Goal: Information Seeking & Learning: Learn about a topic

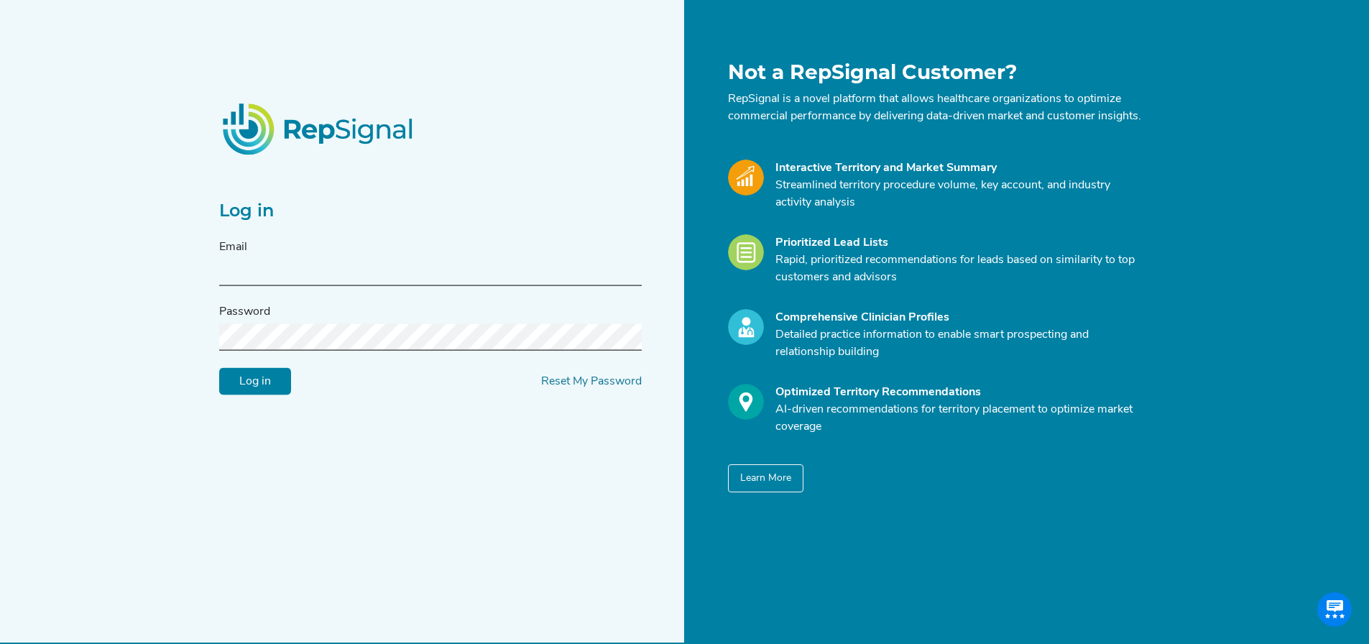
type input "[EMAIL_ADDRESS][DOMAIN_NAME]"
click at [256, 389] on input "Log in" at bounding box center [255, 381] width 72 height 27
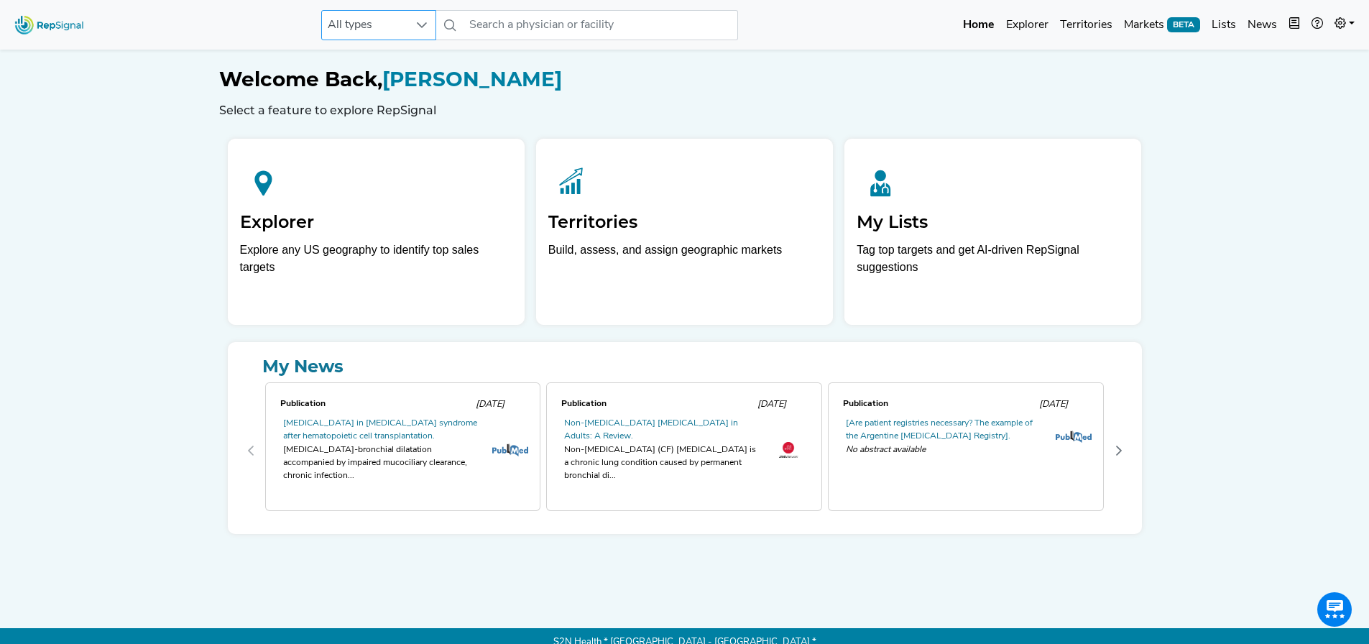
click at [402, 20] on span "All types" at bounding box center [365, 25] width 86 height 29
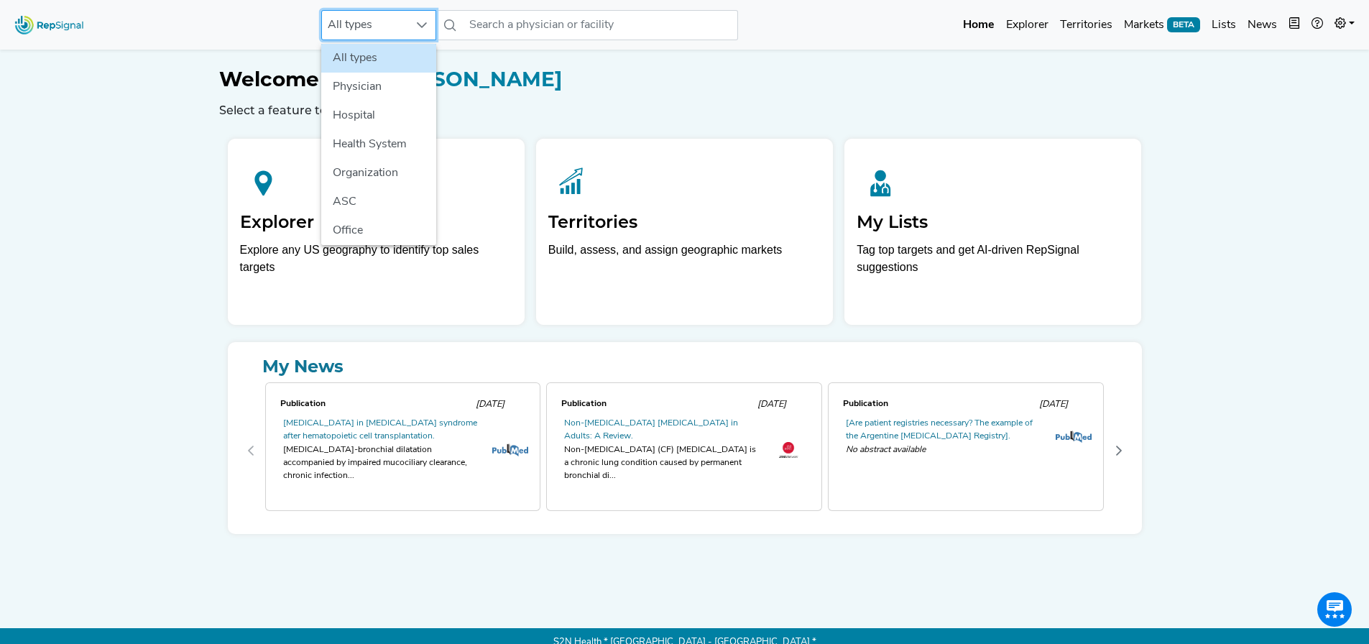
scroll to position [0, 11]
click at [387, 223] on li "Office" at bounding box center [378, 230] width 115 height 29
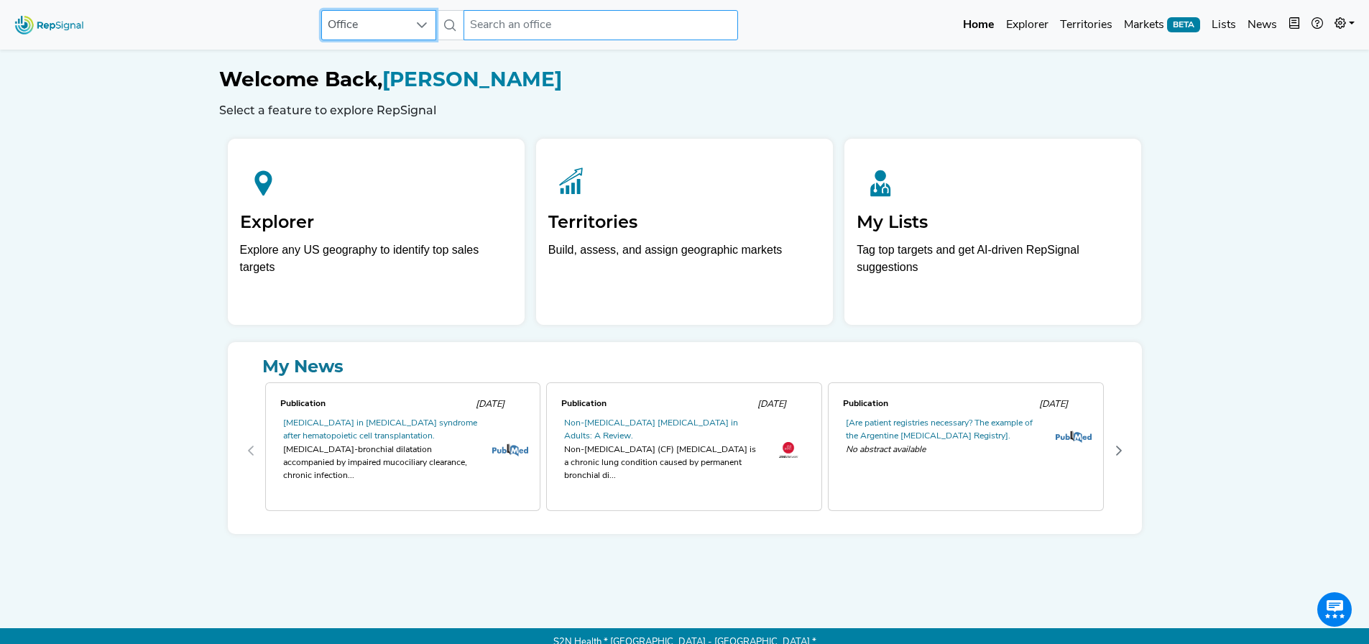
click at [550, 21] on input "text" at bounding box center [600, 25] width 274 height 30
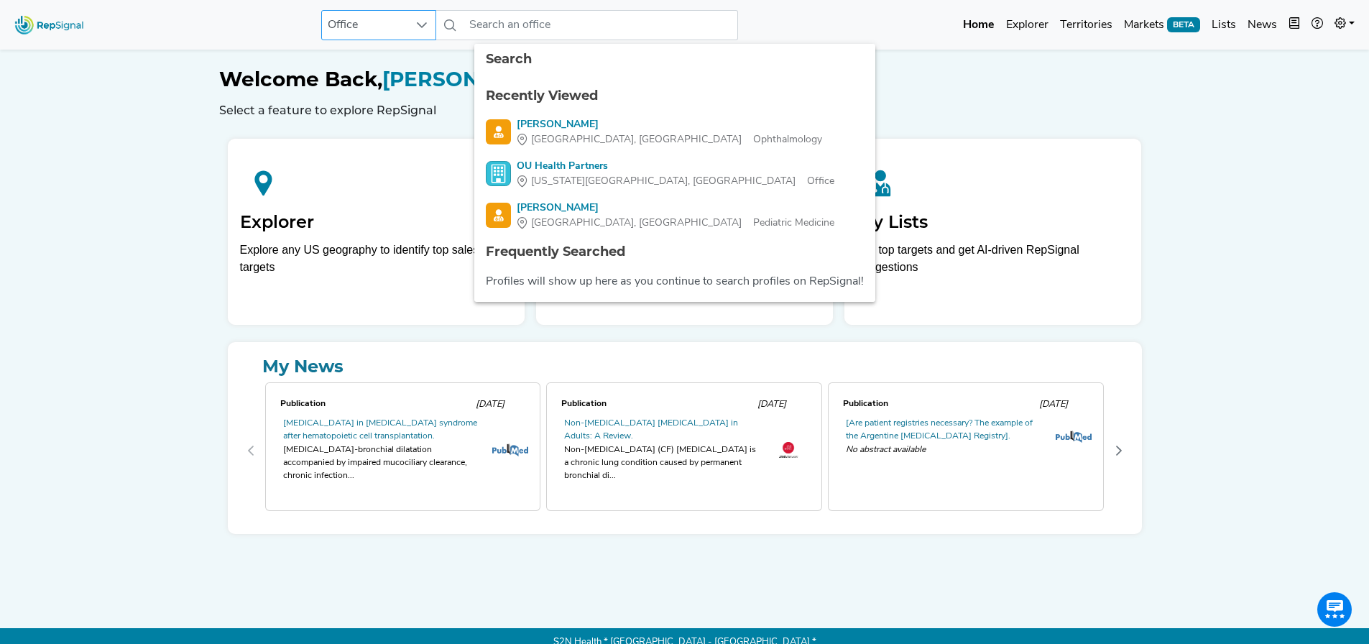
click at [407, 29] on span "Office" at bounding box center [365, 25] width 86 height 29
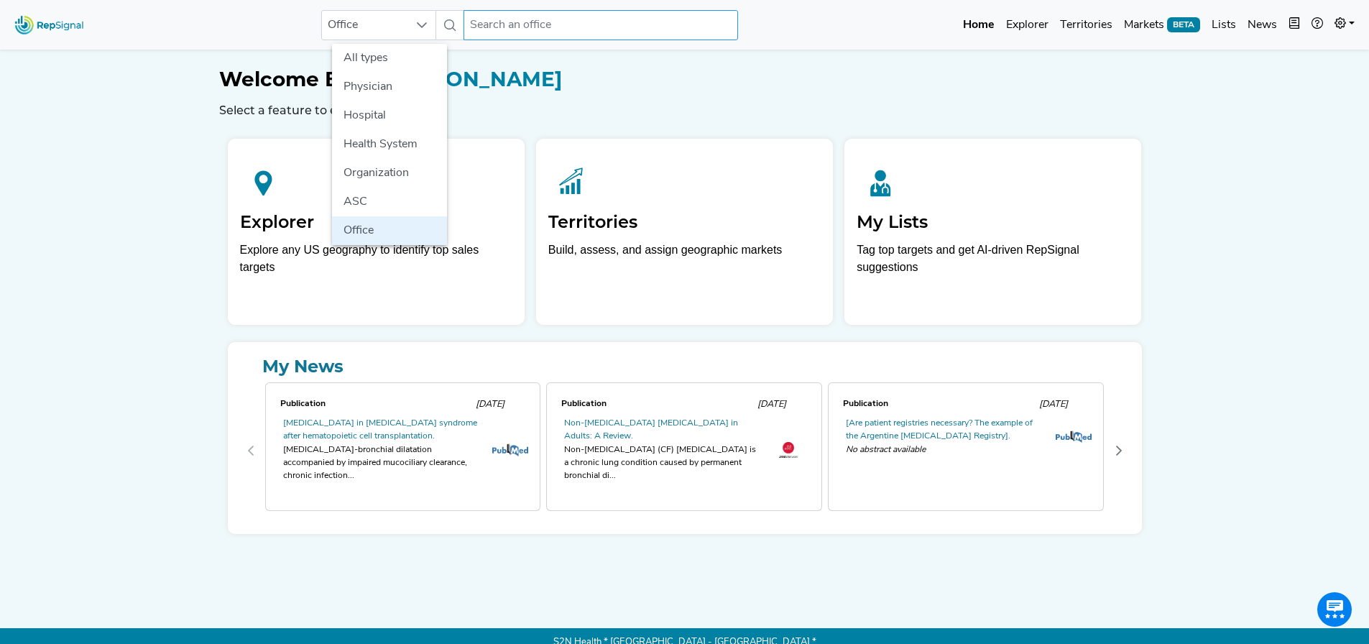
click at [499, 35] on input "text" at bounding box center [600, 25] width 274 height 30
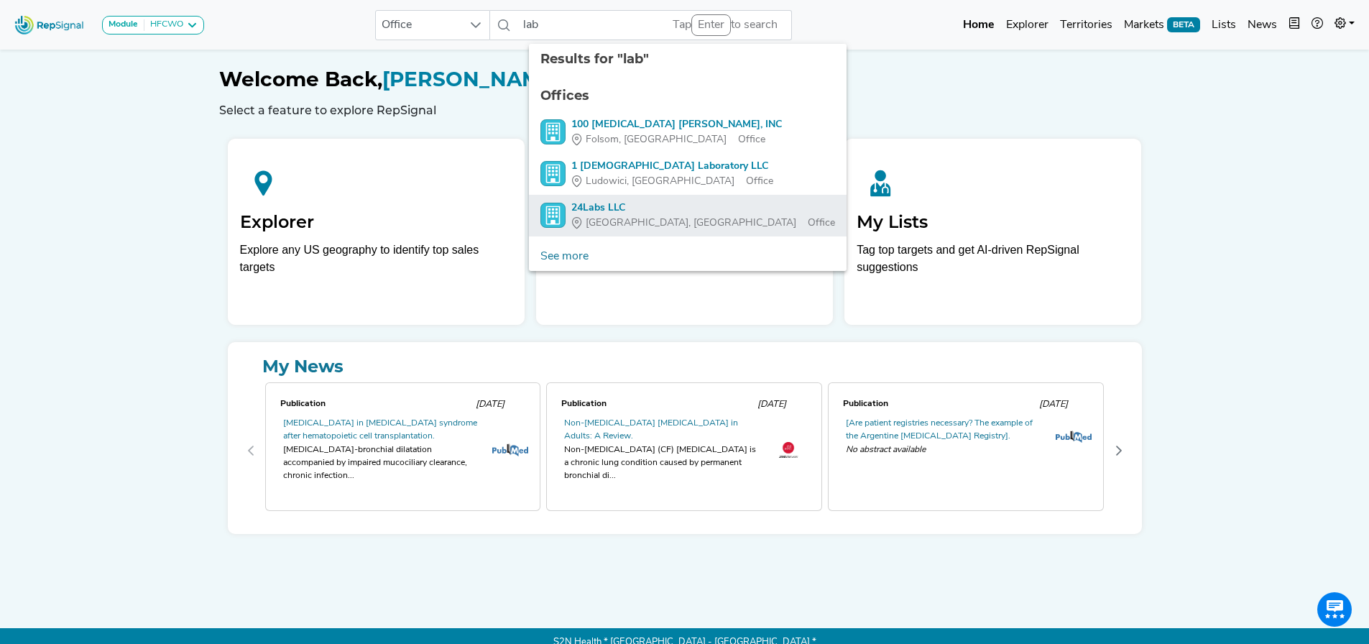
click at [601, 204] on div "24Labs LLC" at bounding box center [703, 207] width 264 height 15
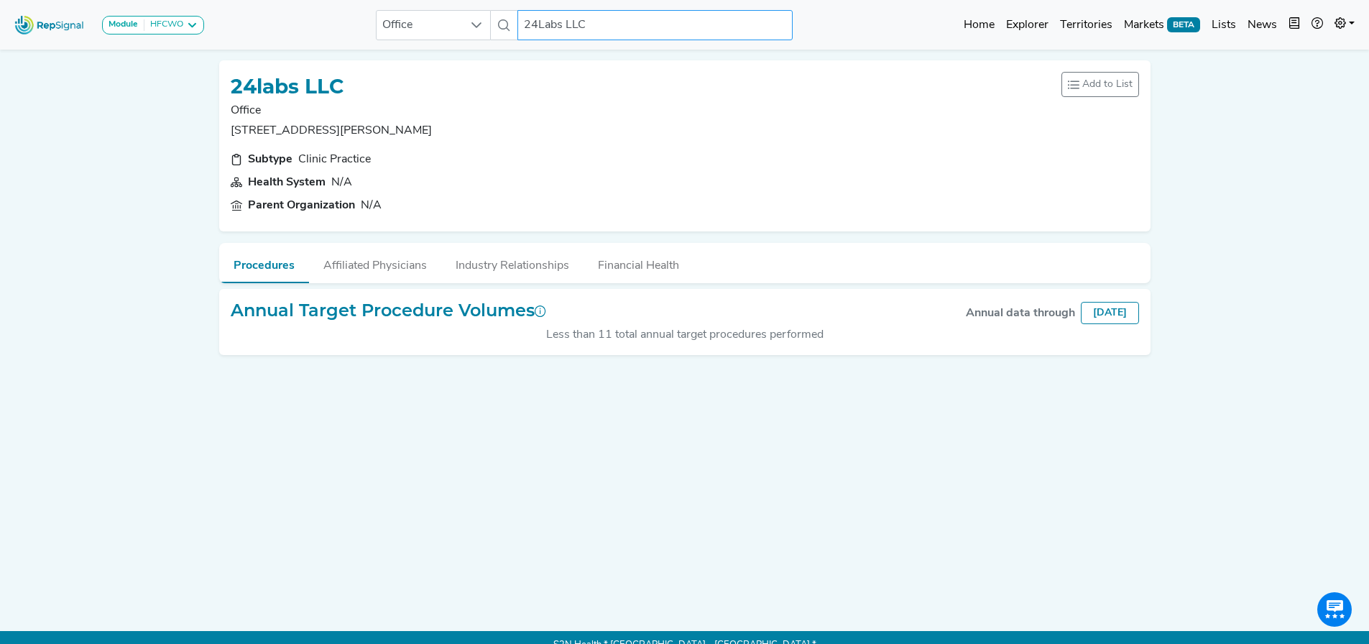
click at [591, 22] on input "24Labs LLC" at bounding box center [654, 25] width 274 height 30
click at [167, 25] on div "HFCWO" at bounding box center [163, 24] width 39 height 11
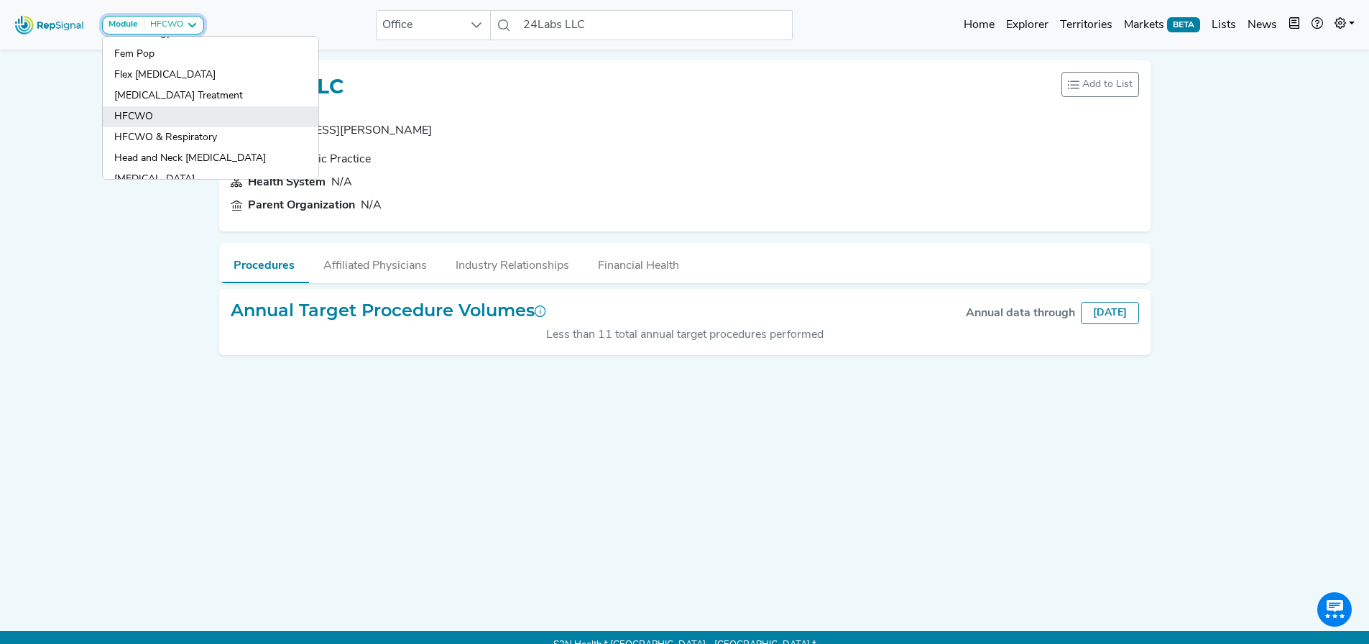
scroll to position [503, 0]
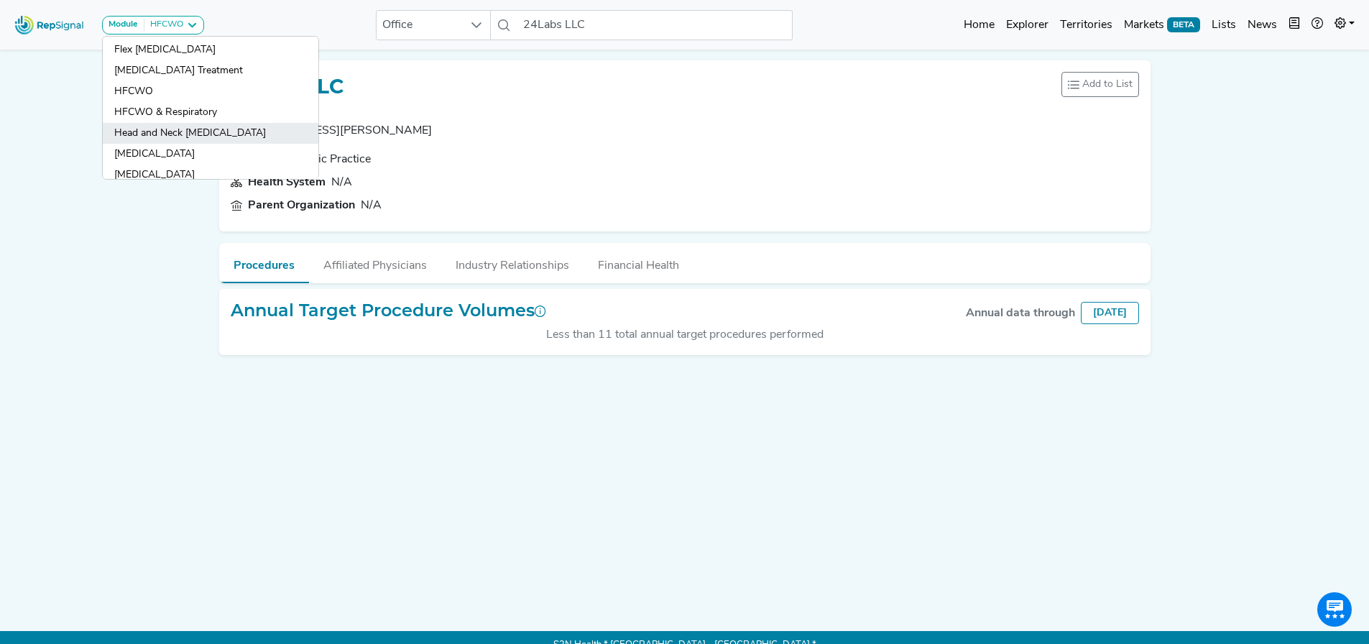
click at [200, 144] on link "Head and Neck [MEDICAL_DATA]" at bounding box center [211, 154] width 216 height 21
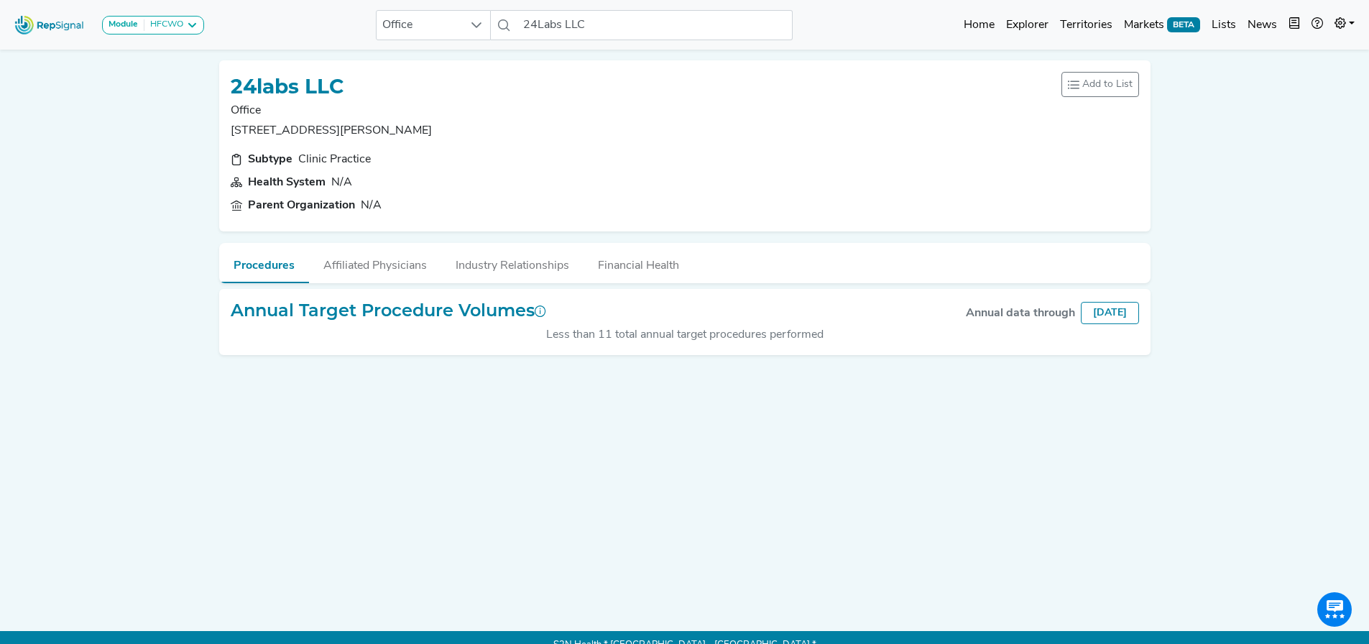
scroll to position [0, 0]
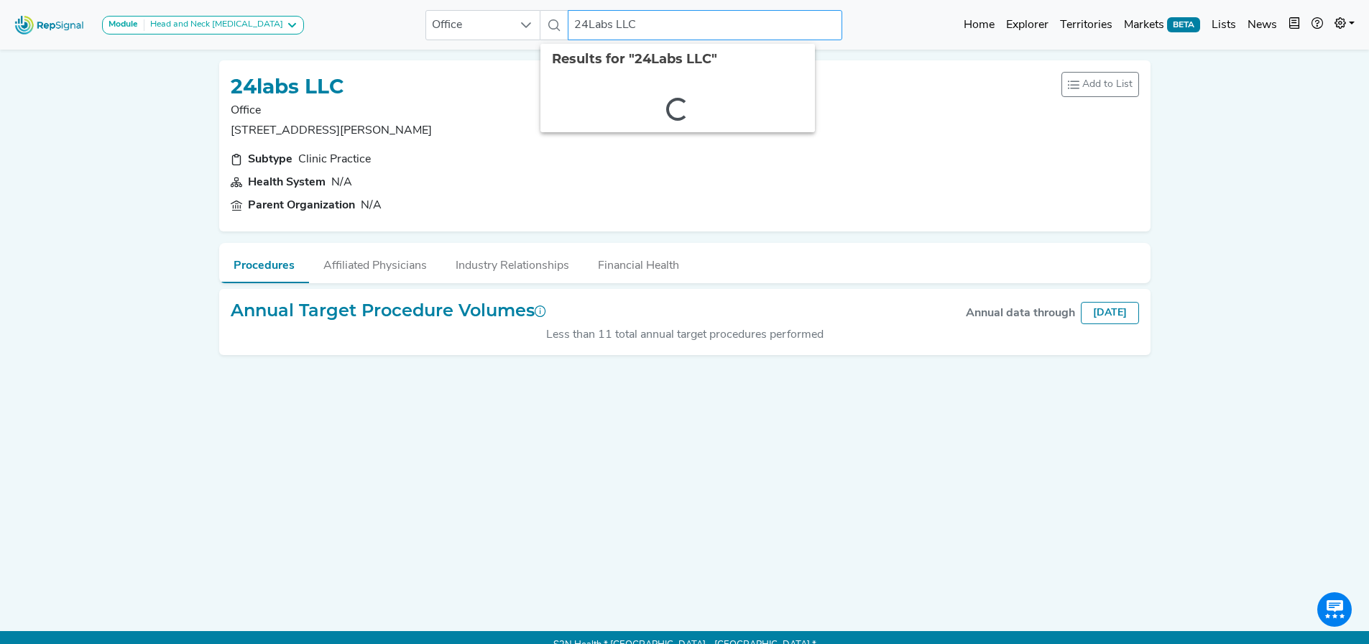
click at [586, 29] on input "24Labs LLC" at bounding box center [705, 25] width 274 height 30
drag, startPoint x: 619, startPoint y: 24, endPoint x: 535, endPoint y: 9, distance: 86.0
click at [535, 10] on div "Office 24Labs LLC 2 results are available" at bounding box center [633, 25] width 417 height 30
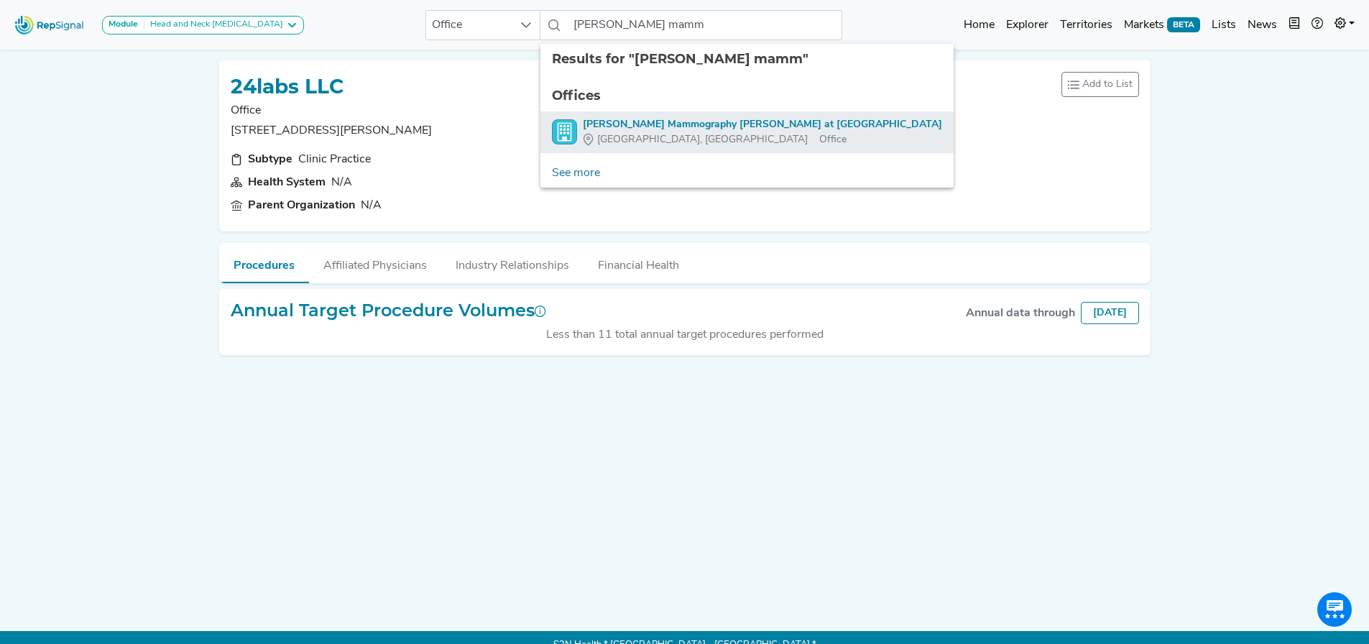
click at [668, 123] on div "Solis Mammography Denton at Rayzor Ranch" at bounding box center [762, 124] width 359 height 15
type input "Solis Mammography Denton at Rayzor Ranch"
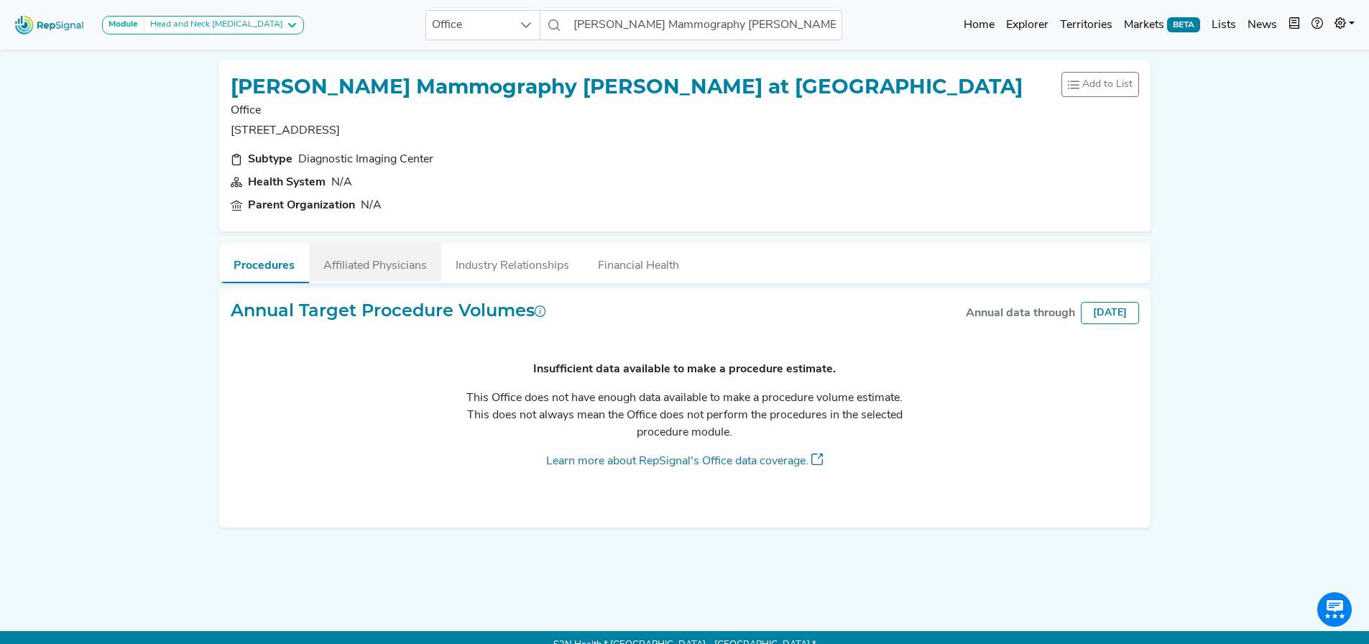
click at [356, 269] on button "Affiliated Physicians" at bounding box center [375, 262] width 132 height 39
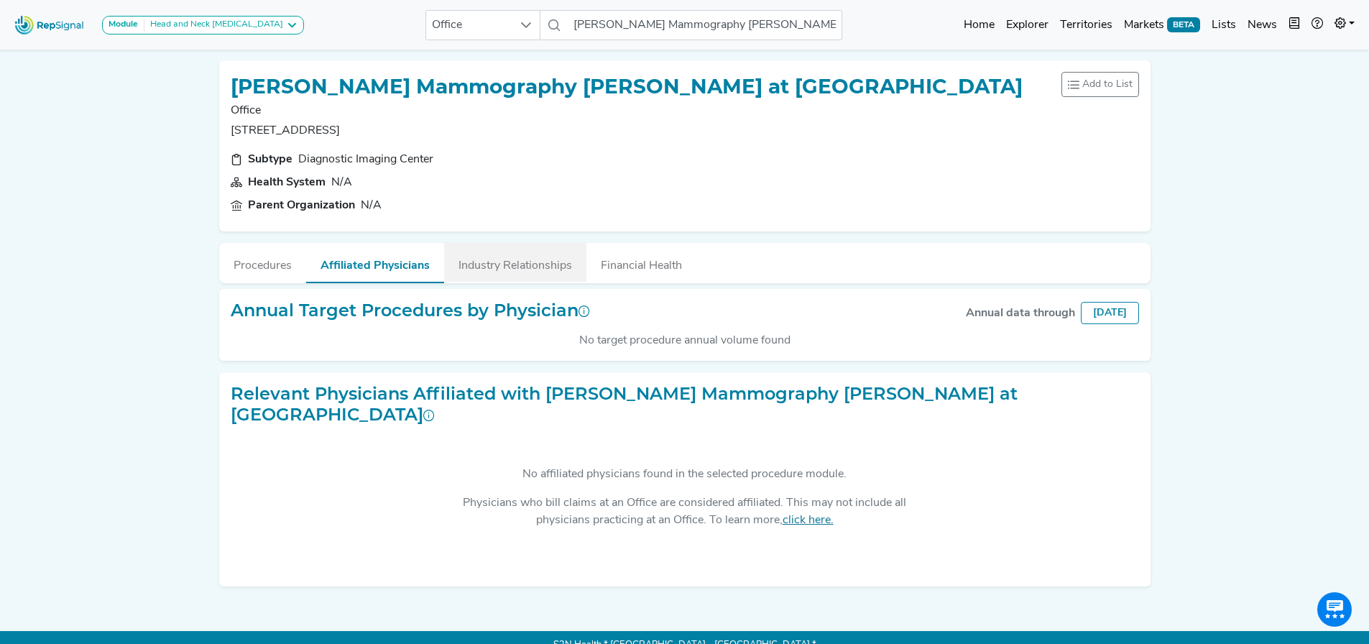
click at [481, 277] on button "Industry Relationships" at bounding box center [515, 262] width 142 height 39
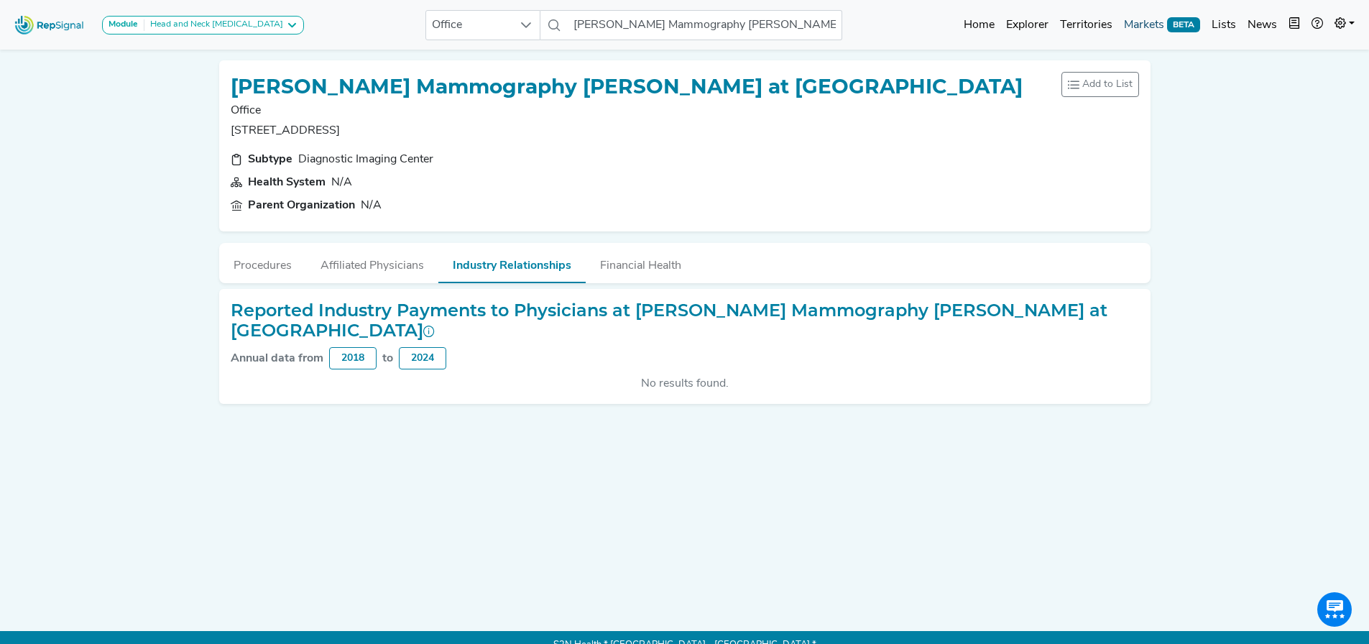
click at [1144, 29] on link "Markets BETA" at bounding box center [1162, 25] width 88 height 29
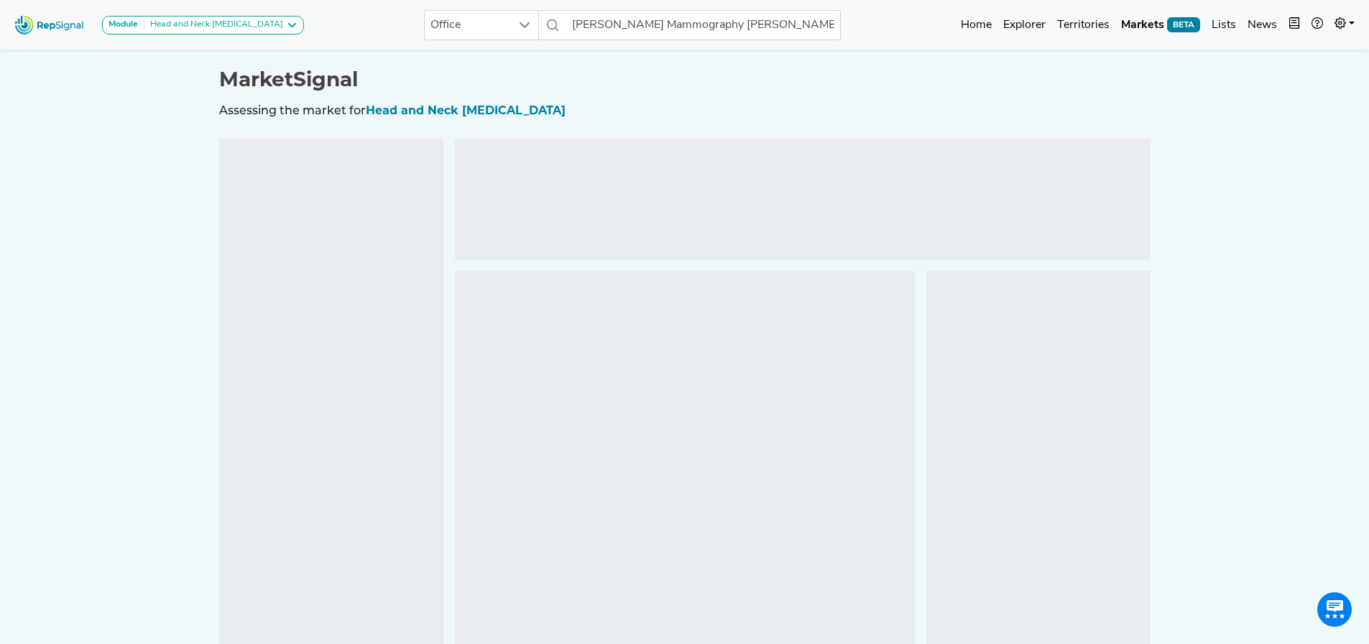
click at [422, 108] on span "Head and Neck [MEDICAL_DATA]" at bounding box center [466, 110] width 200 height 14
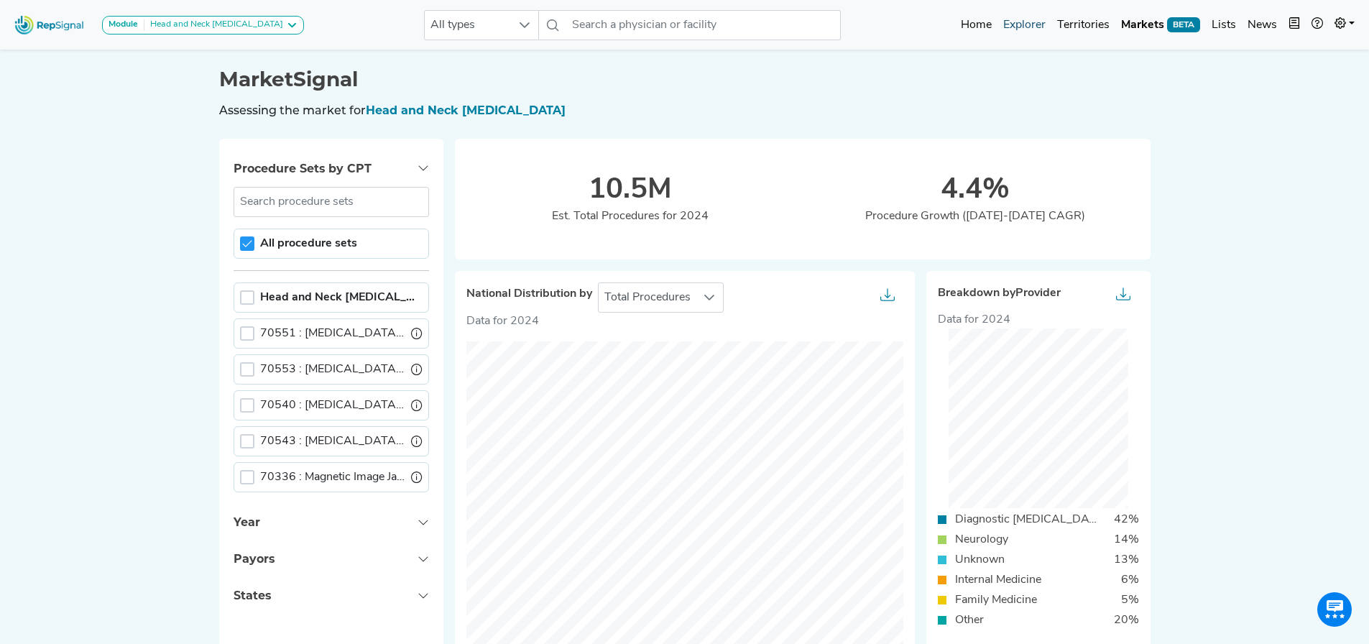
click at [1026, 24] on link "Explorer" at bounding box center [1024, 25] width 54 height 29
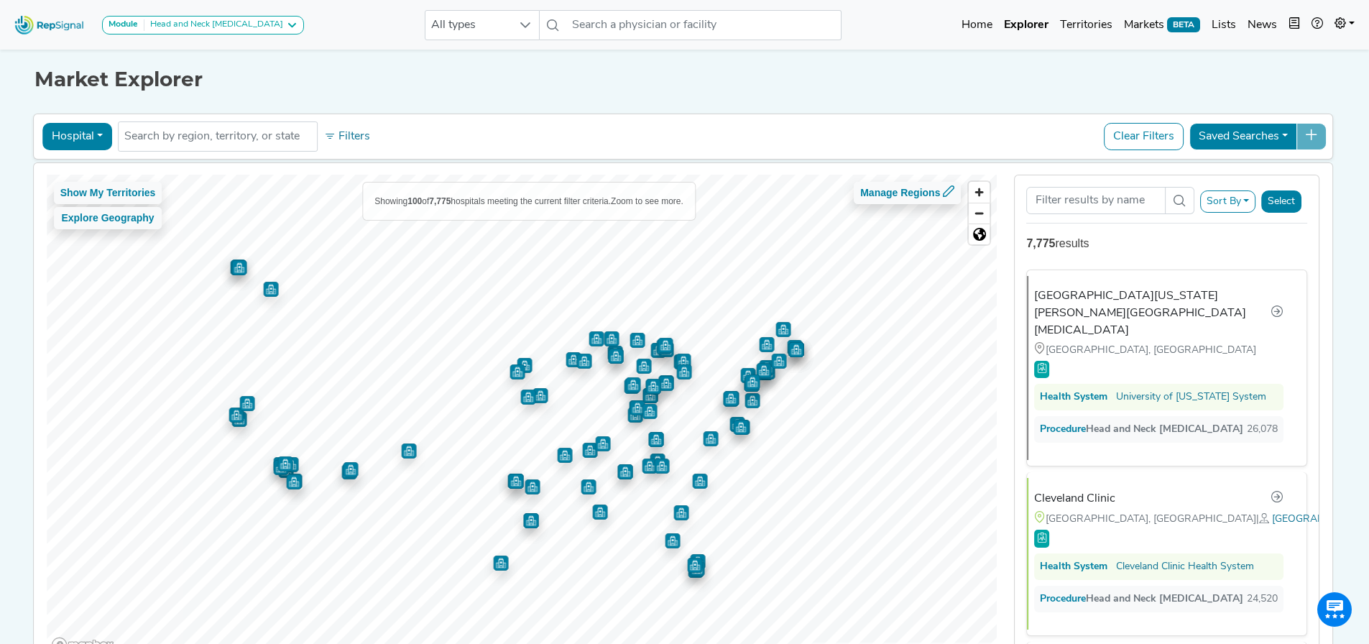
click at [79, 137] on button "Hospital" at bounding box center [77, 136] width 70 height 27
click at [75, 252] on link "Office" at bounding box center [100, 250] width 114 height 23
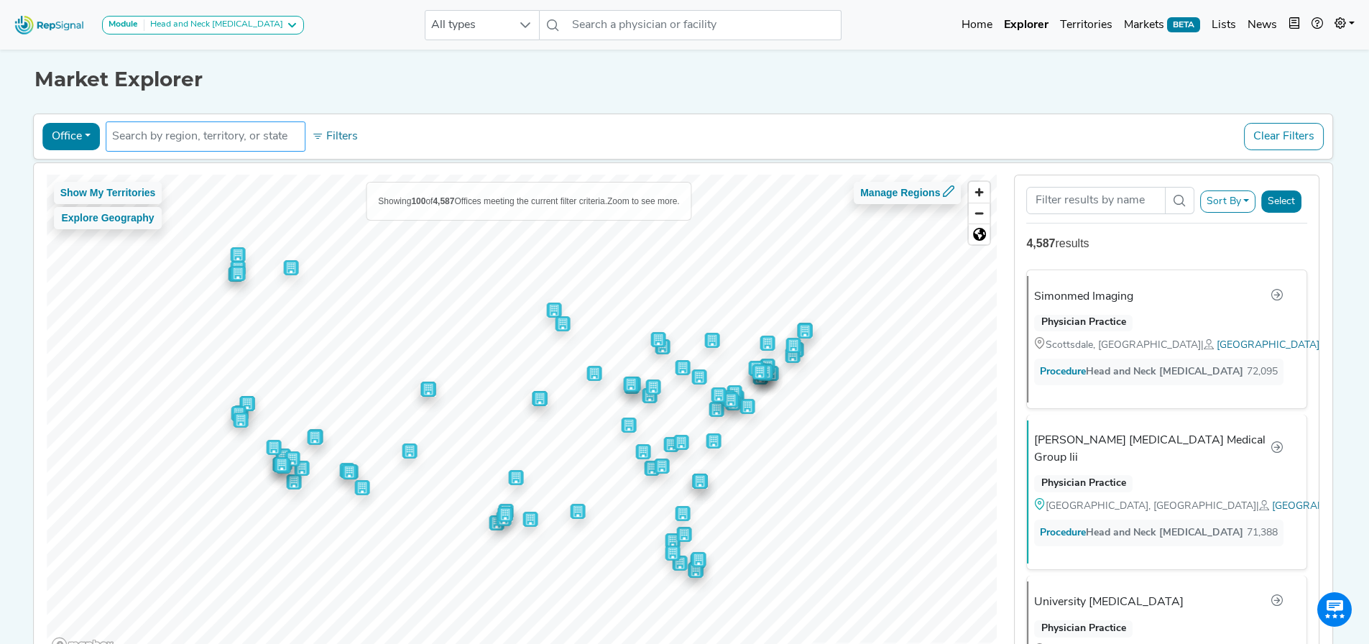
click at [248, 130] on input "text" at bounding box center [205, 136] width 187 height 17
click at [336, 134] on button "Filters" at bounding box center [334, 136] width 53 height 24
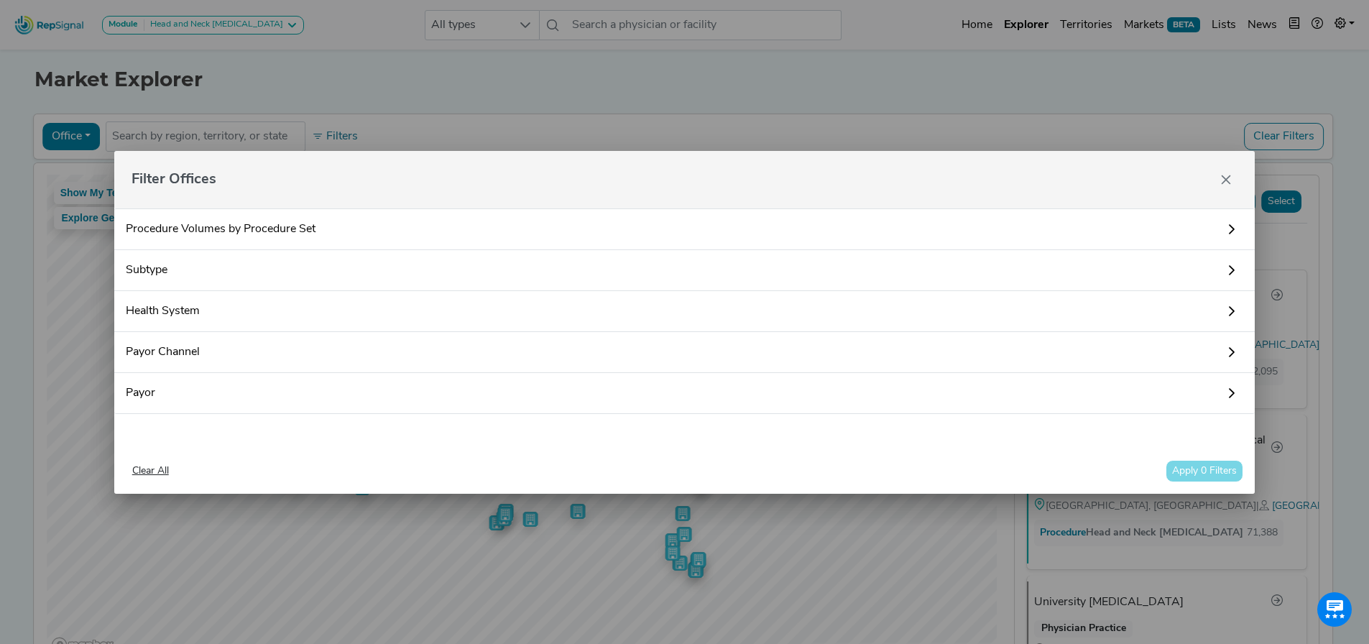
click at [147, 271] on link "Subtype" at bounding box center [684, 270] width 1141 height 41
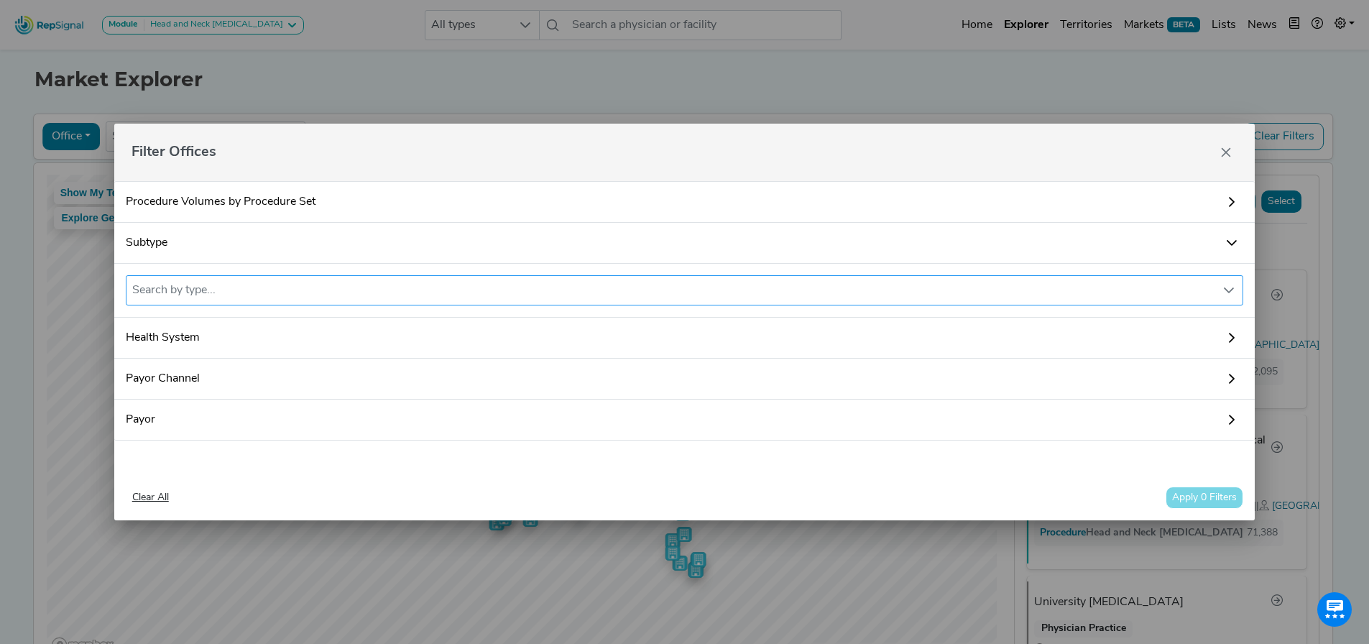
click at [162, 290] on div "Search by type..." at bounding box center [670, 290] width 1089 height 29
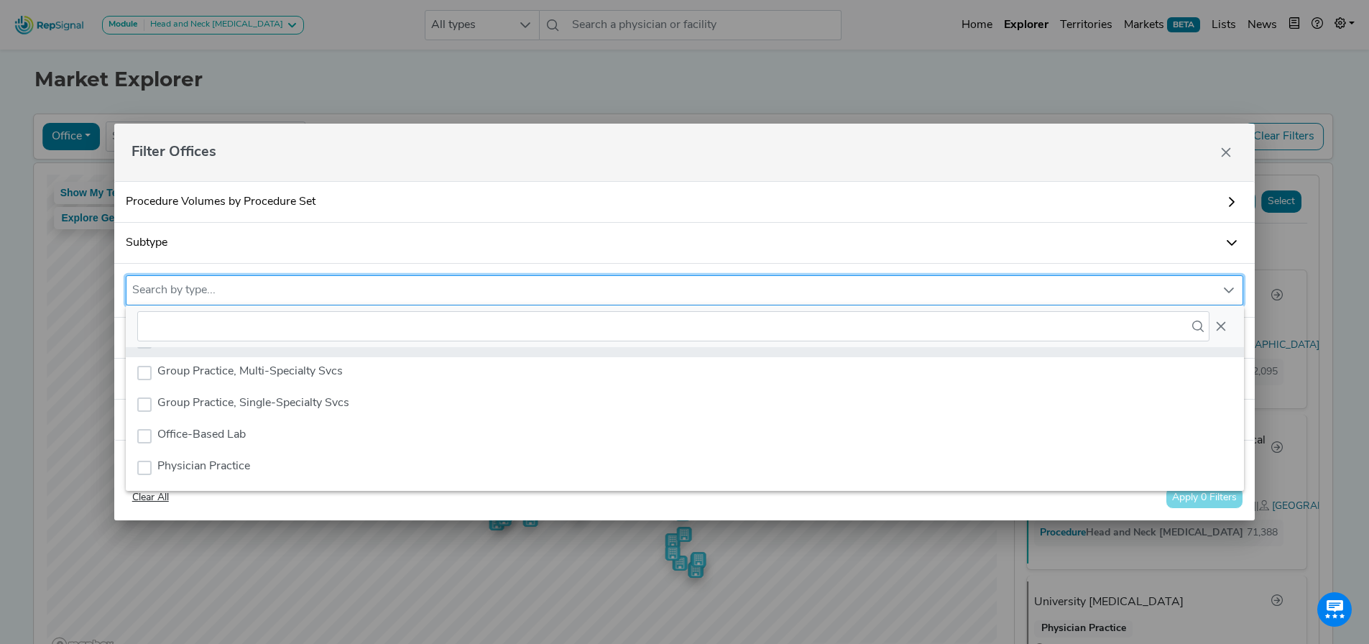
scroll to position [144, 0]
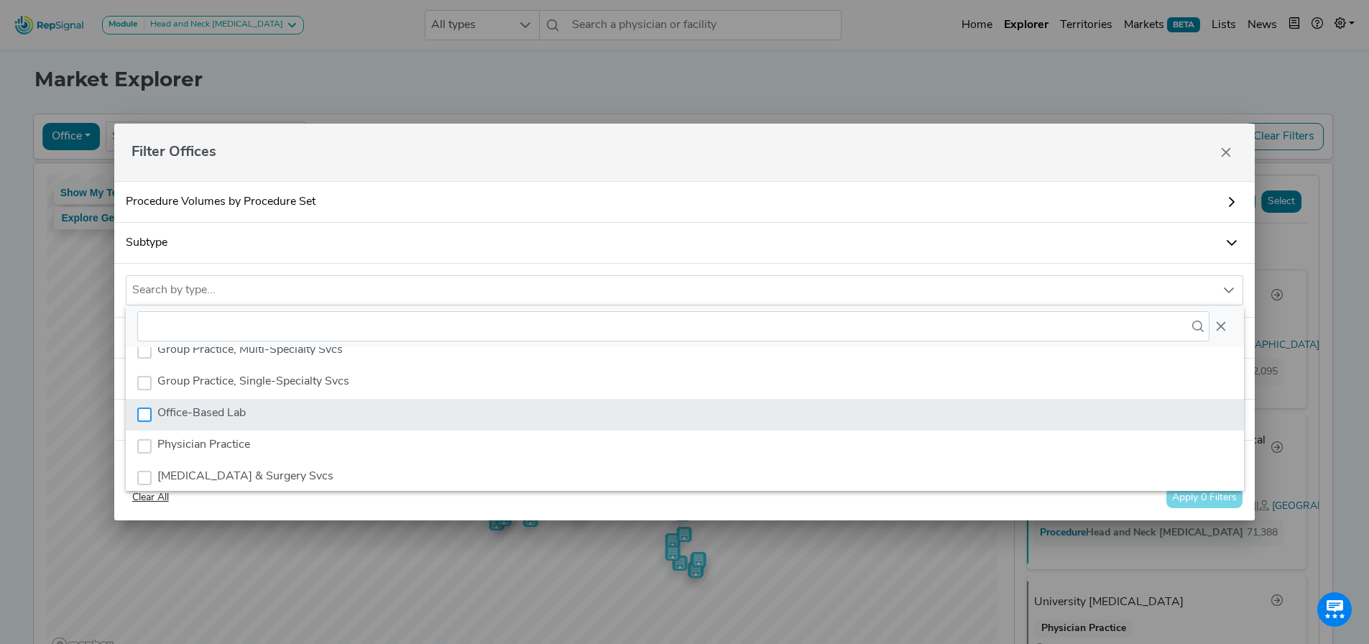
click at [147, 414] on div "Office-Based Lab" at bounding box center [144, 414] width 14 height 14
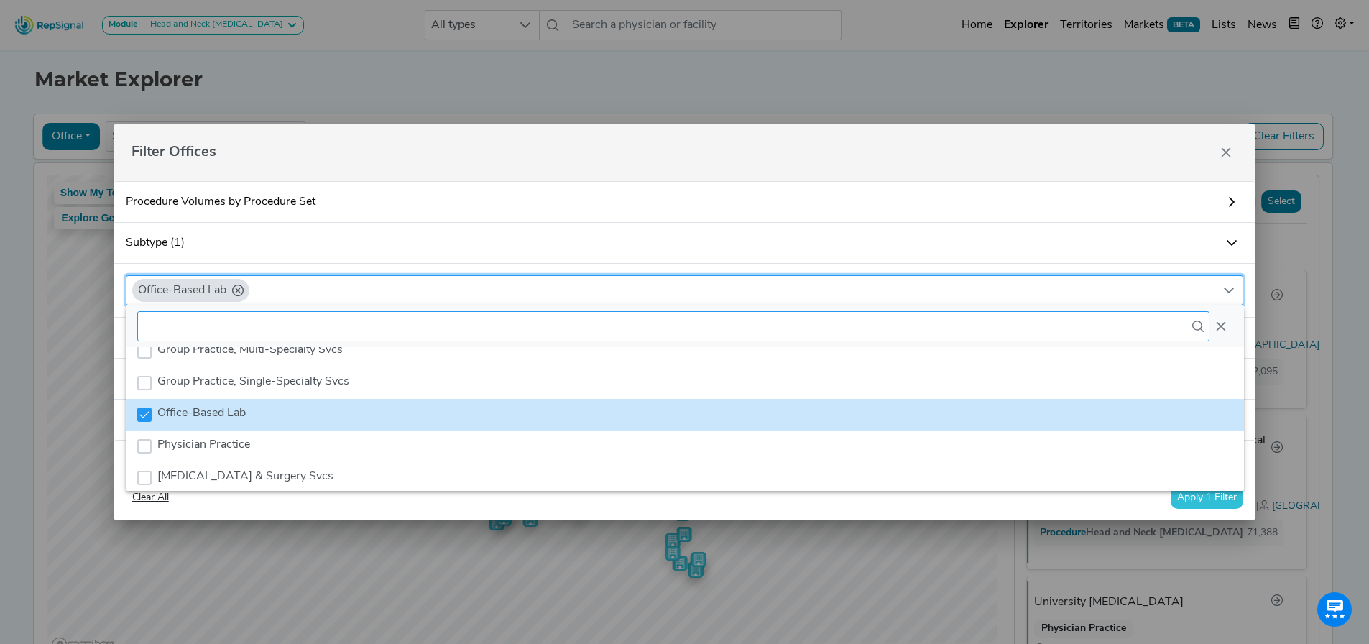
drag, startPoint x: 1079, startPoint y: 293, endPoint x: 1049, endPoint y: 313, distance: 35.9
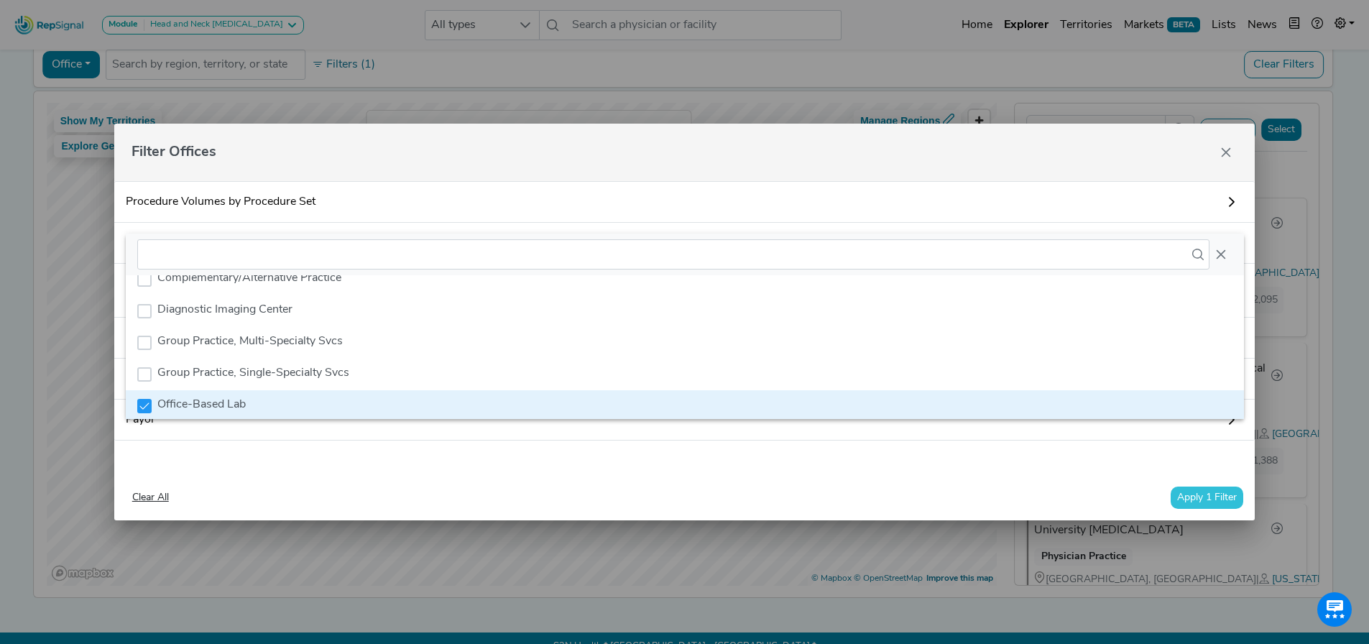
scroll to position [152, 0]
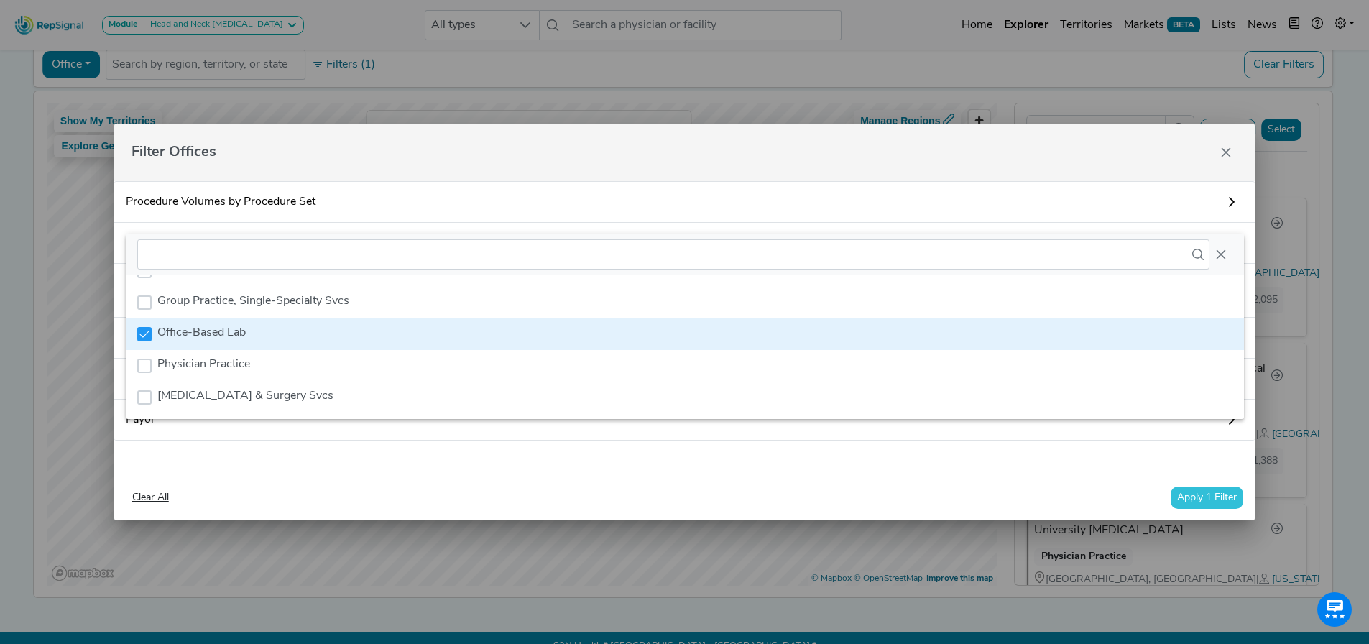
click at [642, 173] on div "Filter Offices" at bounding box center [684, 152] width 1141 height 57
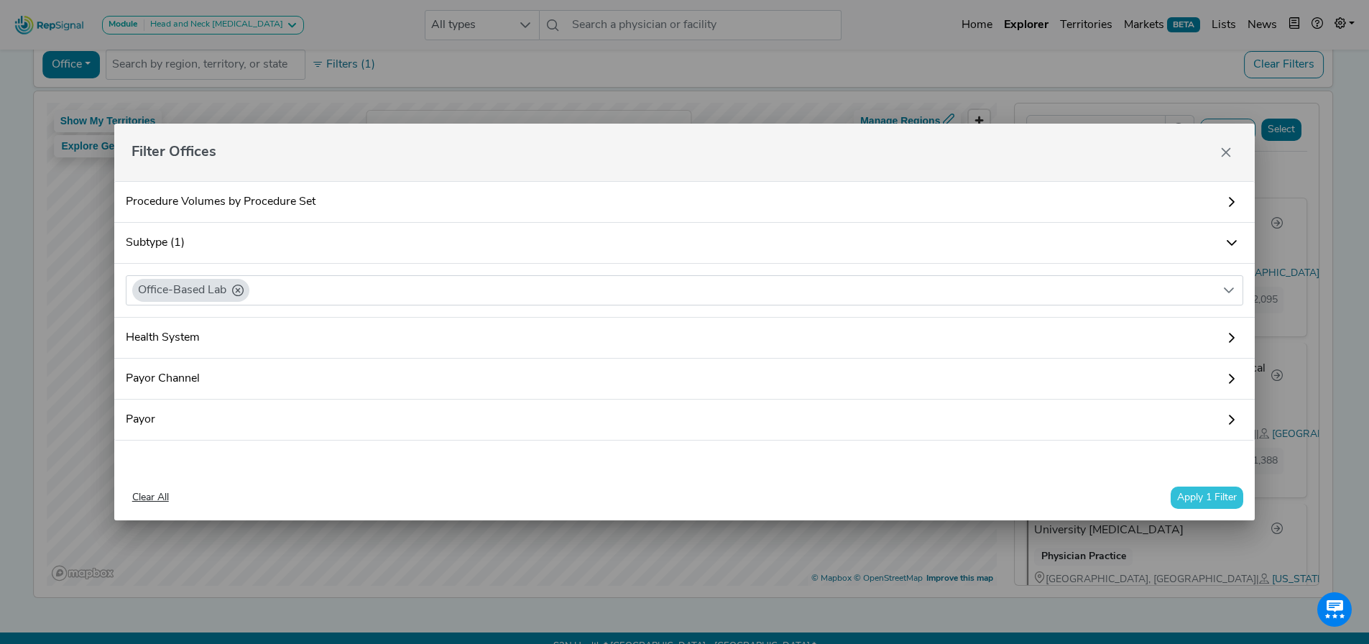
click at [1195, 491] on button "Apply 1 Filter" at bounding box center [1206, 497] width 73 height 22
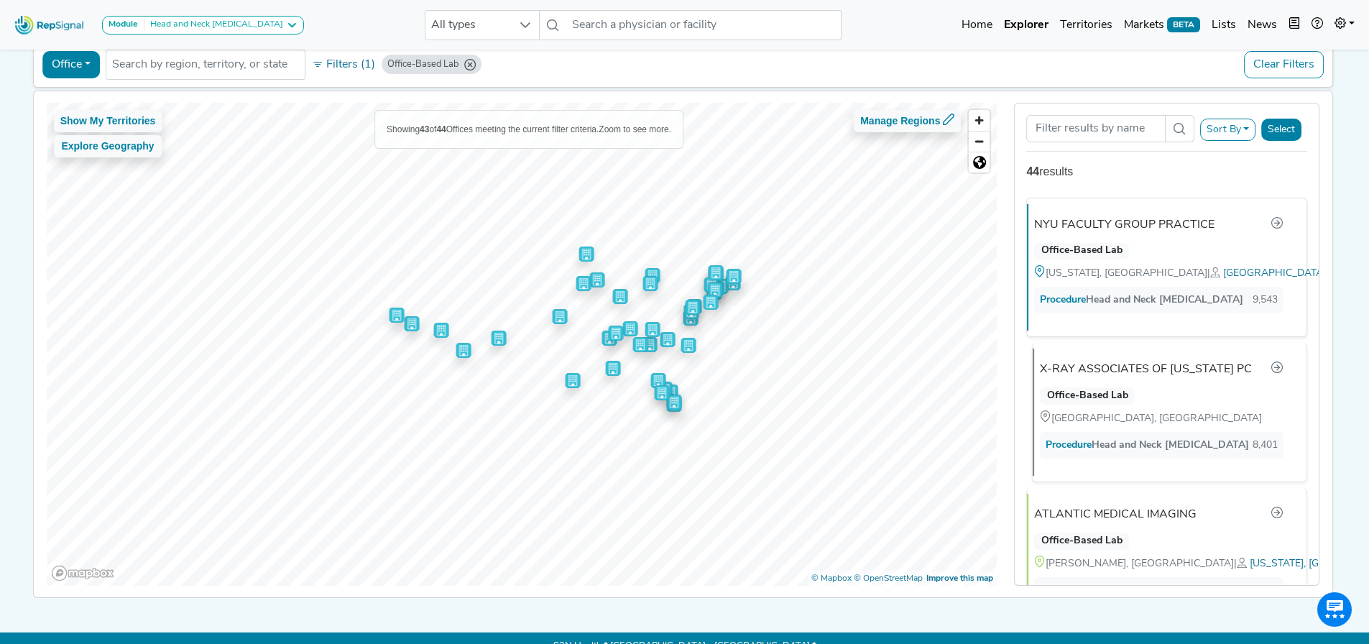
click at [1109, 397] on div "Office-Based Lab" at bounding box center [1087, 395] width 94 height 17
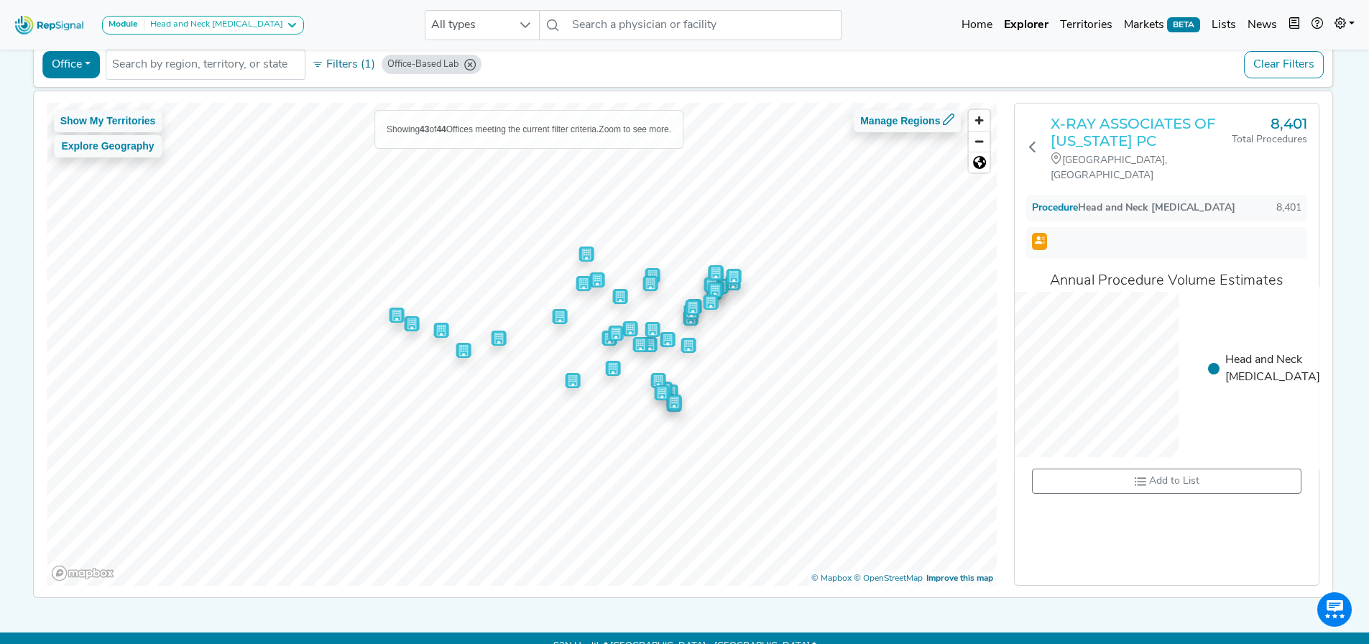
click at [1135, 129] on h3 "X-RAY ASSOCIATES OF NEW MEXICO PC" at bounding box center [1140, 132] width 181 height 34
click at [458, 15] on span "All types" at bounding box center [468, 25] width 86 height 29
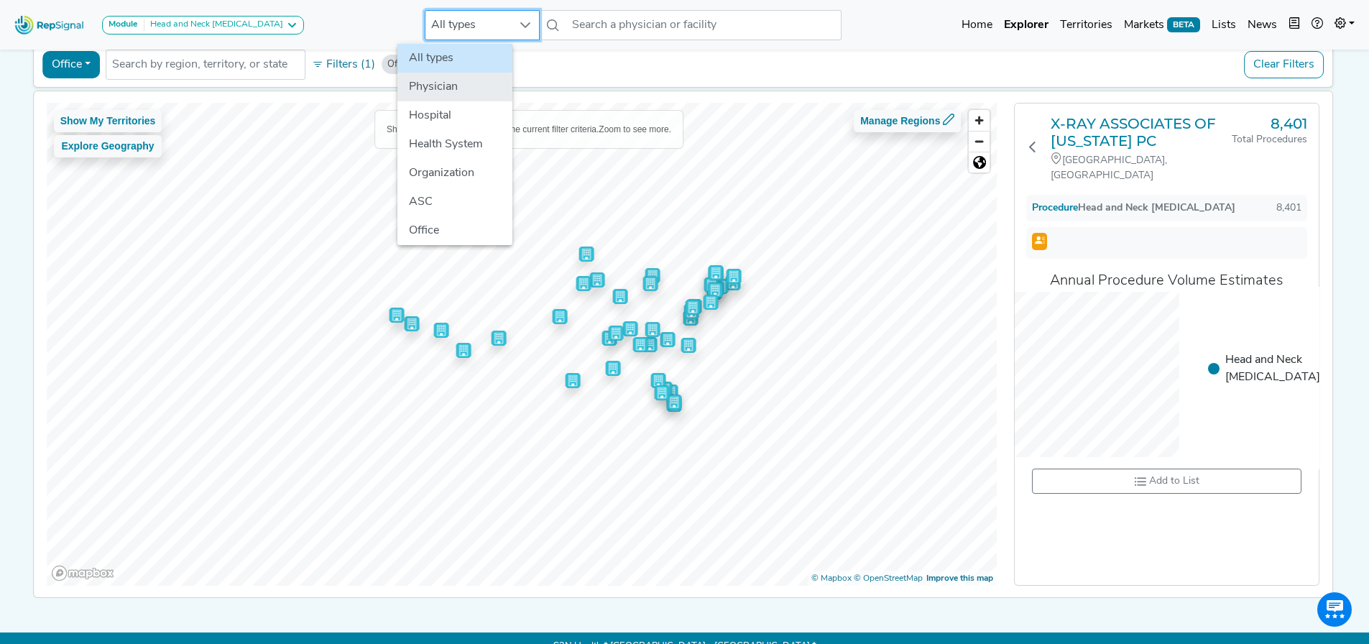
click at [433, 88] on li "Physician" at bounding box center [454, 87] width 115 height 29
click at [464, 65] on icon "Office-Based Lab" at bounding box center [469, 64] width 11 height 11
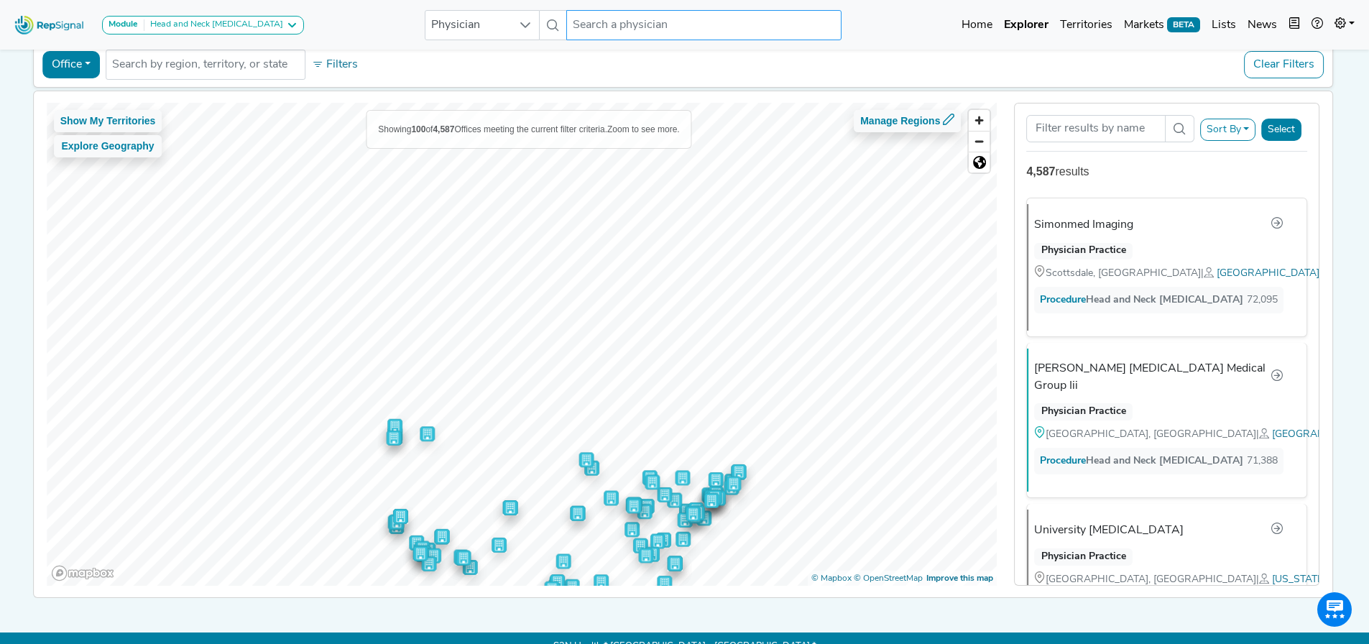
click at [573, 32] on input "text" at bounding box center [703, 25] width 274 height 30
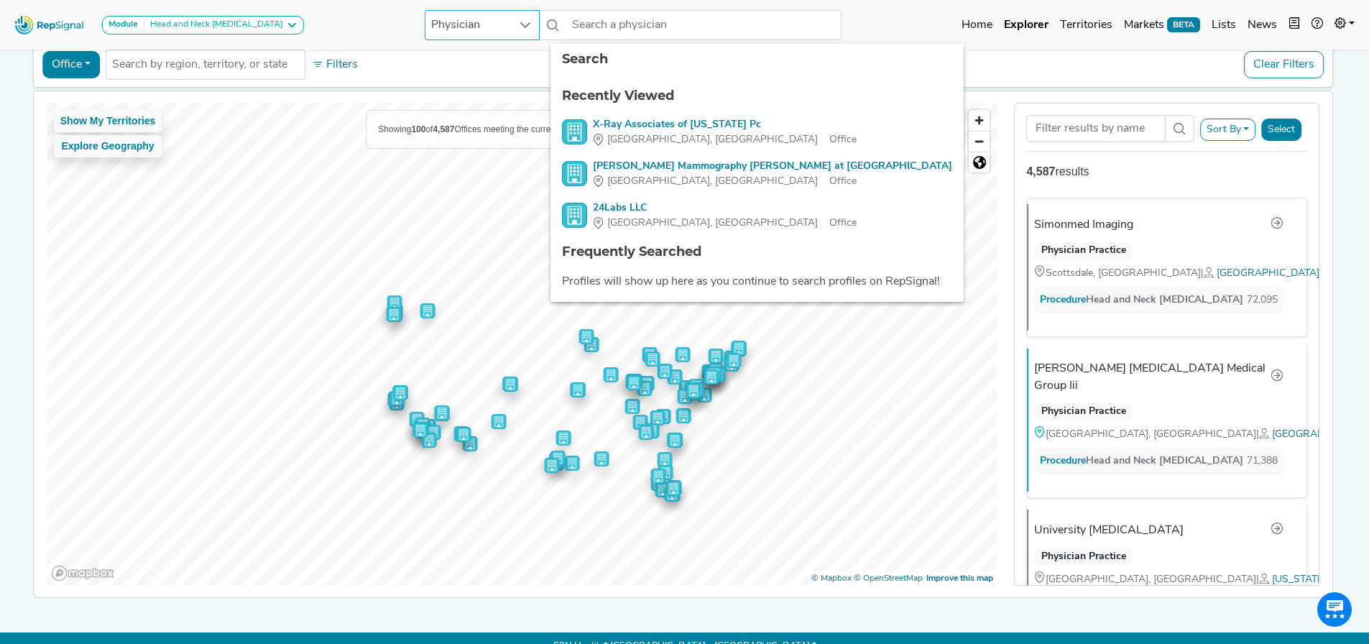
click at [436, 26] on span "Physician" at bounding box center [468, 25] width 86 height 29
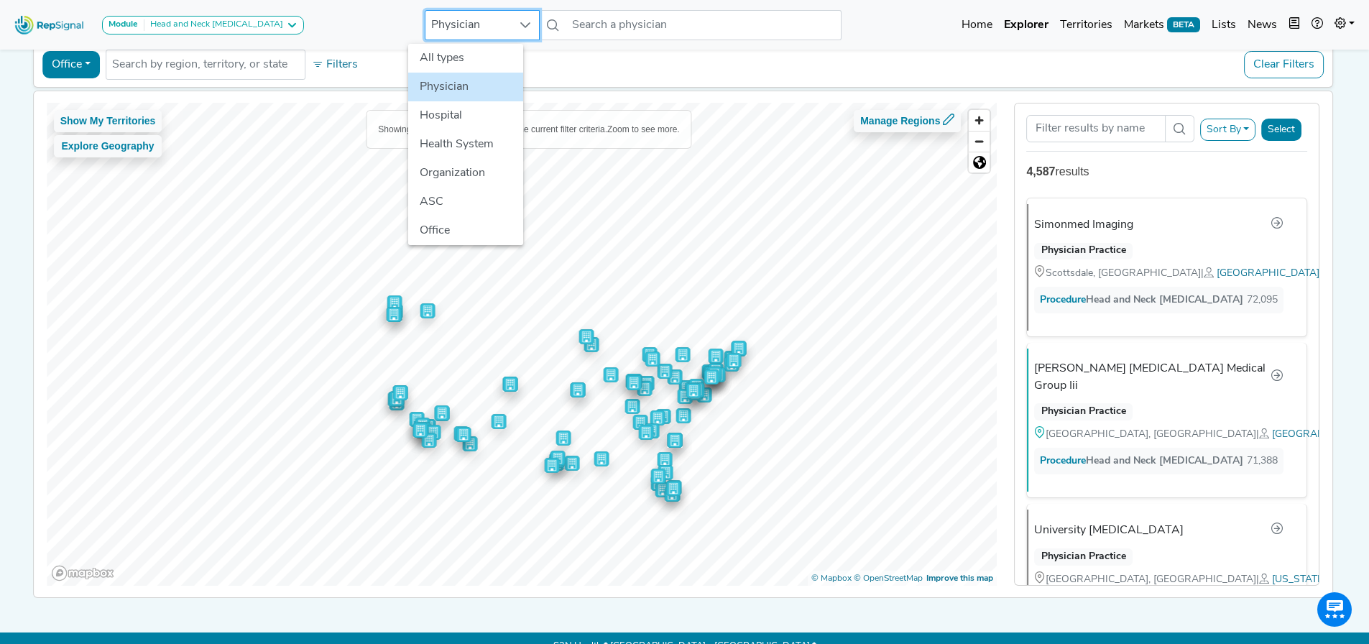
click at [461, 91] on li "Physician" at bounding box center [465, 87] width 115 height 29
click at [1276, 63] on button "Clear Filters" at bounding box center [1284, 64] width 80 height 27
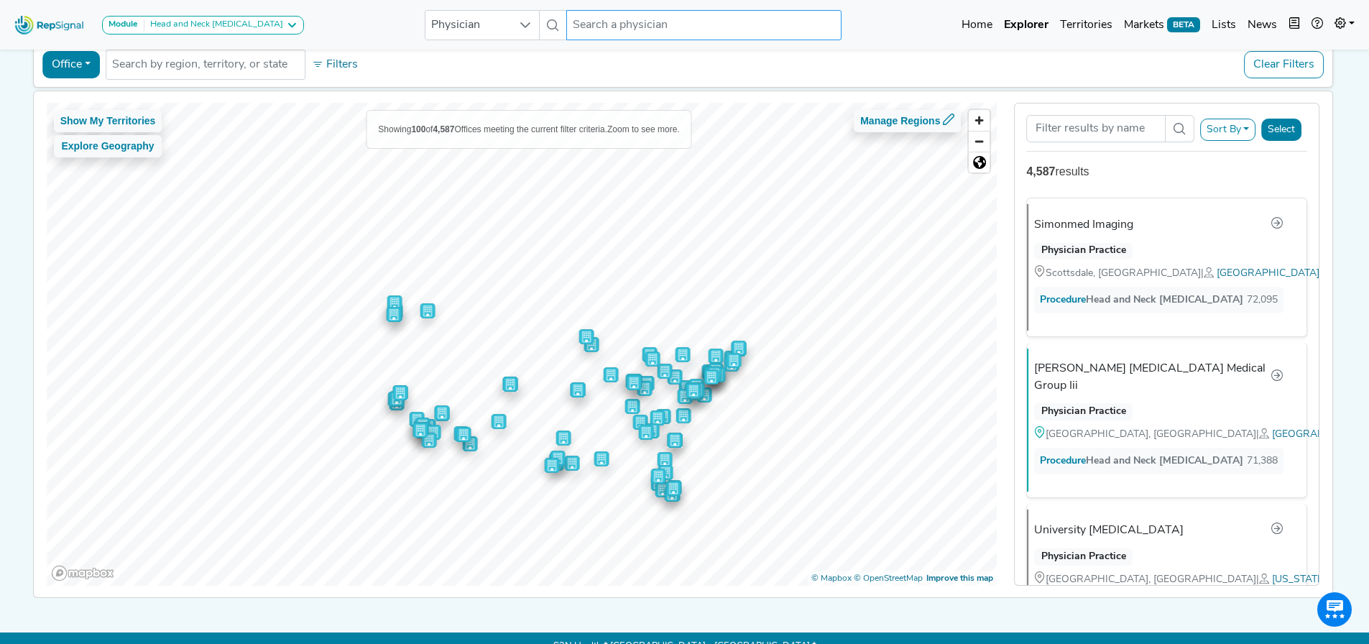
click at [610, 25] on input "text" at bounding box center [703, 25] width 274 height 30
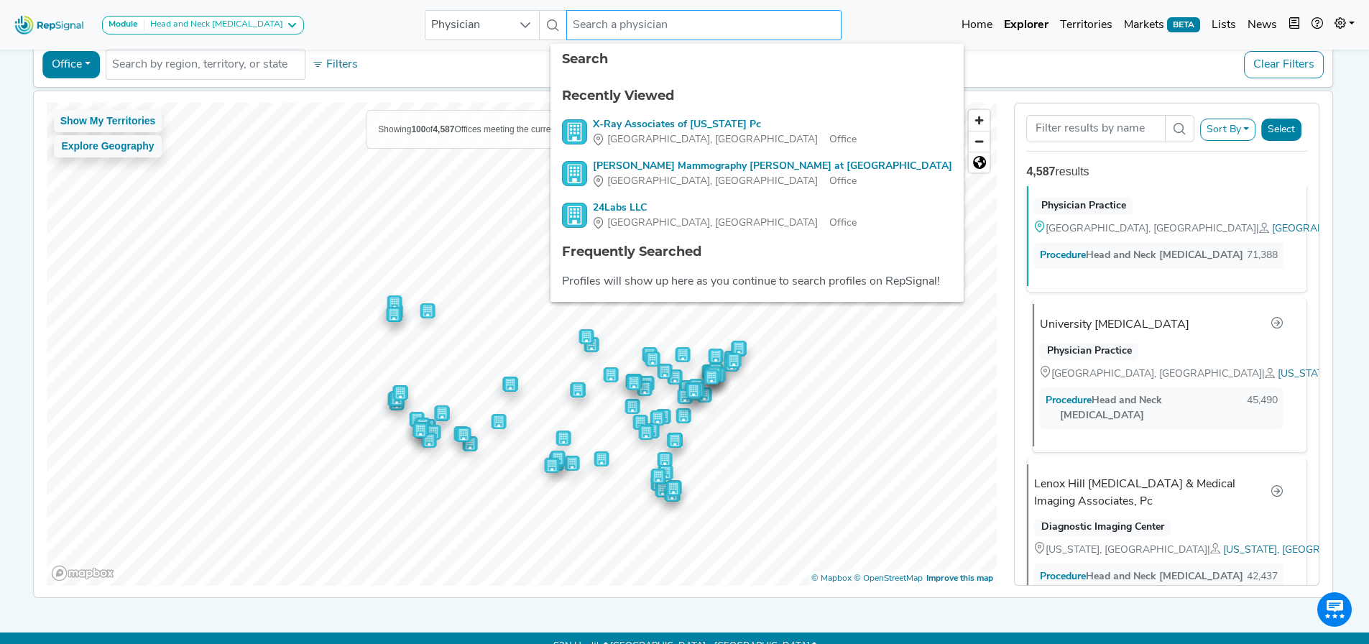
scroll to position [144, 0]
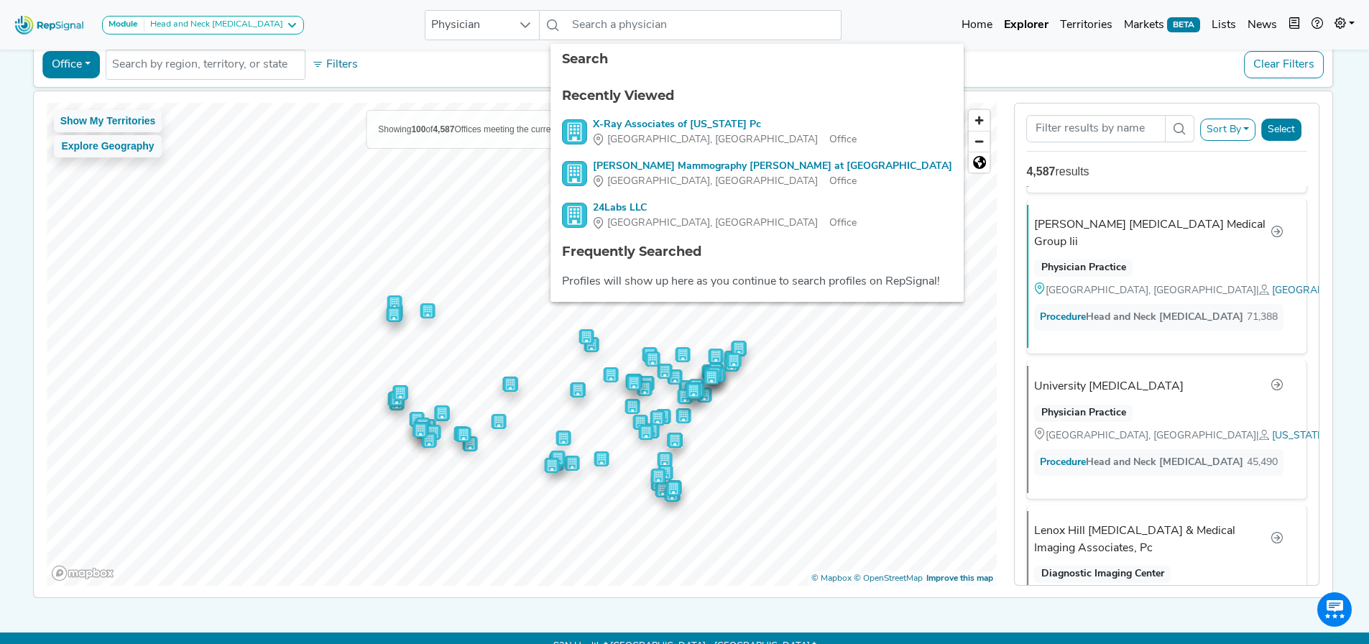
click at [65, 62] on button "Office" at bounding box center [70, 64] width 57 height 27
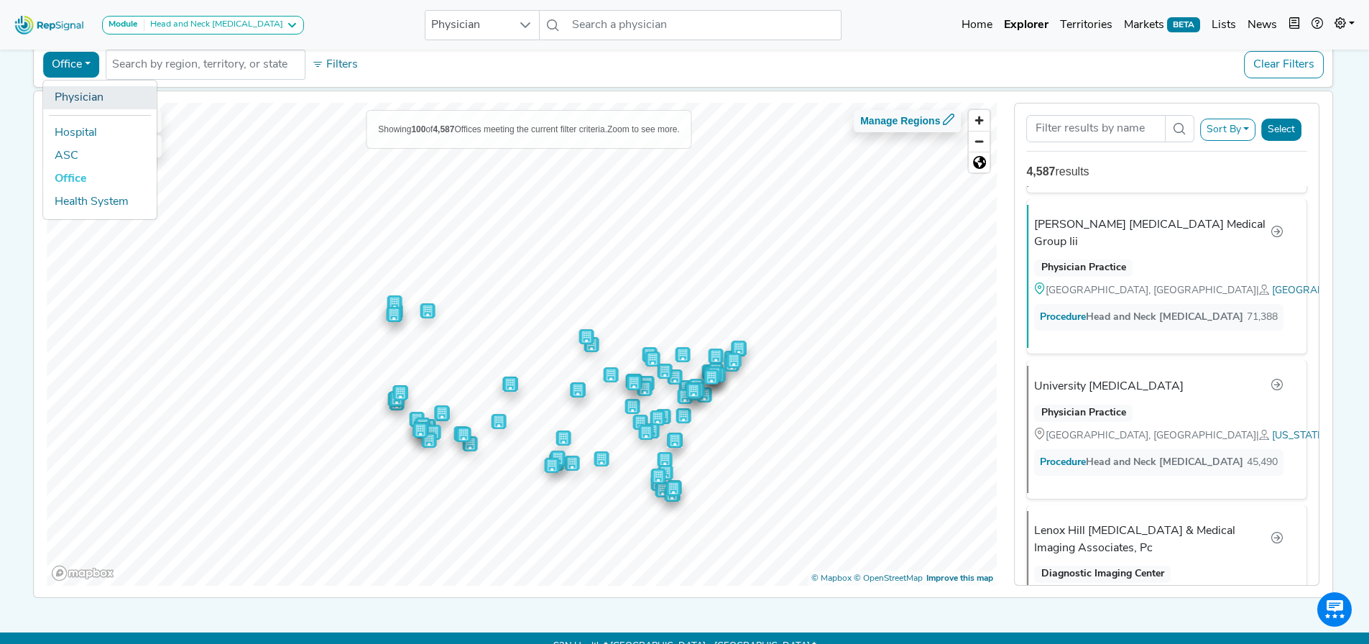
click at [60, 98] on link "Physician" at bounding box center [100, 97] width 114 height 23
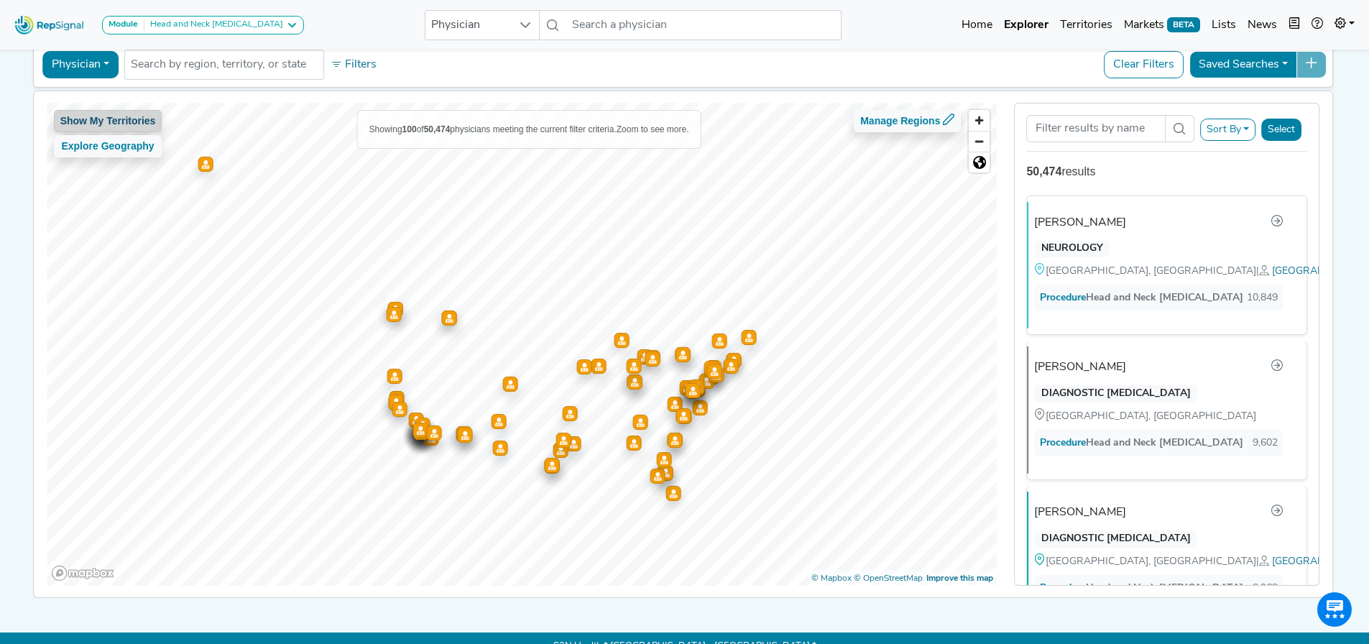
scroll to position [0, 0]
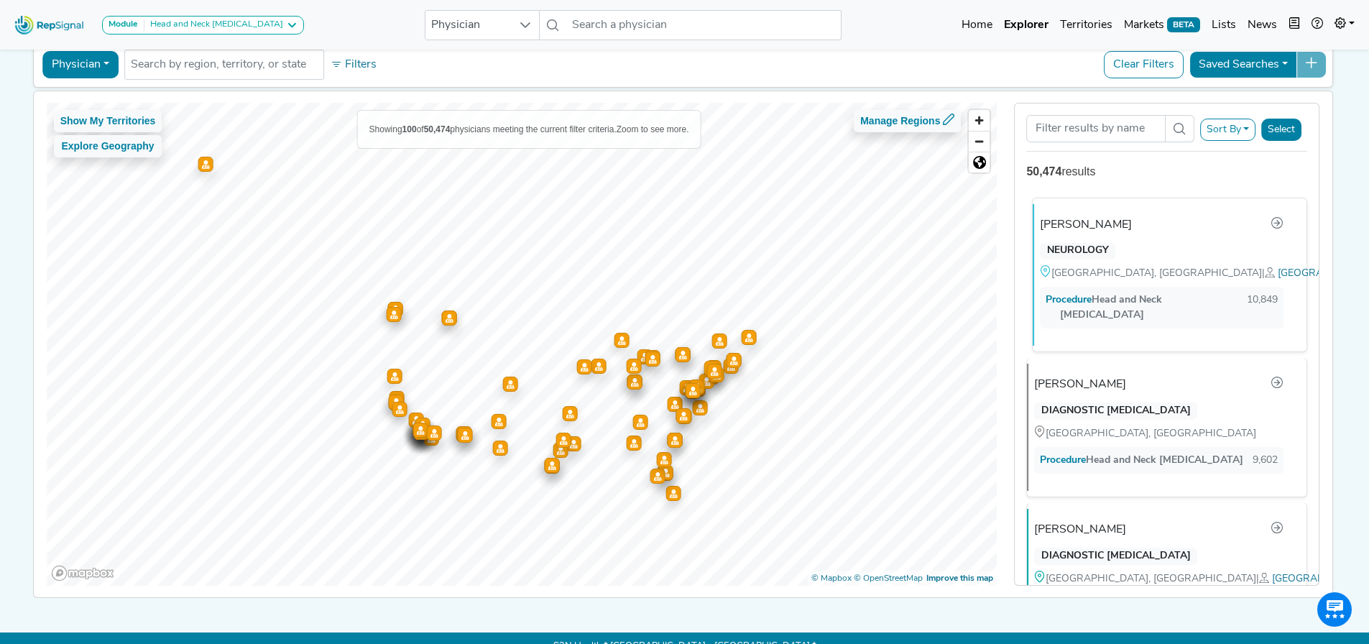
click at [1053, 243] on div "NEUROLOGY" at bounding box center [1077, 251] width 75 height 17
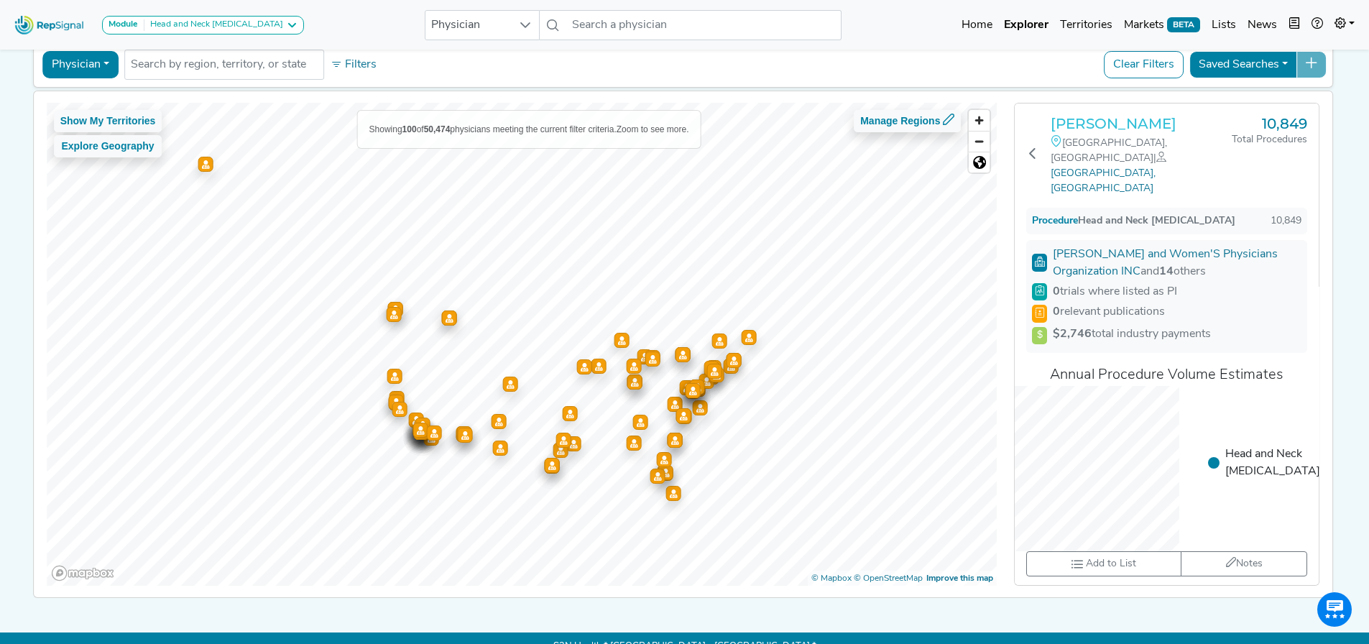
click at [1083, 125] on h3 "Roman Klufas" at bounding box center [1140, 123] width 181 height 17
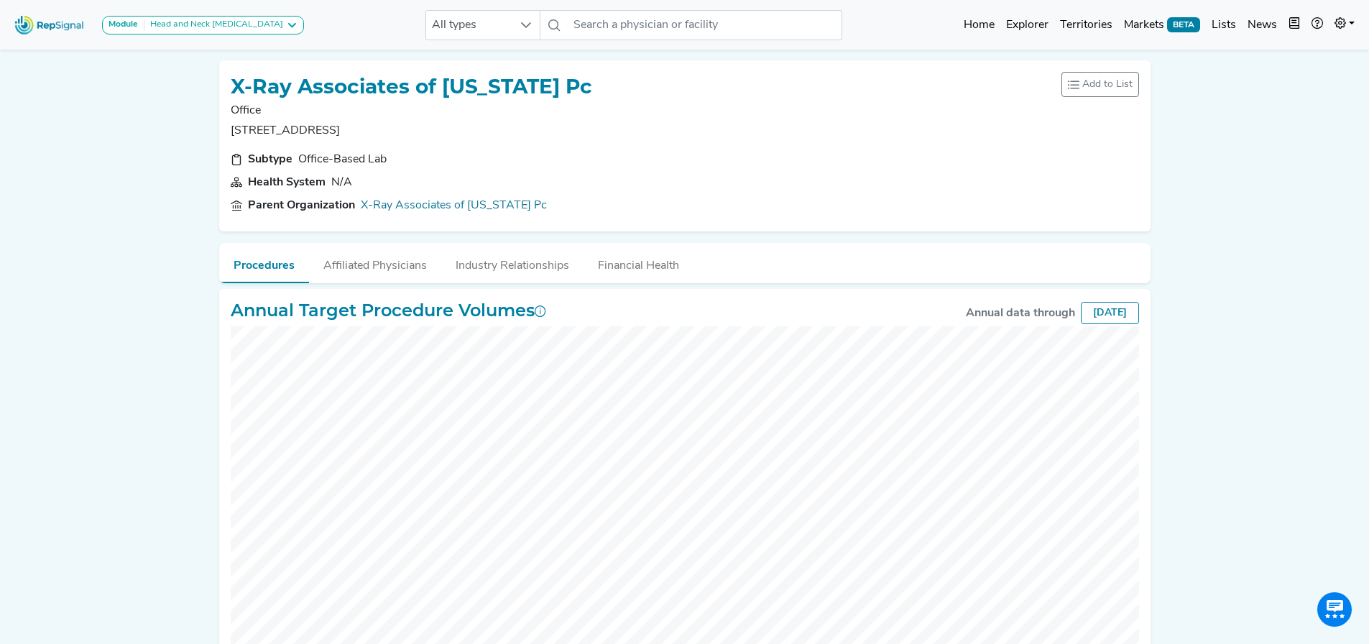
scroll to position [116, 0]
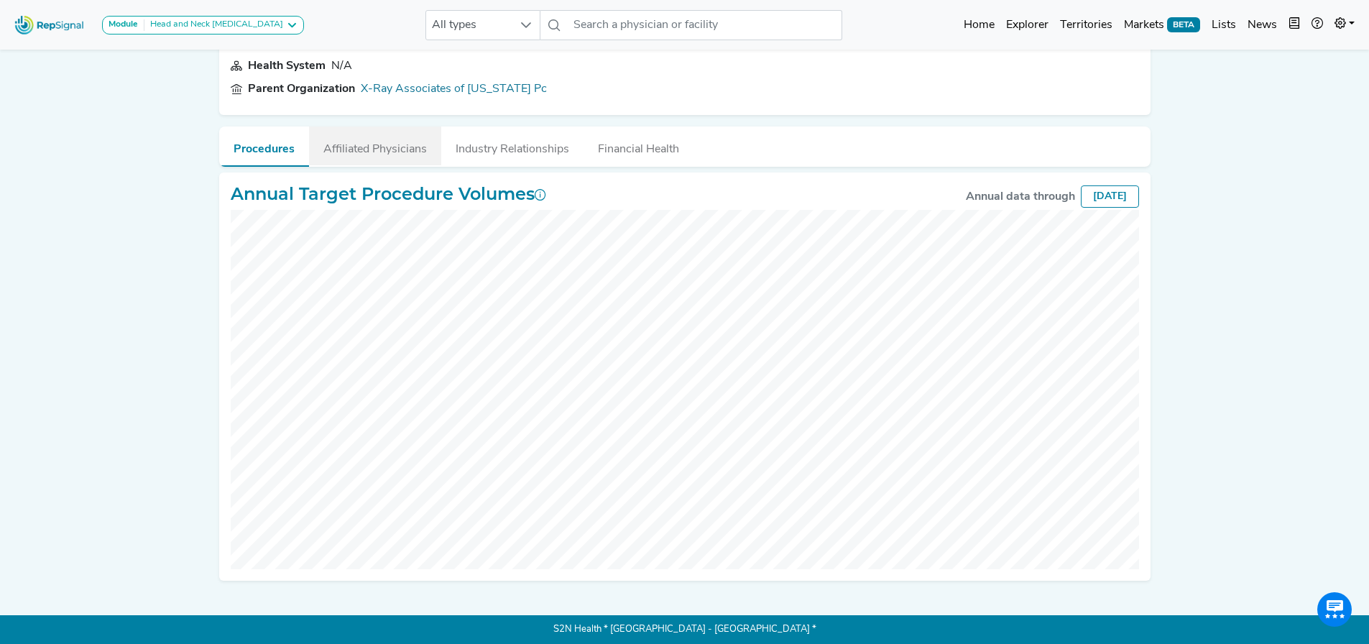
click at [369, 141] on button "Affiliated Physicians" at bounding box center [375, 145] width 132 height 39
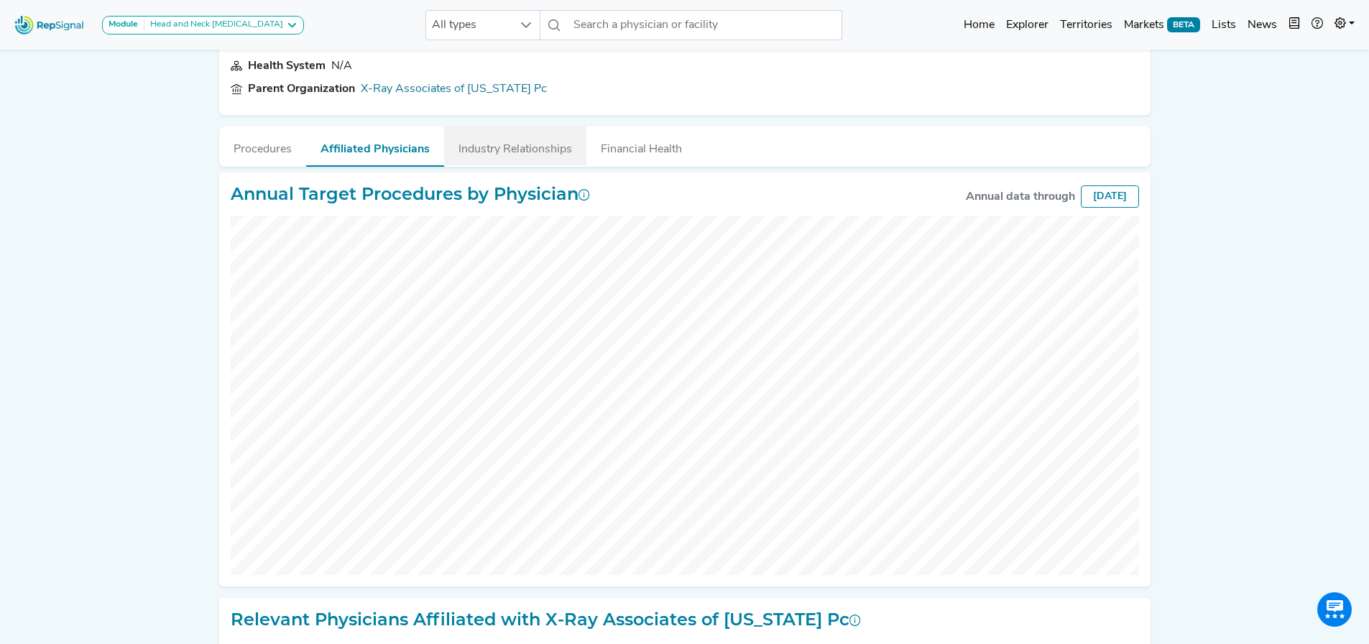
click at [542, 149] on button "Industry Relationships" at bounding box center [515, 145] width 142 height 39
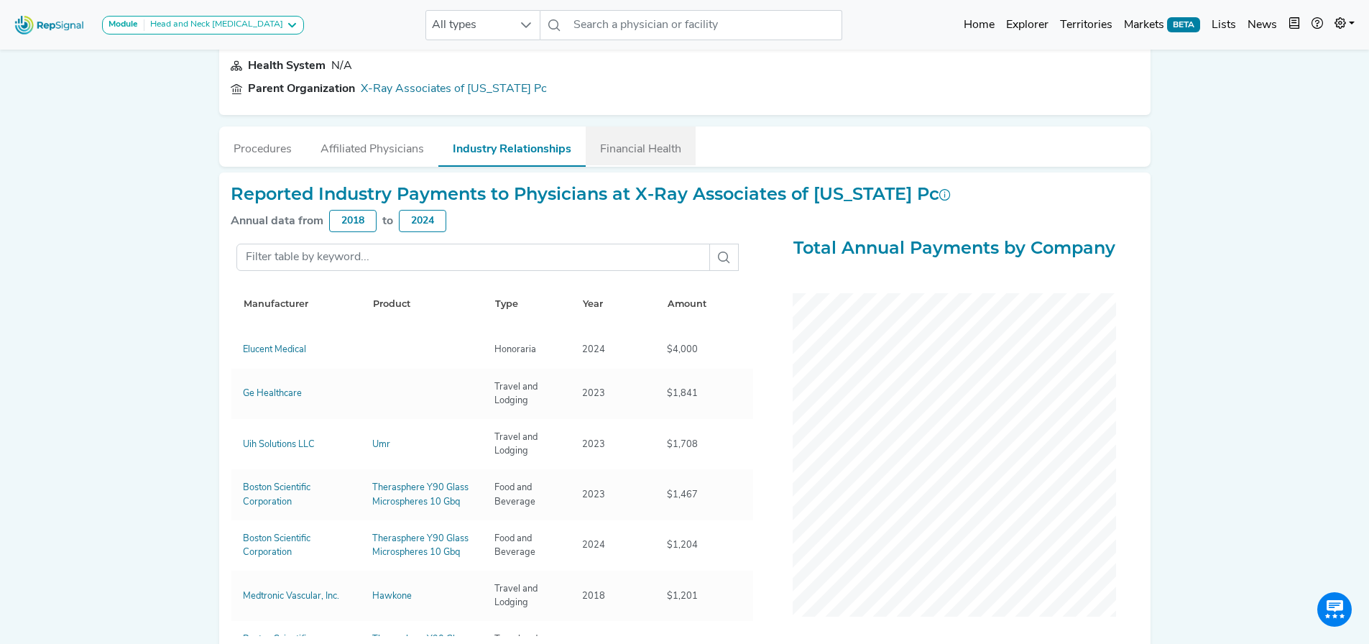
click at [629, 137] on button "Financial Health" at bounding box center [641, 145] width 110 height 39
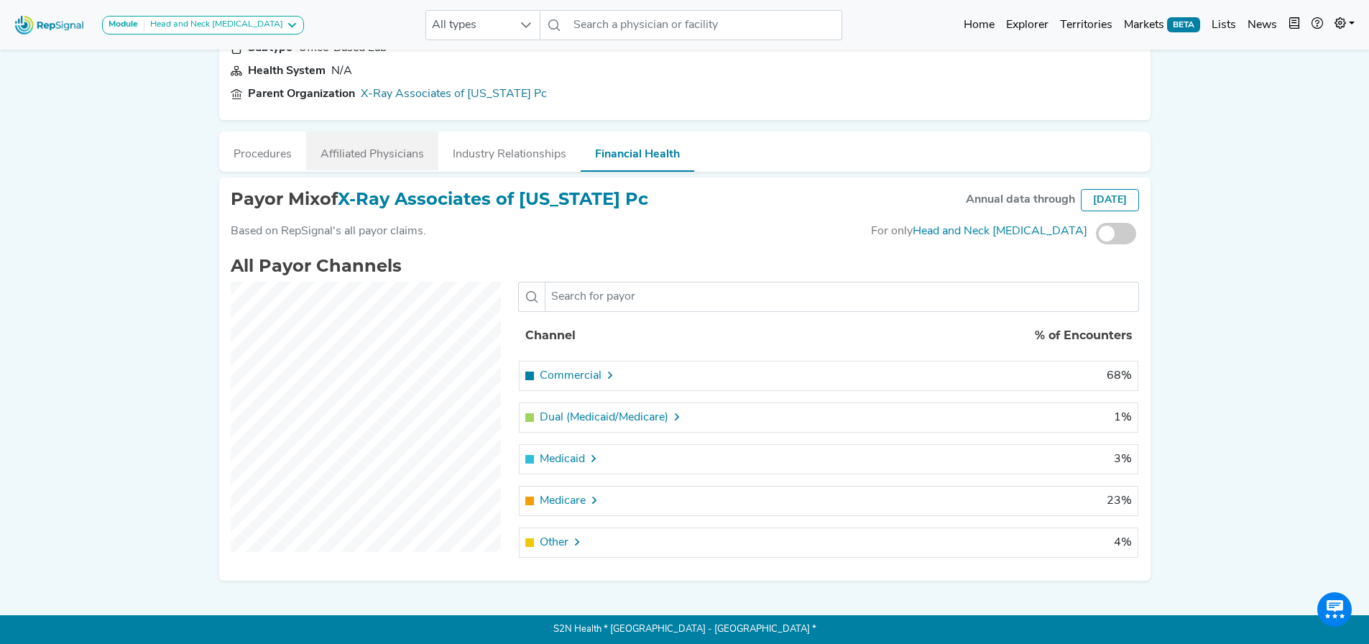
click at [388, 140] on button "Affiliated Physicians" at bounding box center [372, 150] width 132 height 39
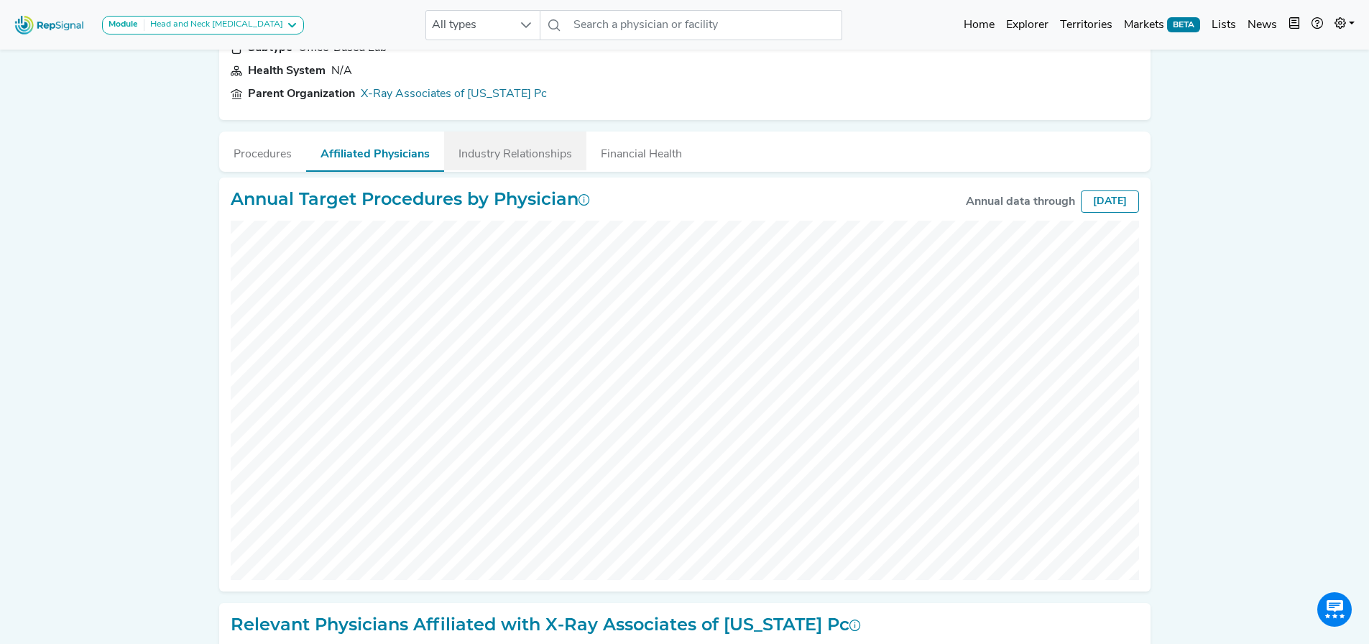
click at [489, 156] on button "Industry Relationships" at bounding box center [515, 150] width 142 height 39
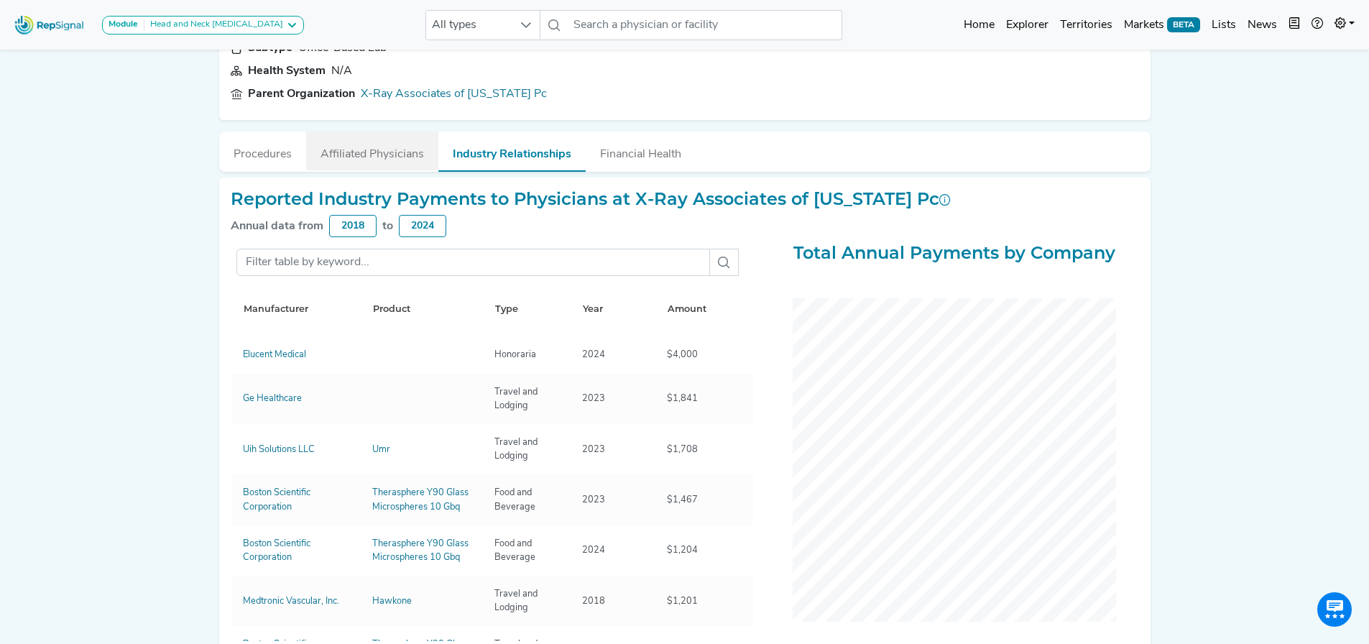
drag, startPoint x: 333, startPoint y: 148, endPoint x: 325, endPoint y: 148, distance: 8.6
click at [331, 148] on button "Affiliated Physicians" at bounding box center [372, 150] width 132 height 39
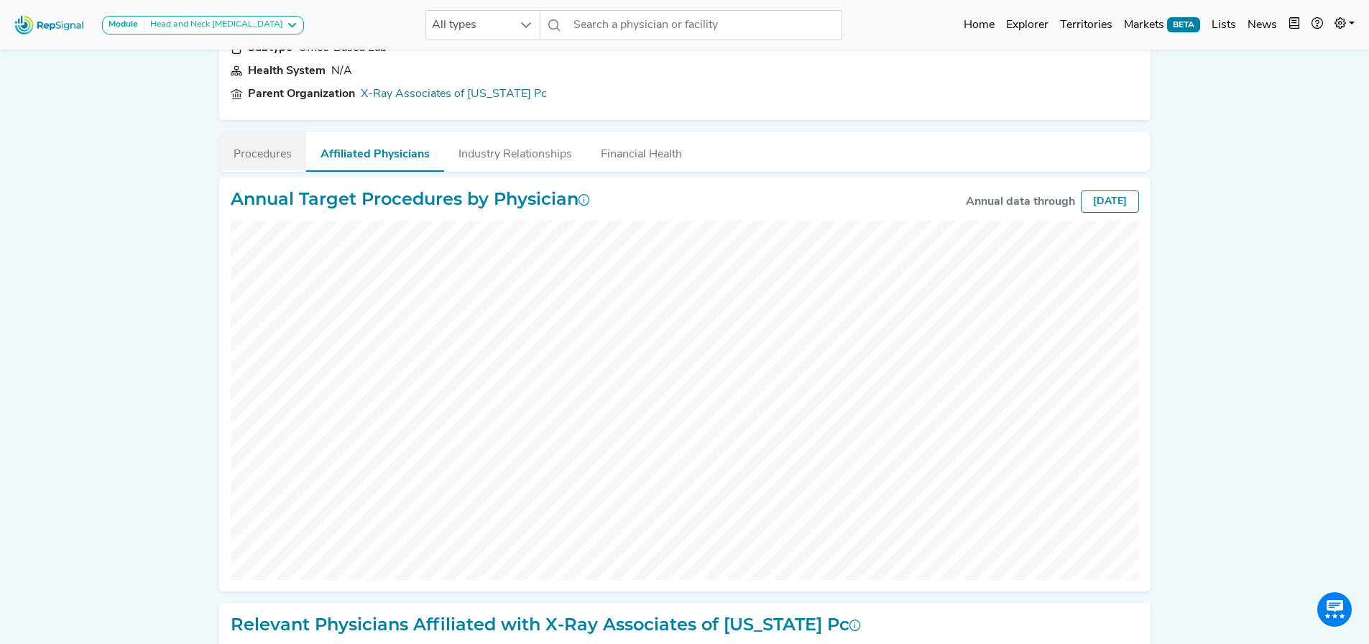
click at [275, 139] on button "Procedures" at bounding box center [262, 150] width 87 height 39
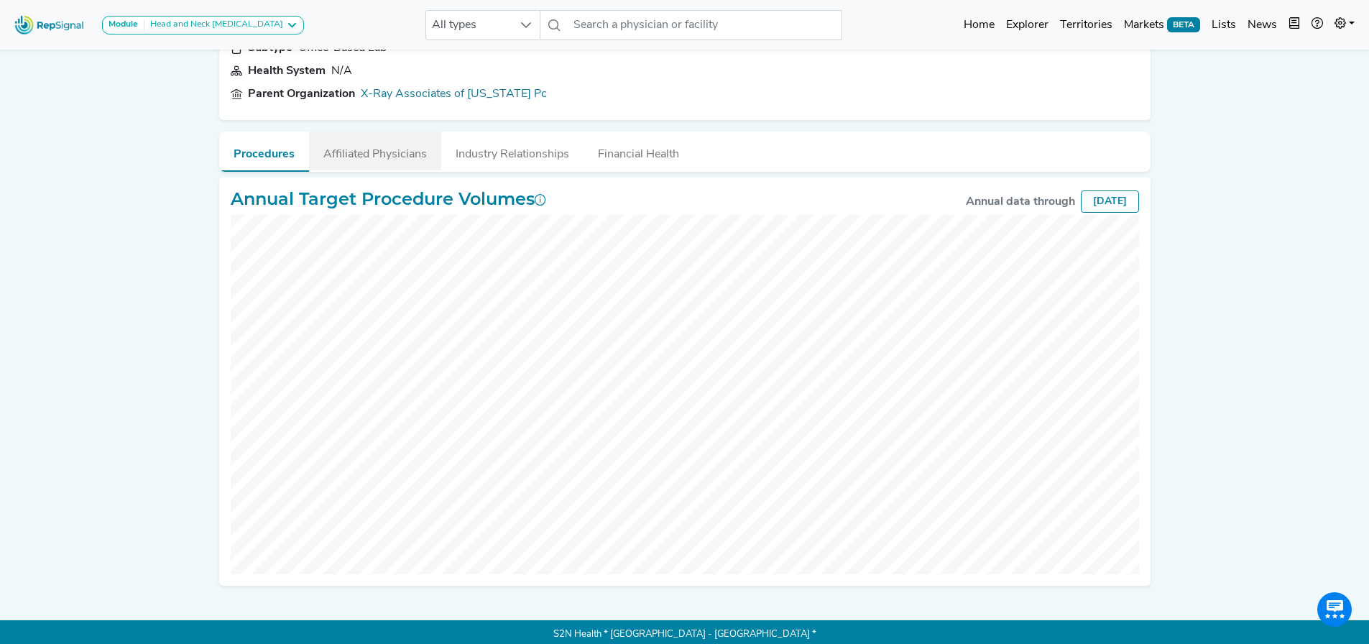
drag, startPoint x: 336, startPoint y: 163, endPoint x: 311, endPoint y: 157, distance: 25.8
click at [336, 163] on button "Affiliated Physicians" at bounding box center [375, 150] width 132 height 39
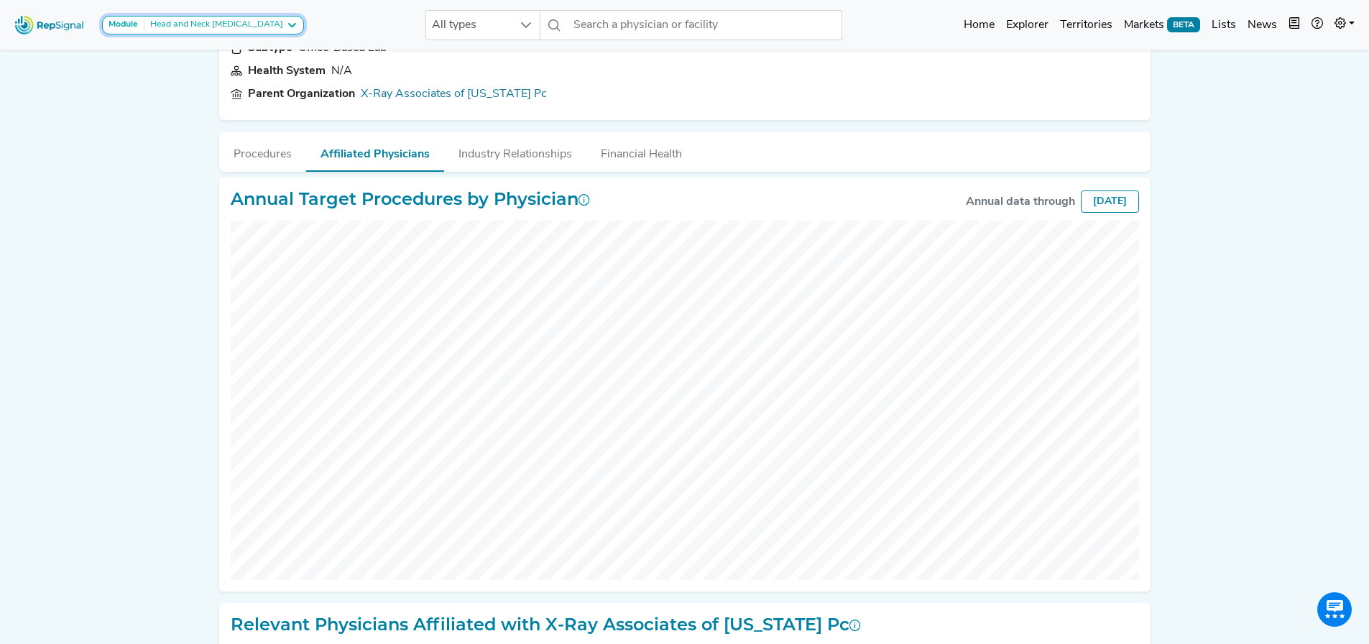
drag, startPoint x: 206, startPoint y: 17, endPoint x: 211, endPoint y: 35, distance: 18.7
click at [206, 18] on button "Module Head and Neck MRI" at bounding box center [203, 25] width 202 height 19
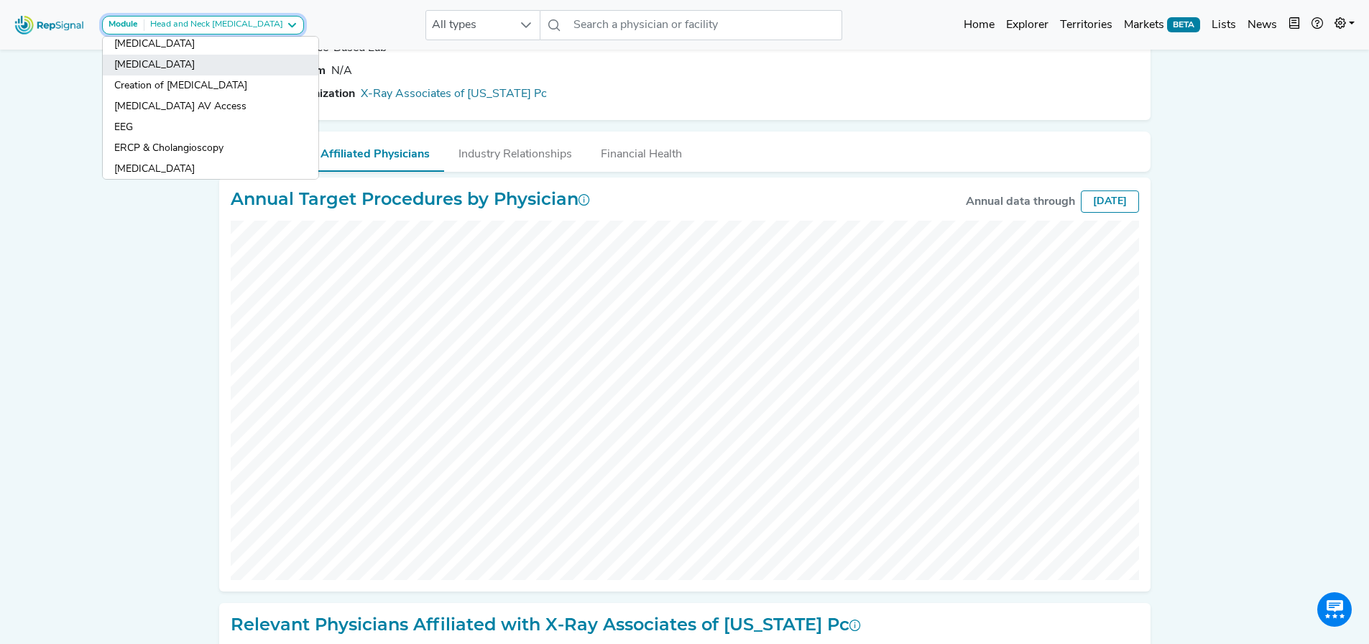
scroll to position [287, 0]
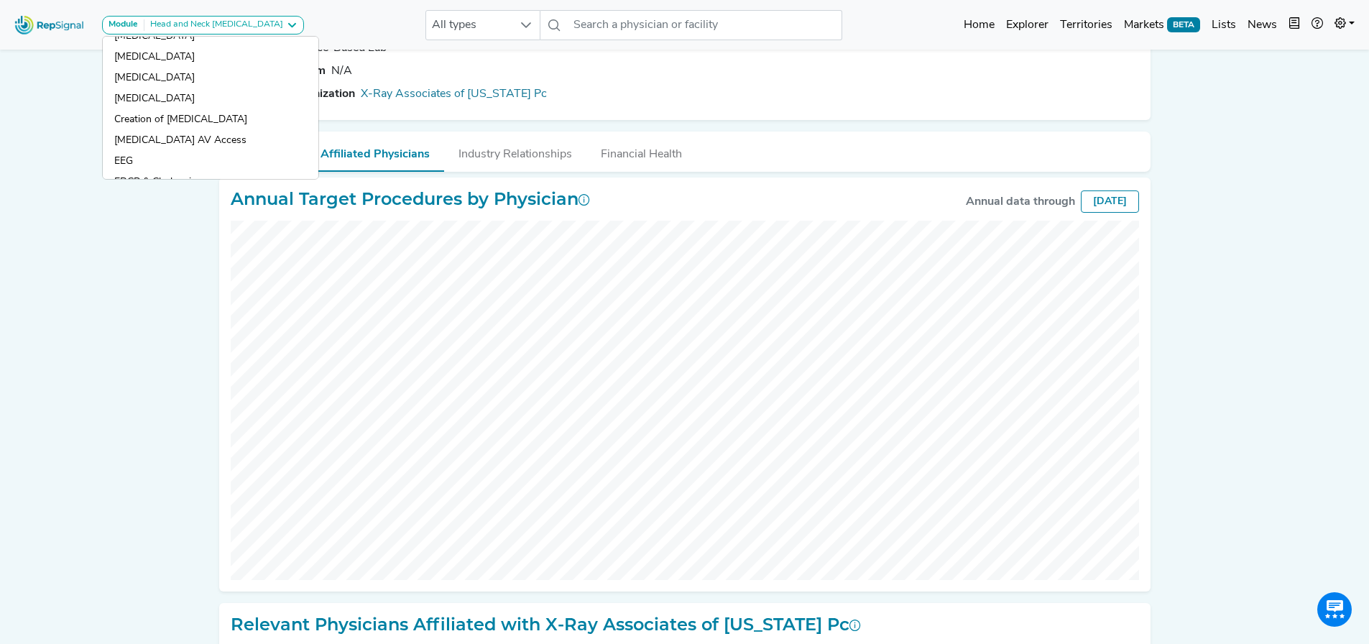
drag, startPoint x: 78, startPoint y: 233, endPoint x: 88, endPoint y: 213, distance: 22.8
click at [83, 225] on div "Module Head and Neck MRI AV Access Airway Clearance Ambulatory ECG Amputation &…" at bounding box center [684, 528] width 1369 height 1278
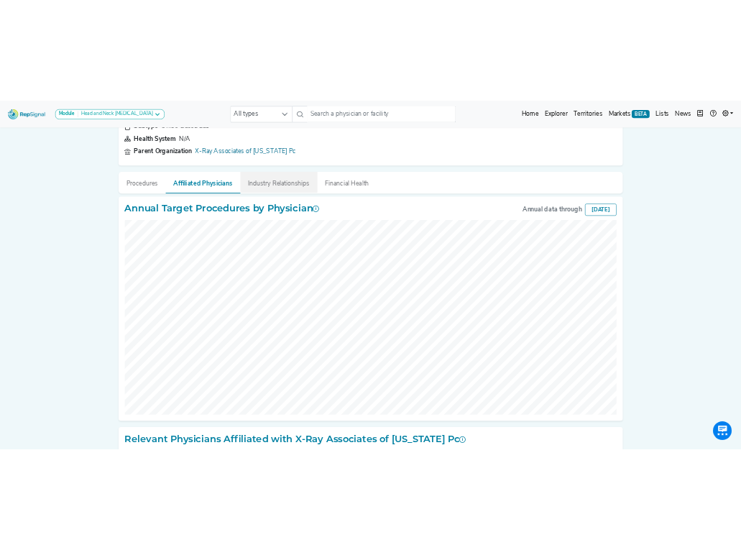
scroll to position [0, 0]
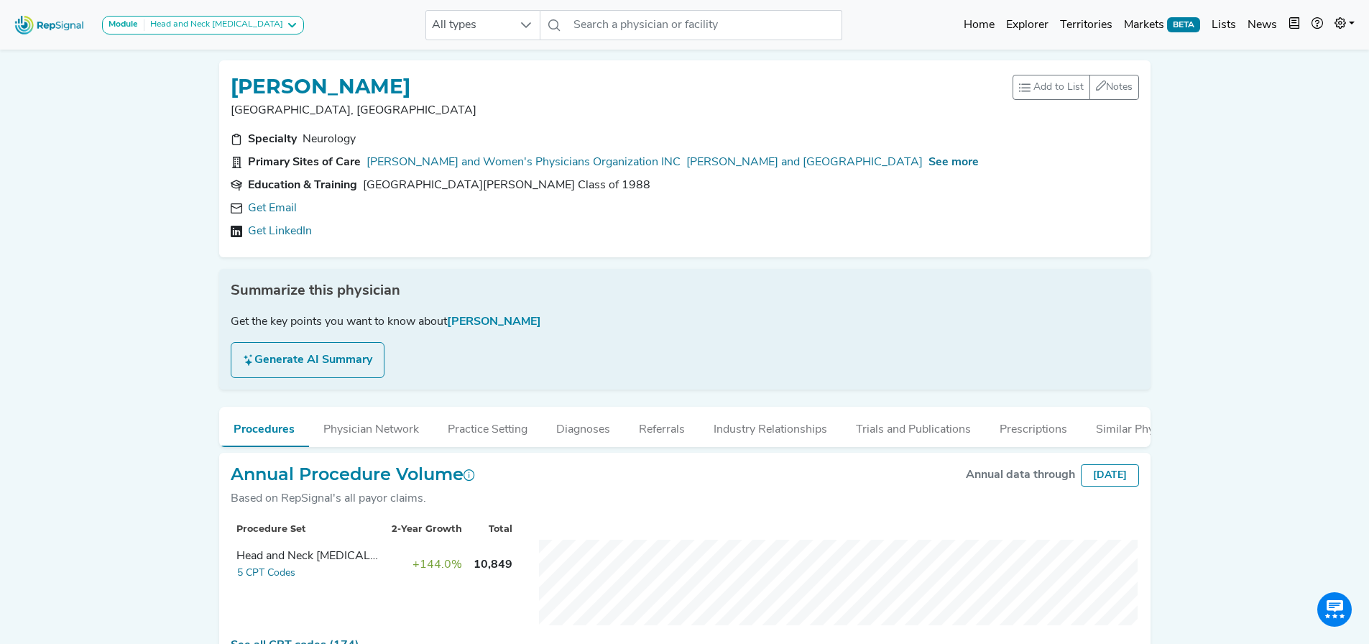
click at [311, 79] on h1 "ROMAN KLUFAS" at bounding box center [321, 87] width 180 height 24
click at [602, 45] on nav "Module Head and Neck MRI AV Access Airway Clearance Ambulatory ECG Amputation &…" at bounding box center [684, 25] width 1369 height 50
click at [437, 29] on span "All types" at bounding box center [469, 25] width 86 height 29
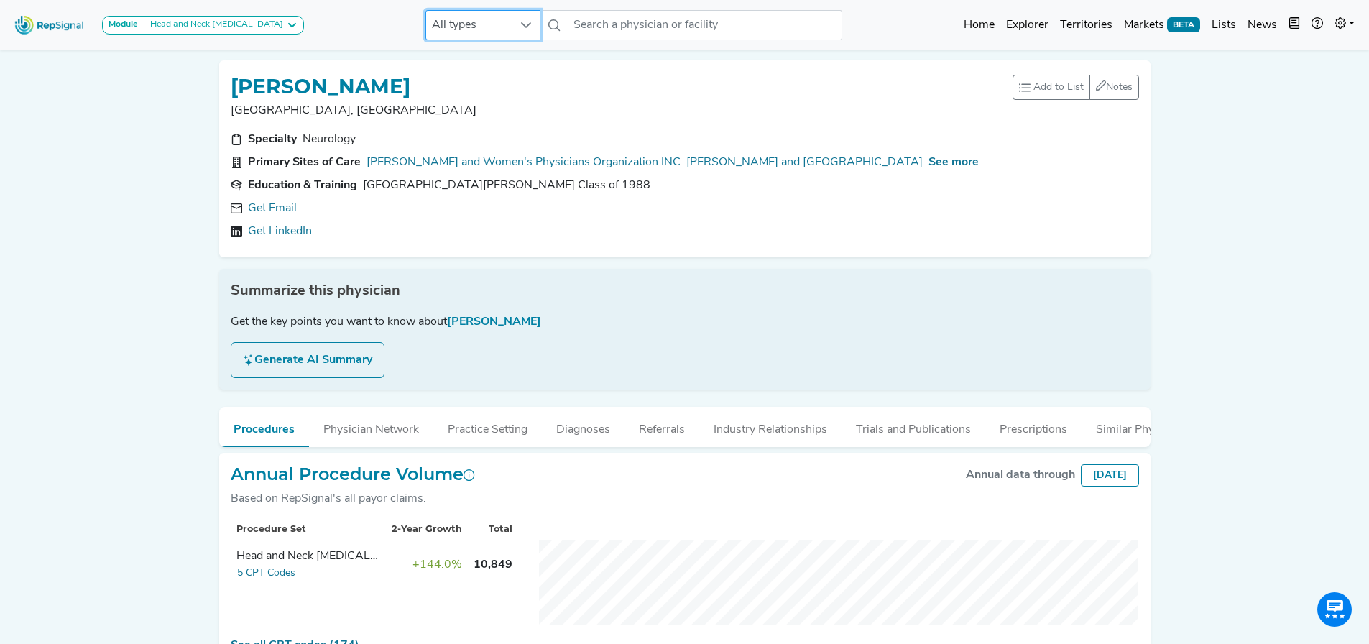
scroll to position [0, 11]
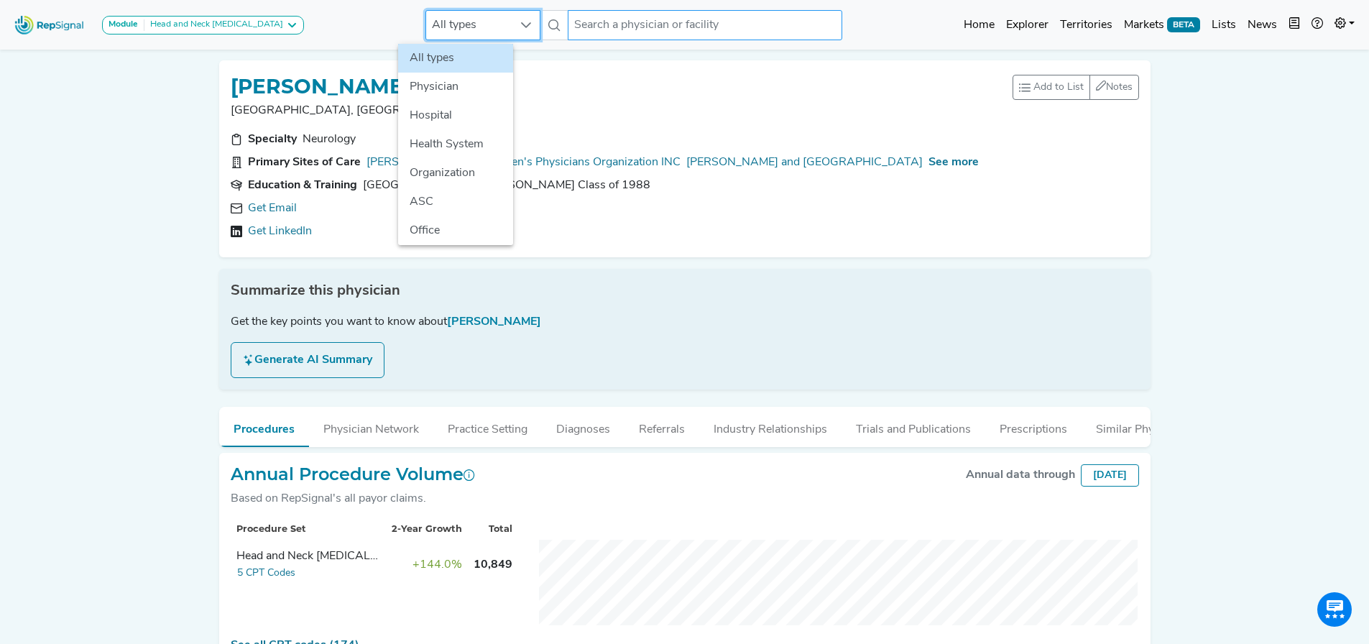
click at [568, 29] on input "text" at bounding box center [705, 25] width 274 height 30
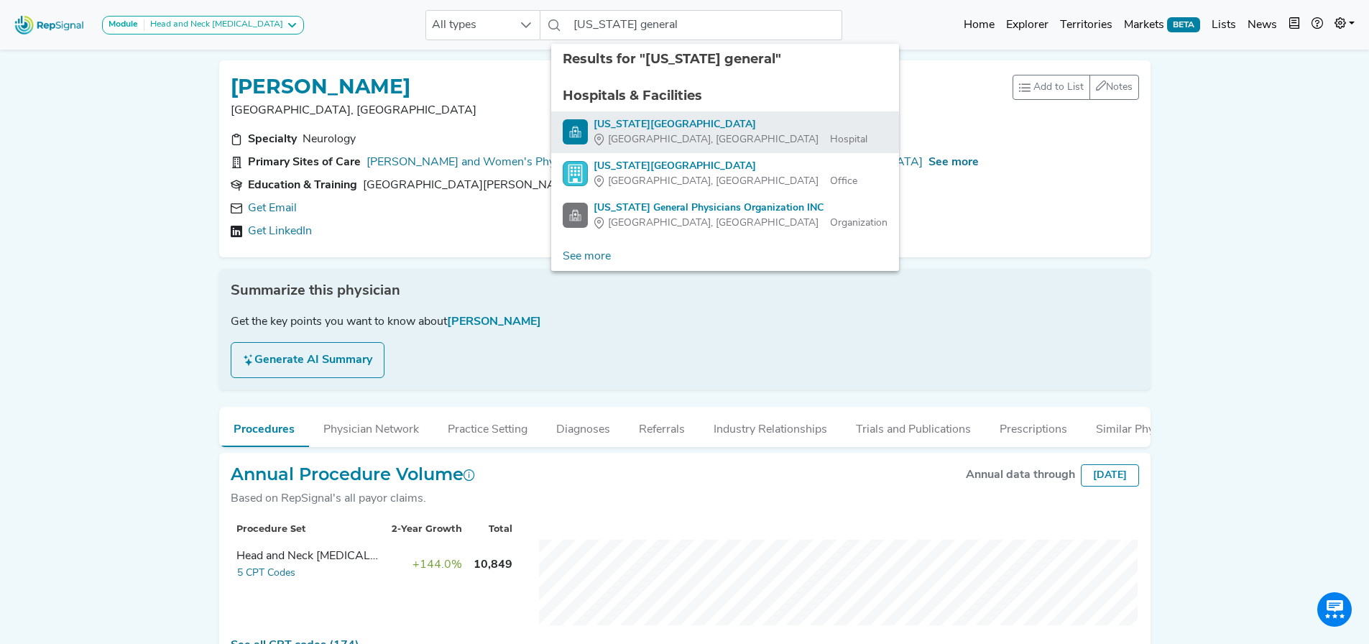
click at [666, 119] on div "Massachusetts General Hospital" at bounding box center [730, 124] width 274 height 15
type input "Massachusetts General Hospital"
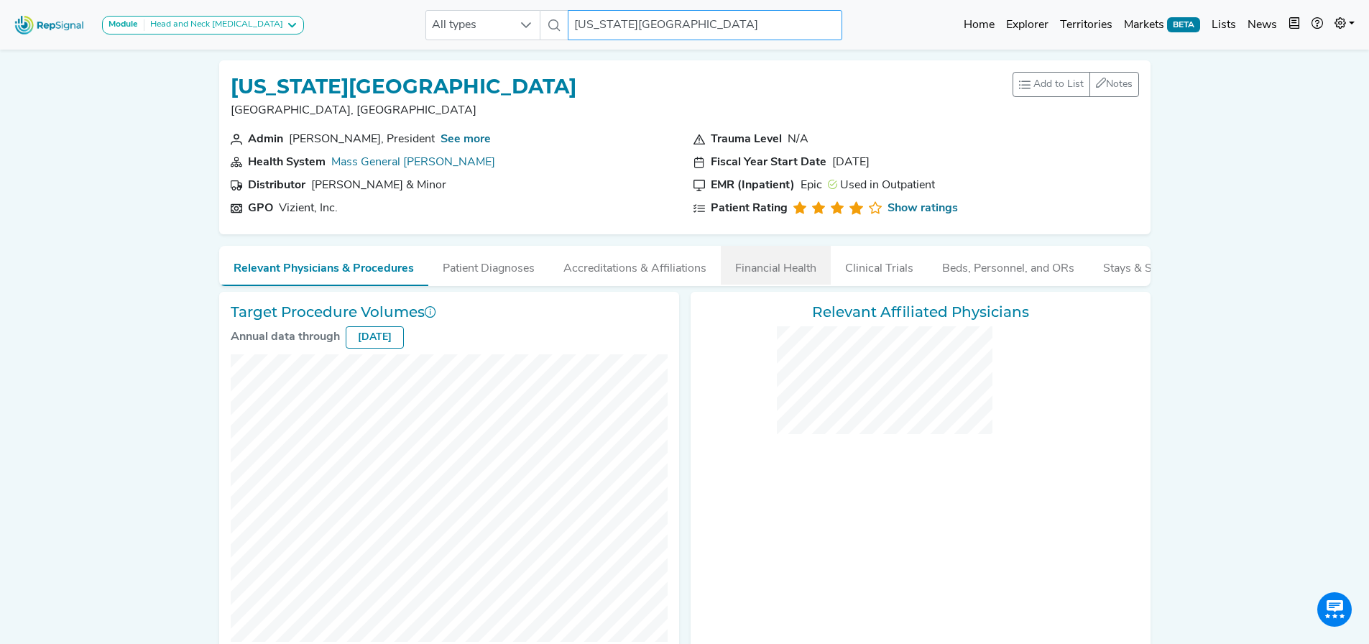
checkbox input "false"
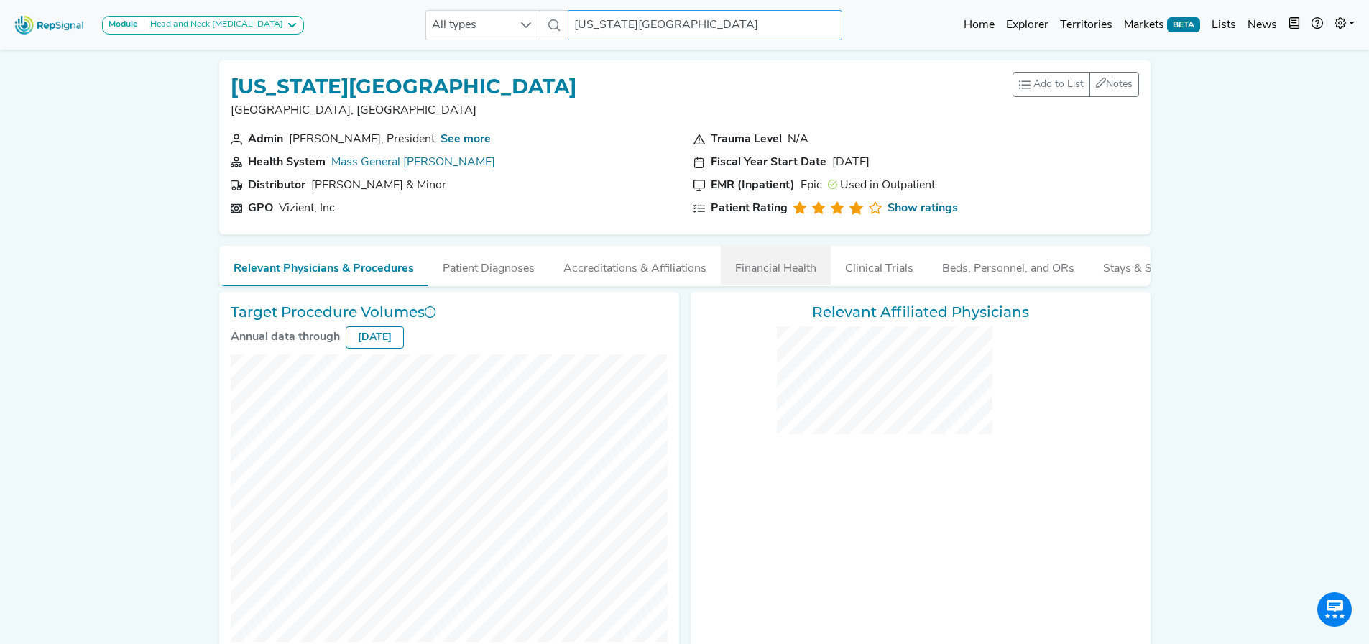
checkbox input "false"
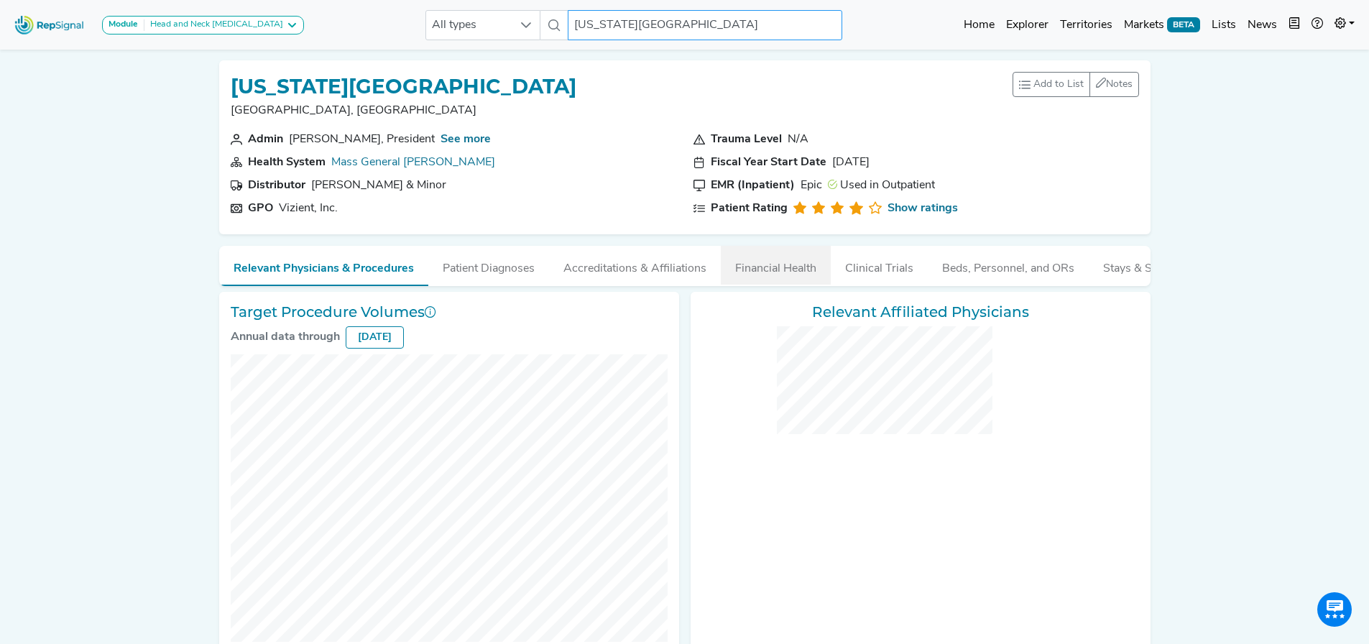
checkbox input "false"
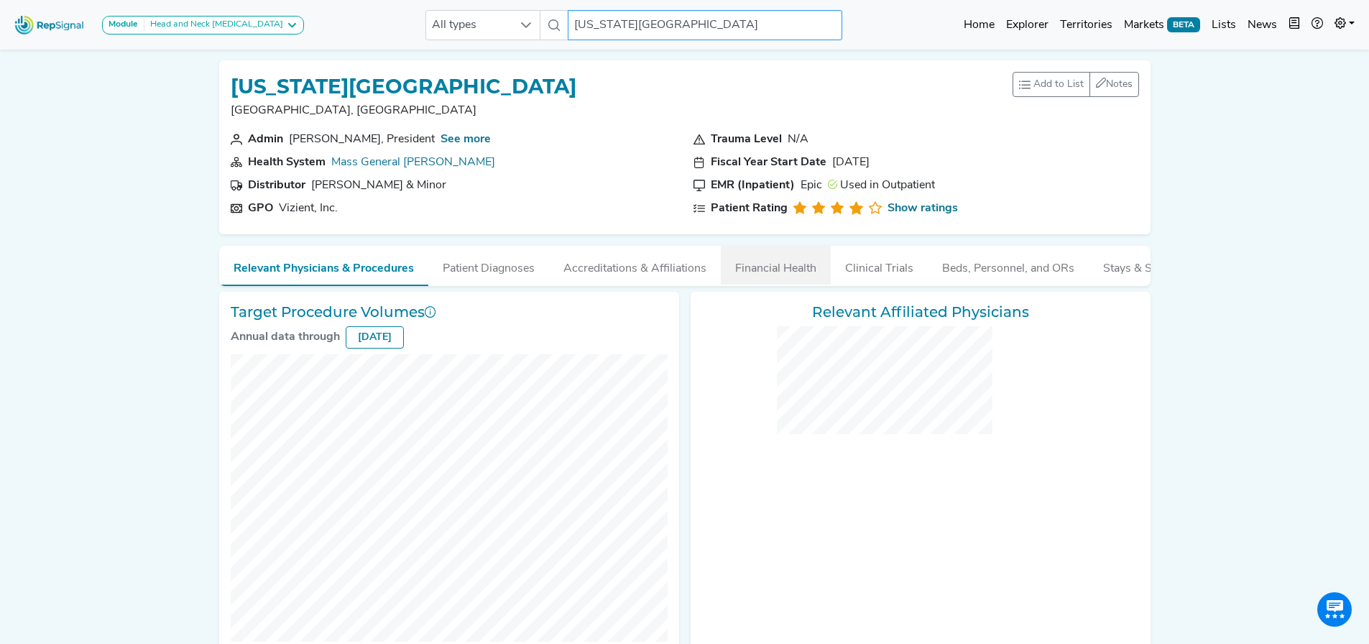
checkbox input "false"
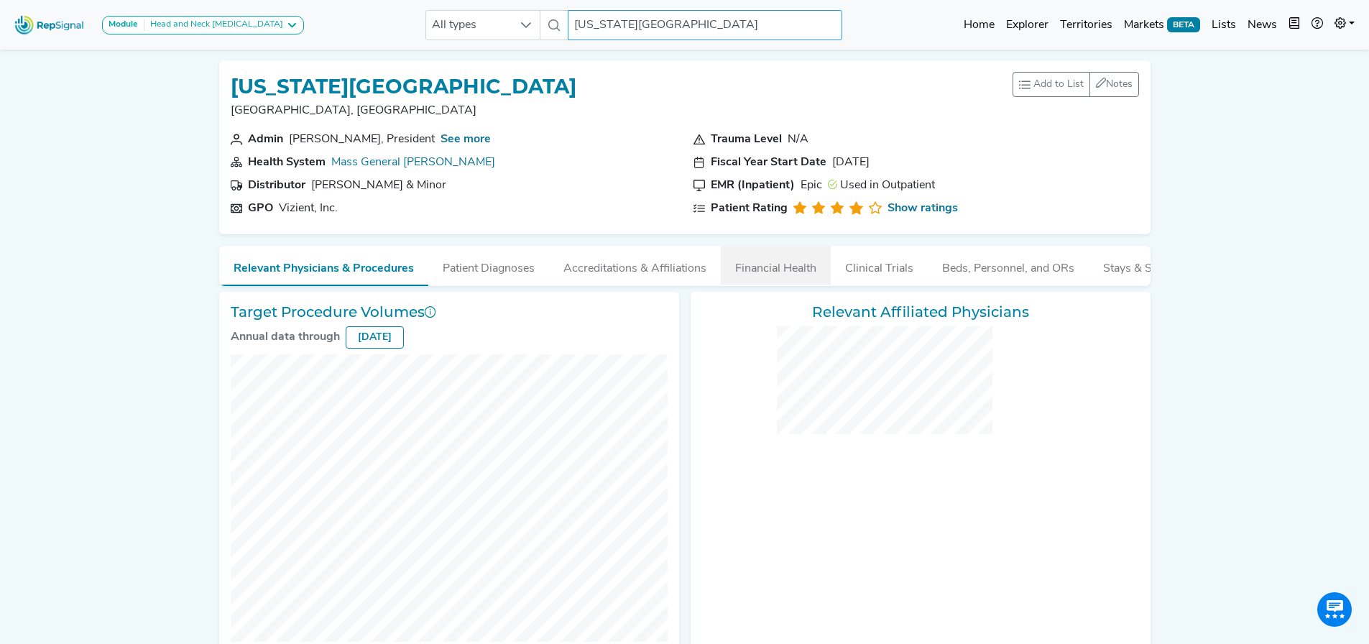
checkbox input "false"
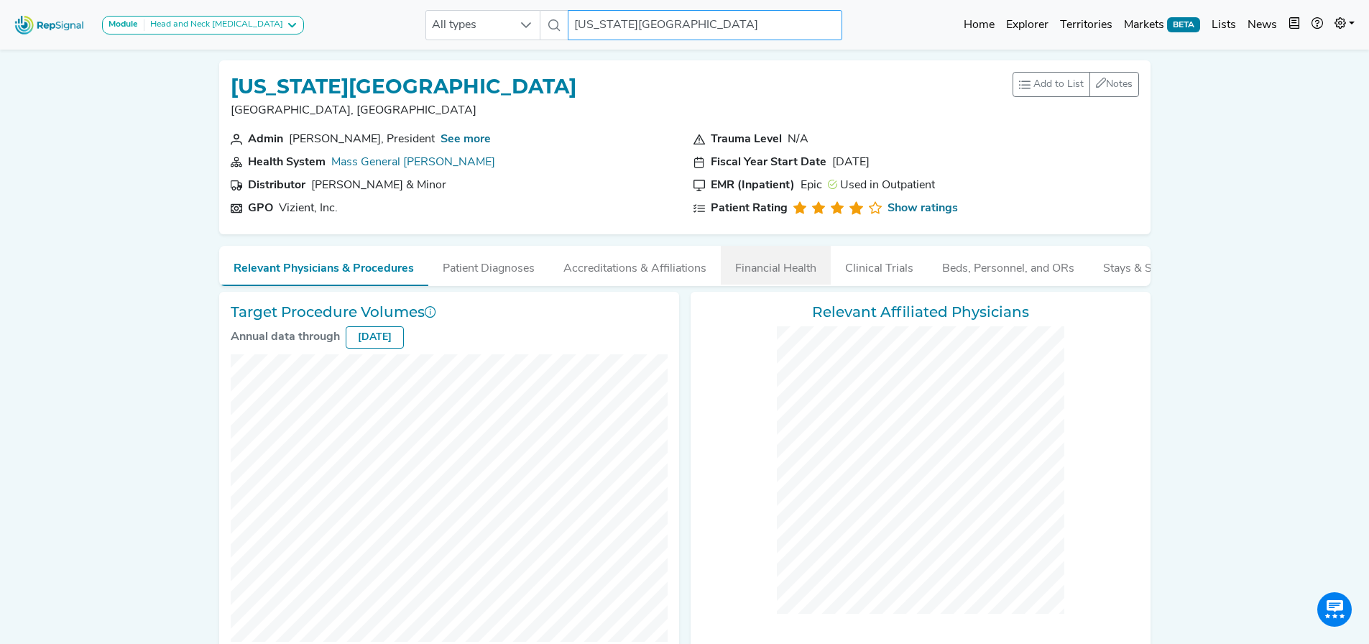
checkbox input "false"
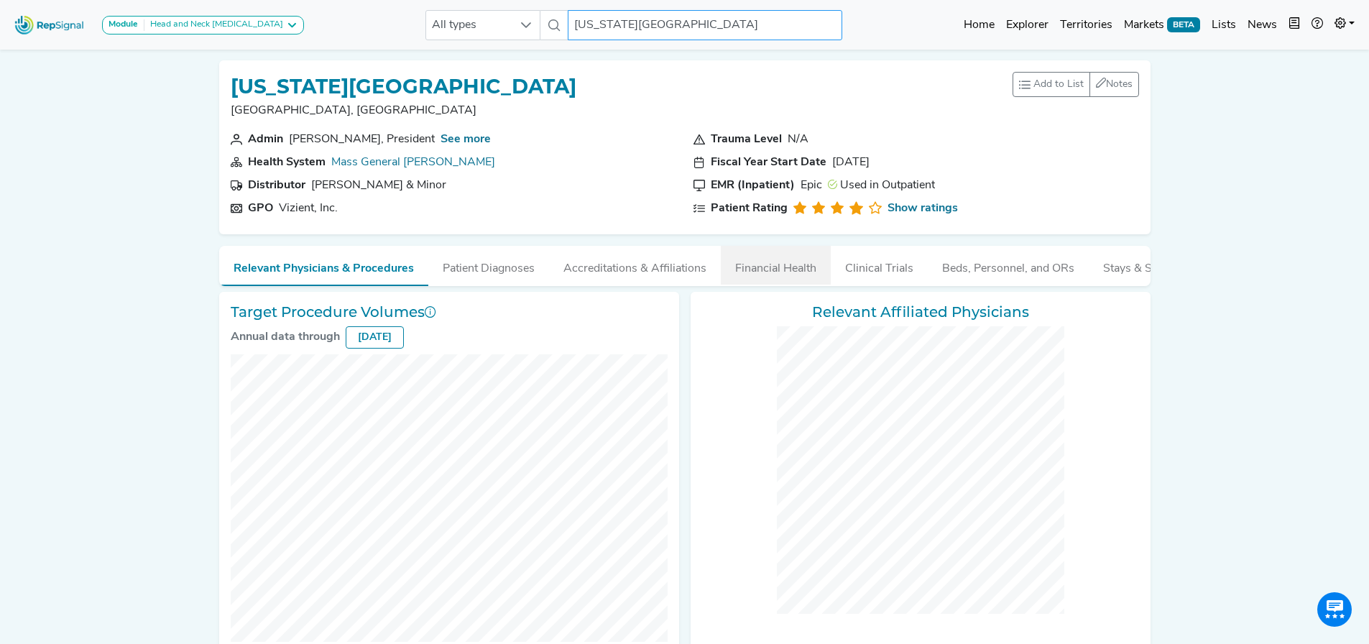
checkbox input "false"
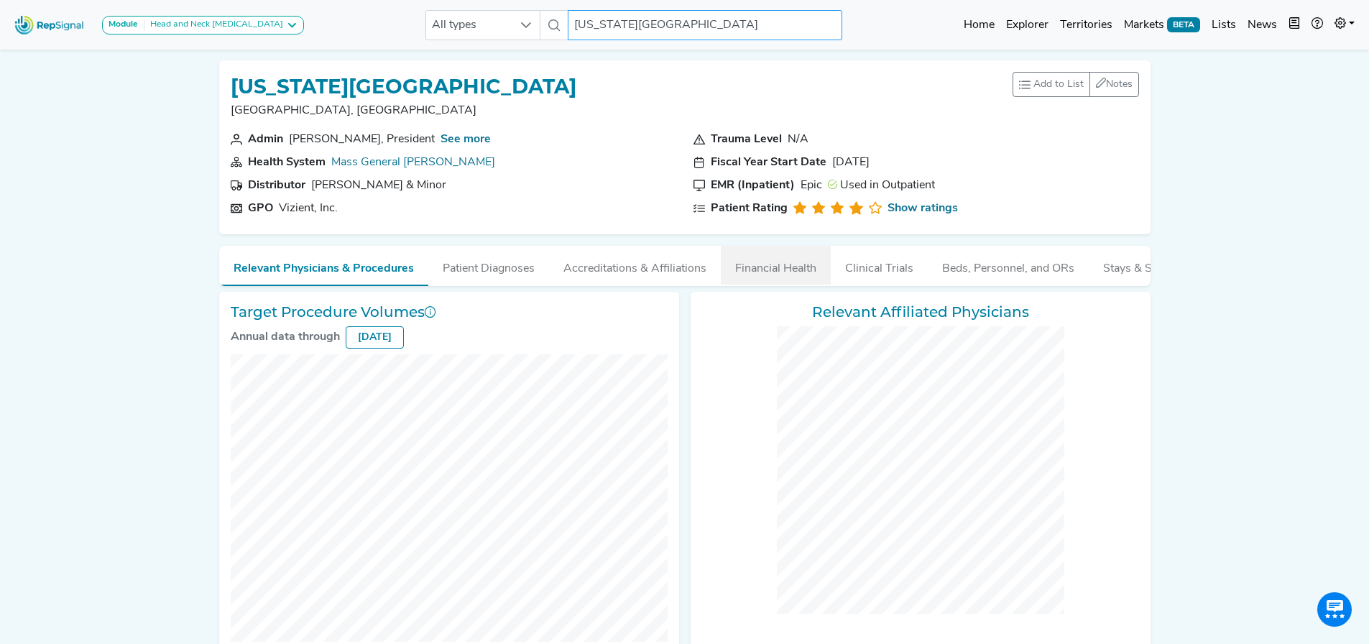
checkbox input "false"
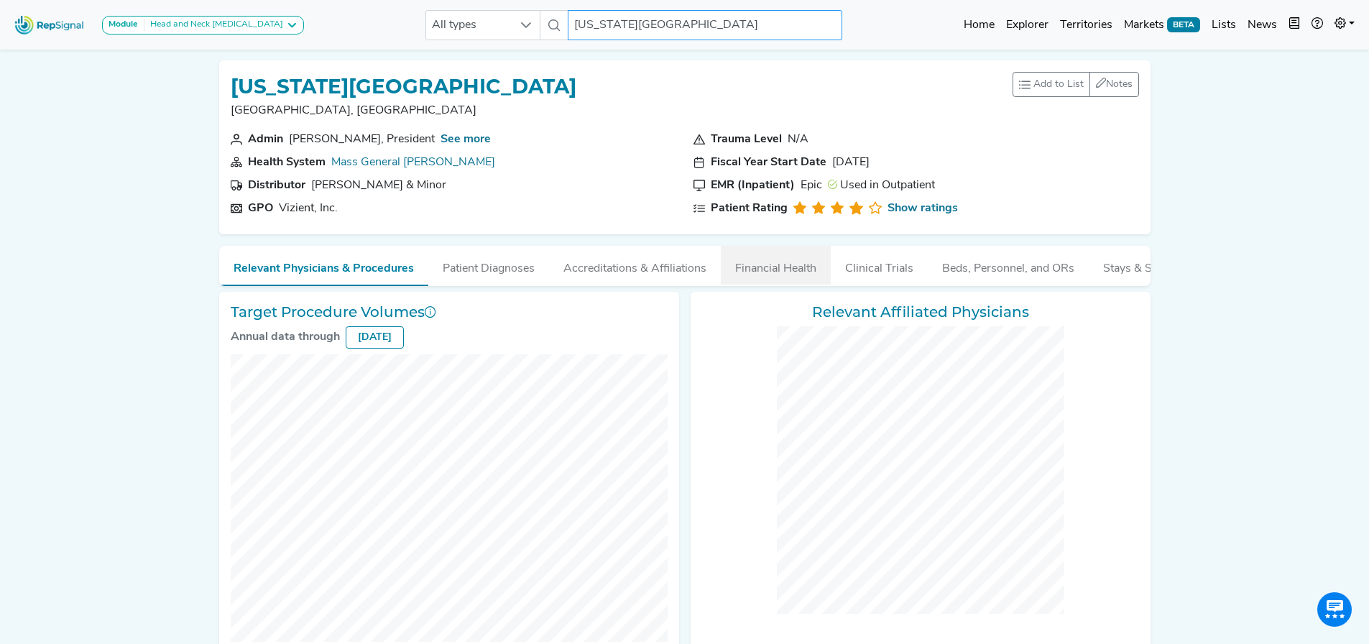
checkbox input "false"
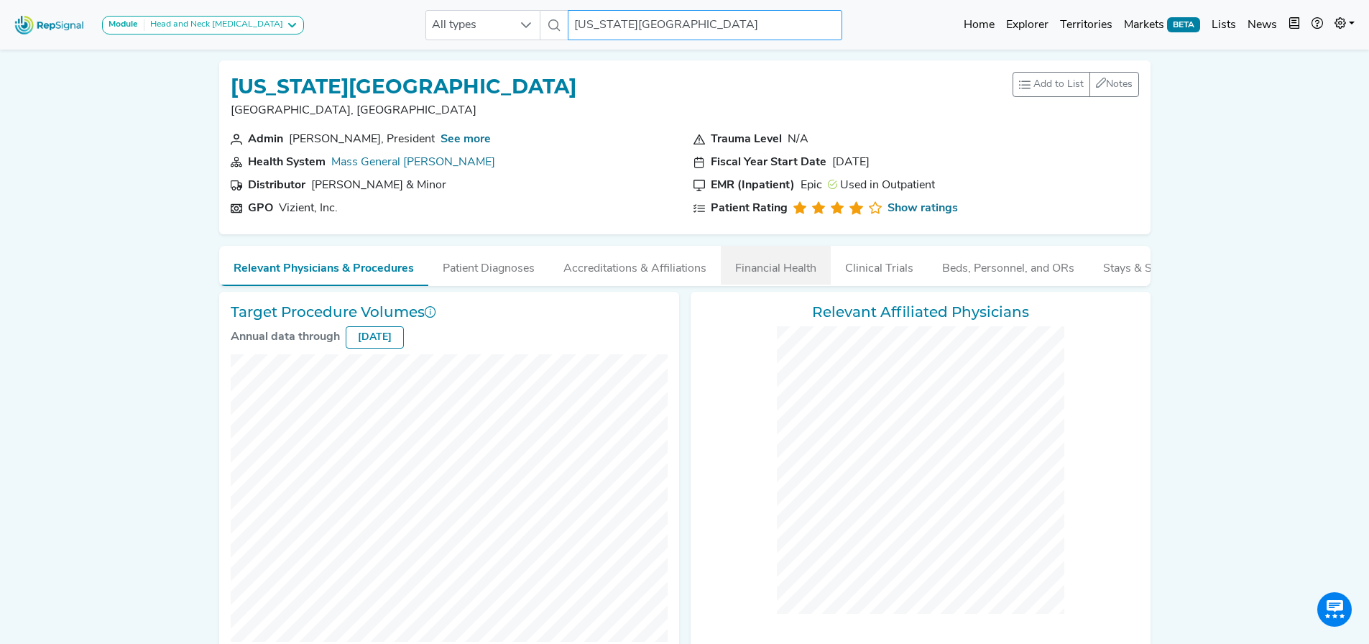
checkbox input "false"
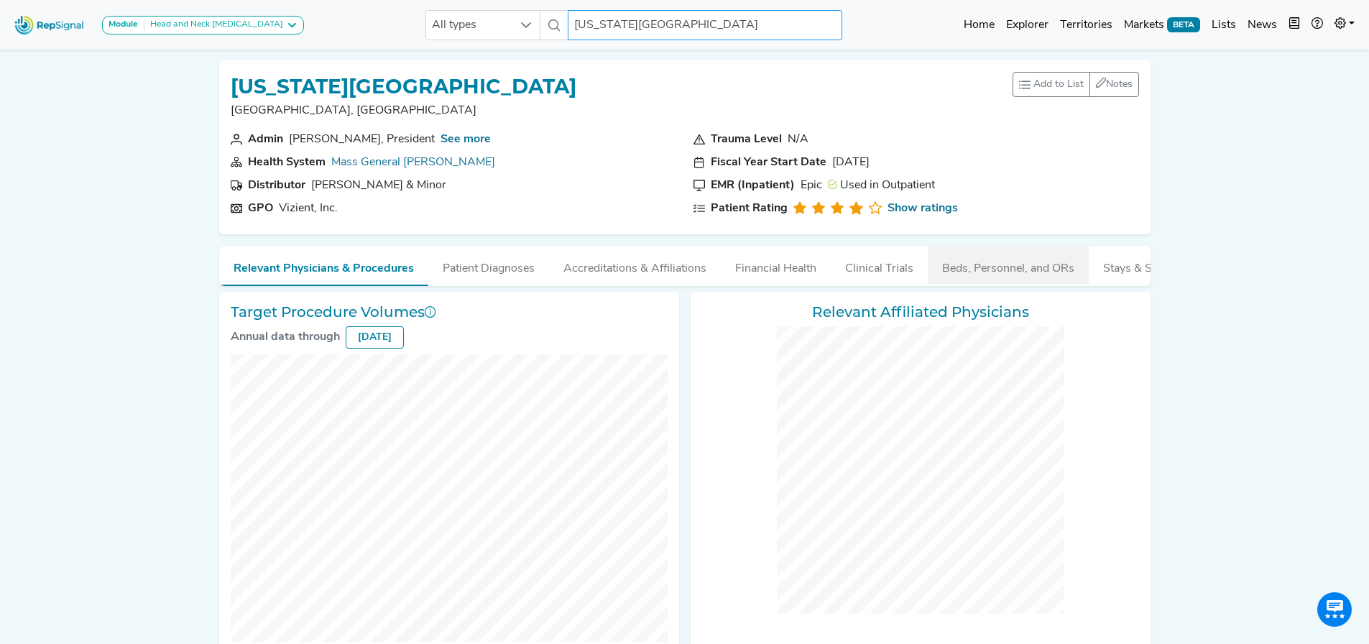
checkbox input "false"
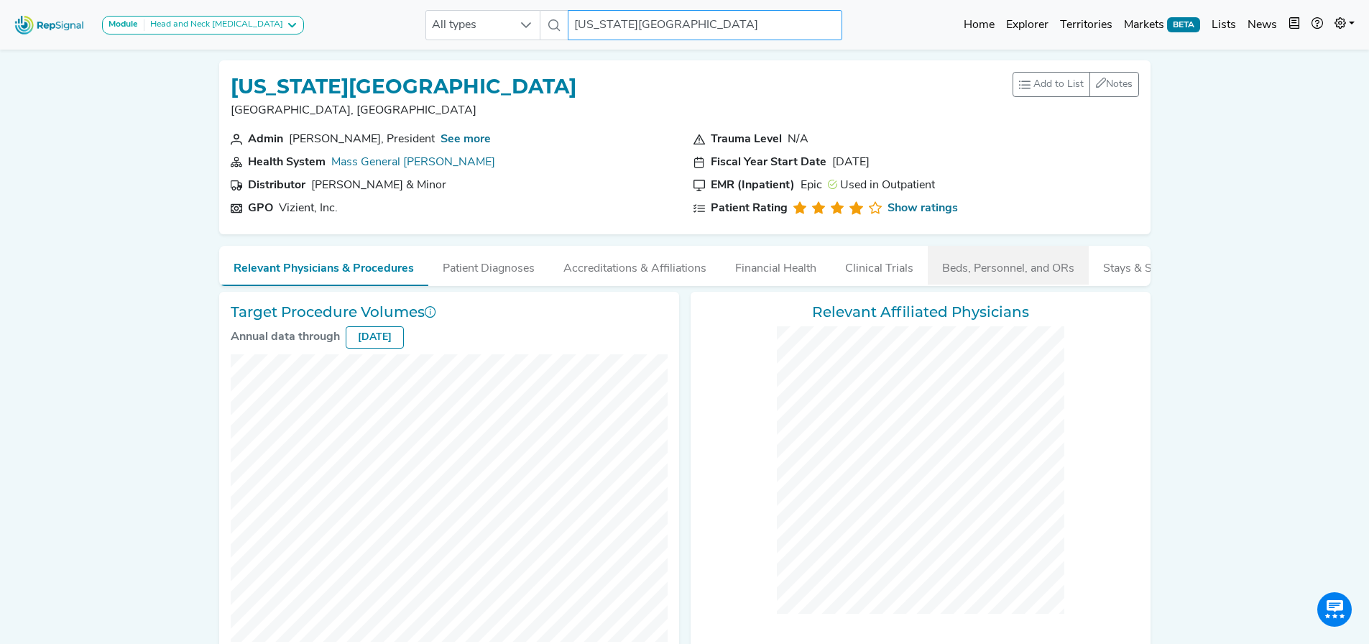
checkbox input "false"
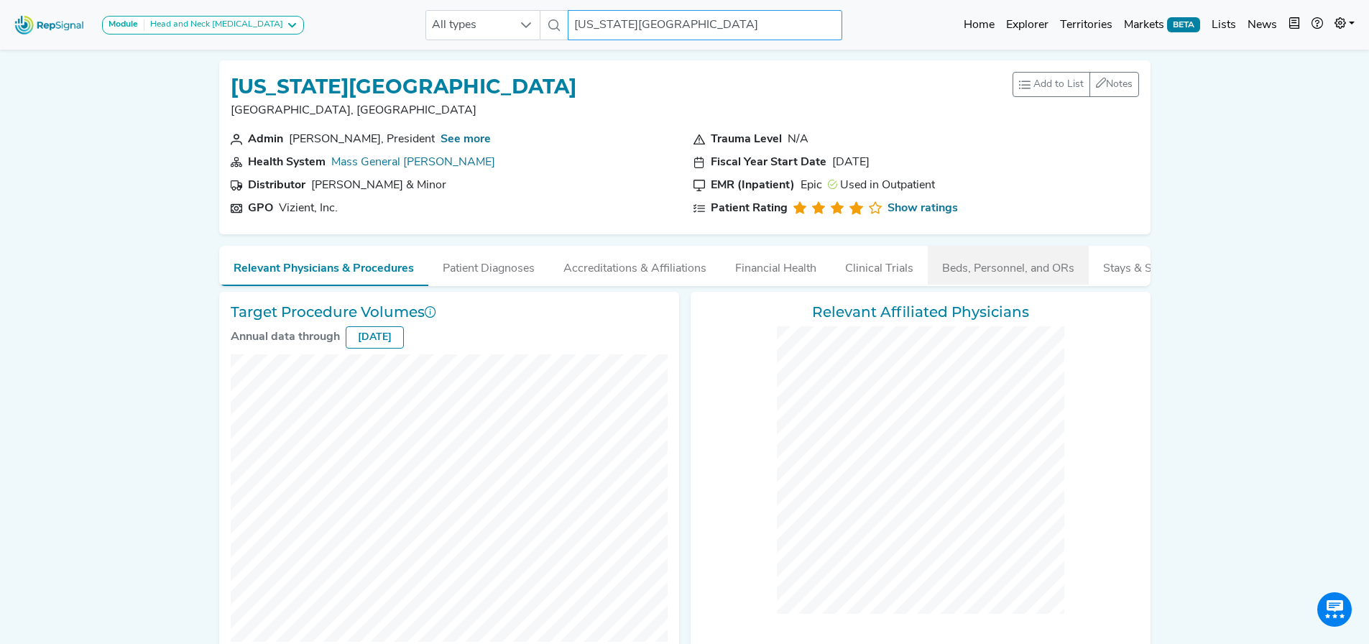
checkbox input "false"
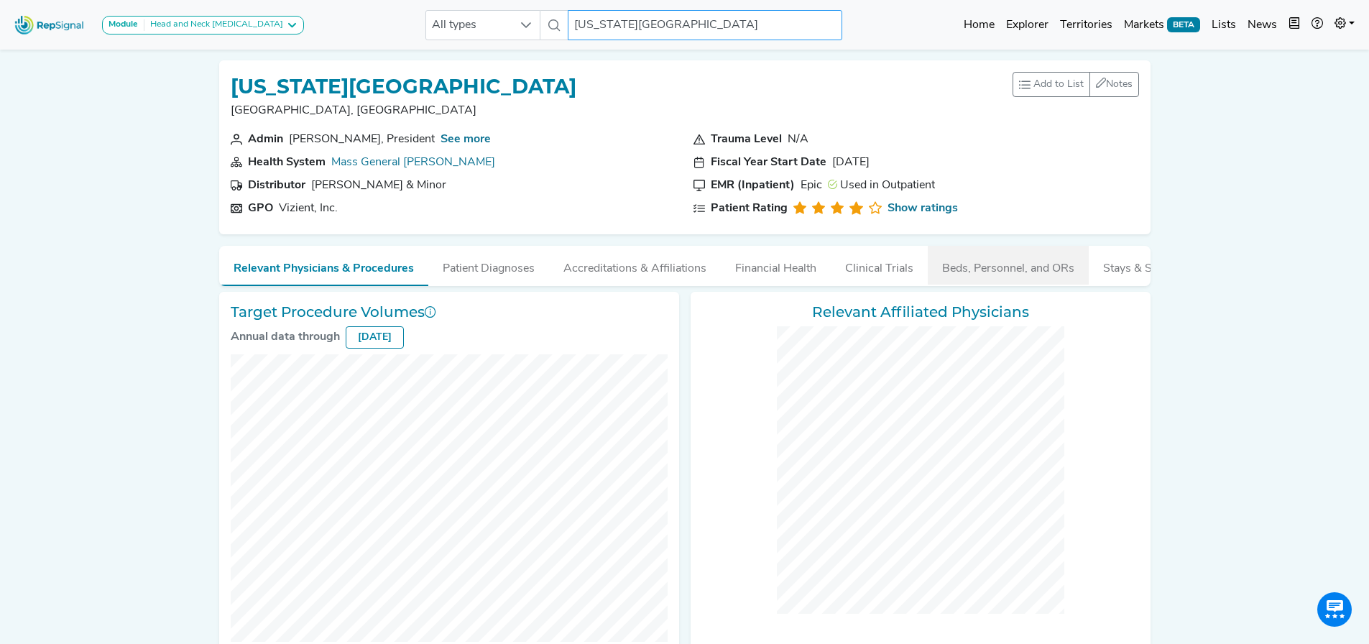
checkbox input "false"
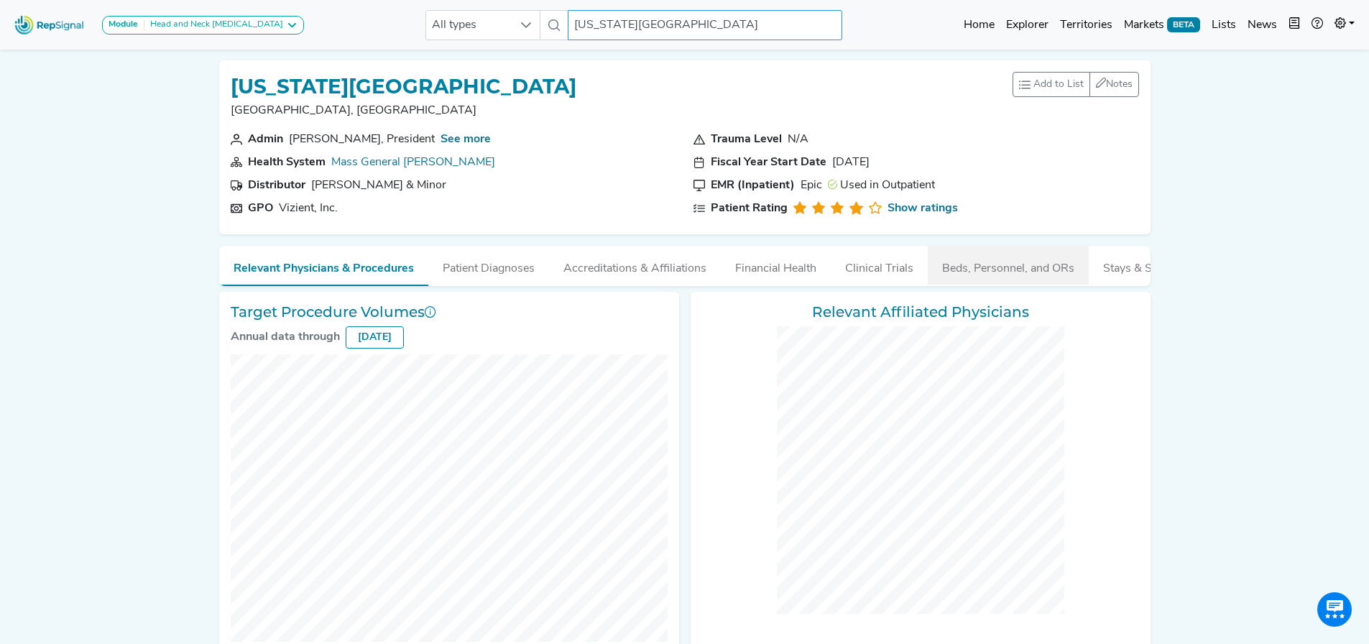
checkbox input "false"
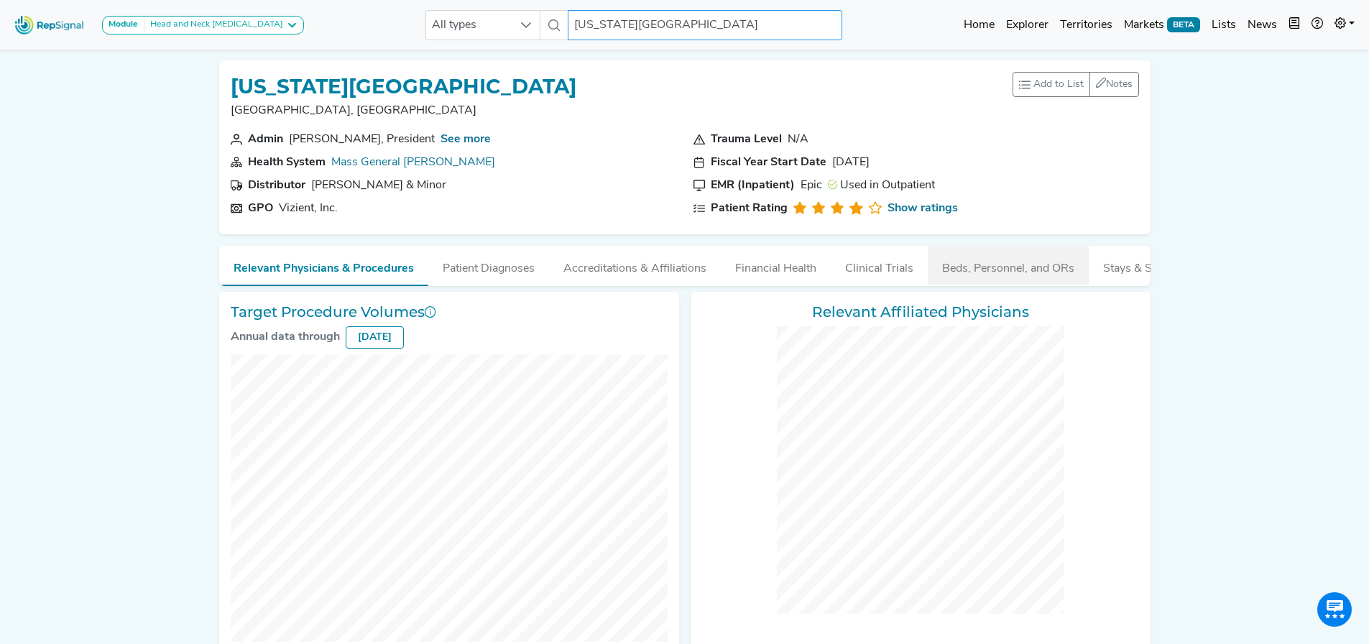
checkbox input "false"
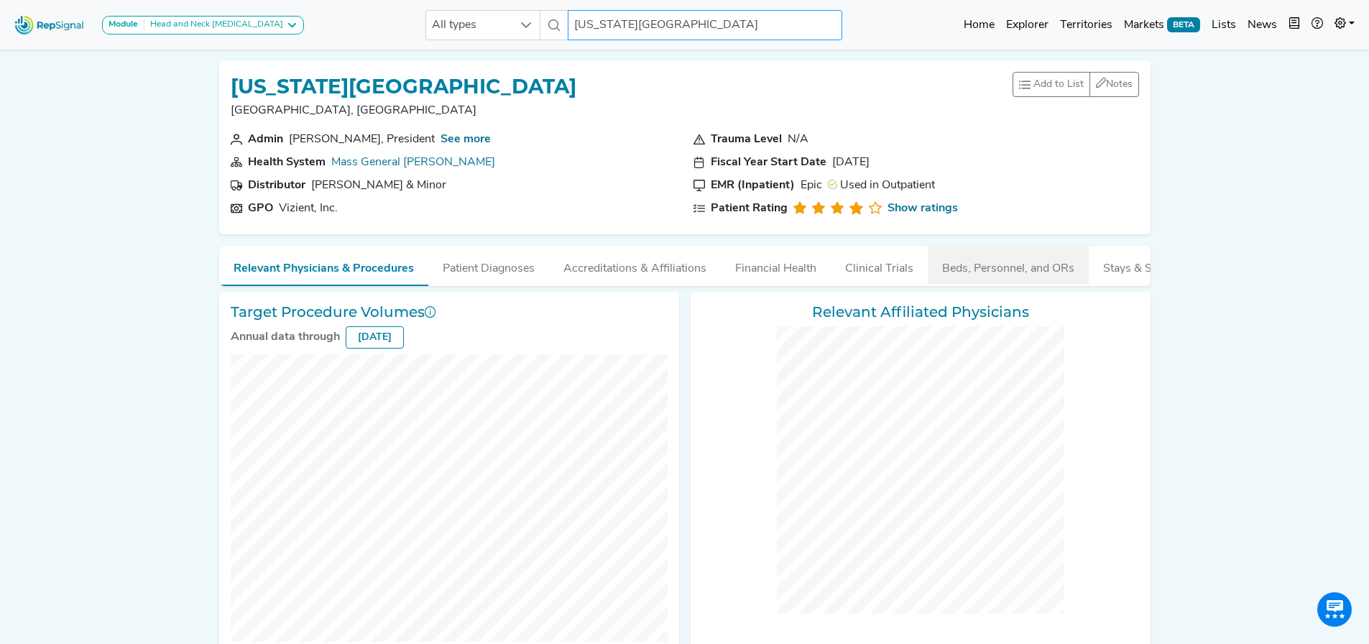
checkbox input "false"
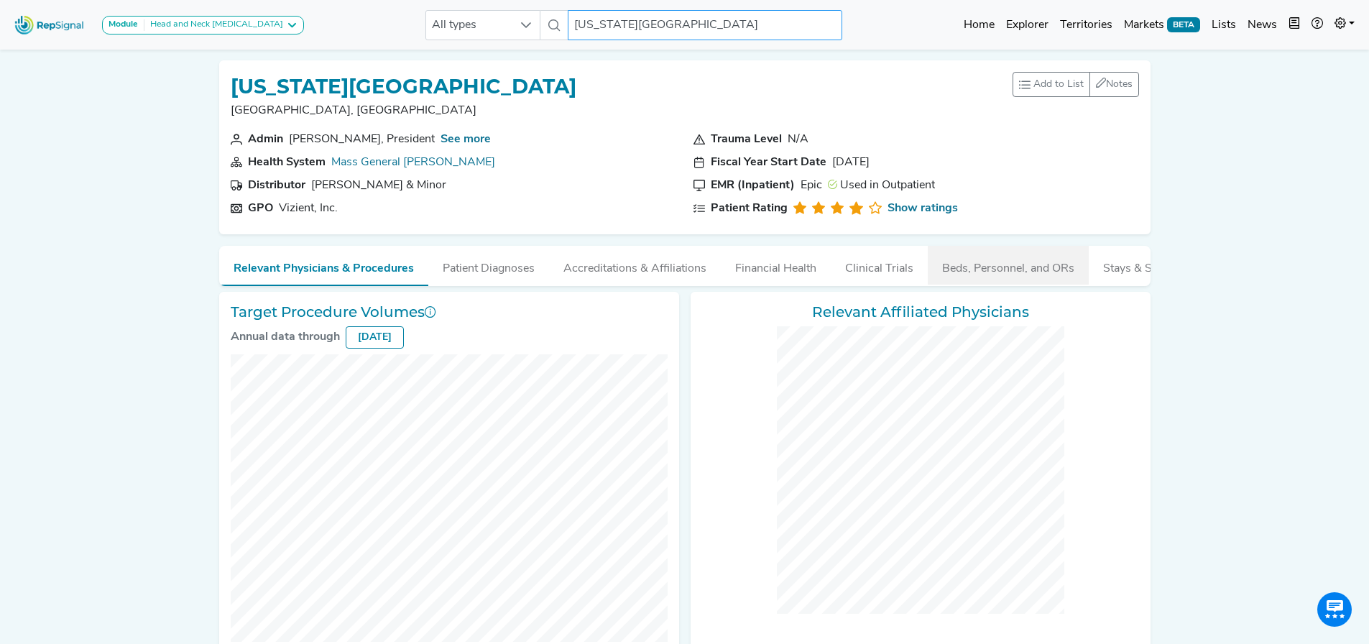
checkbox input "false"
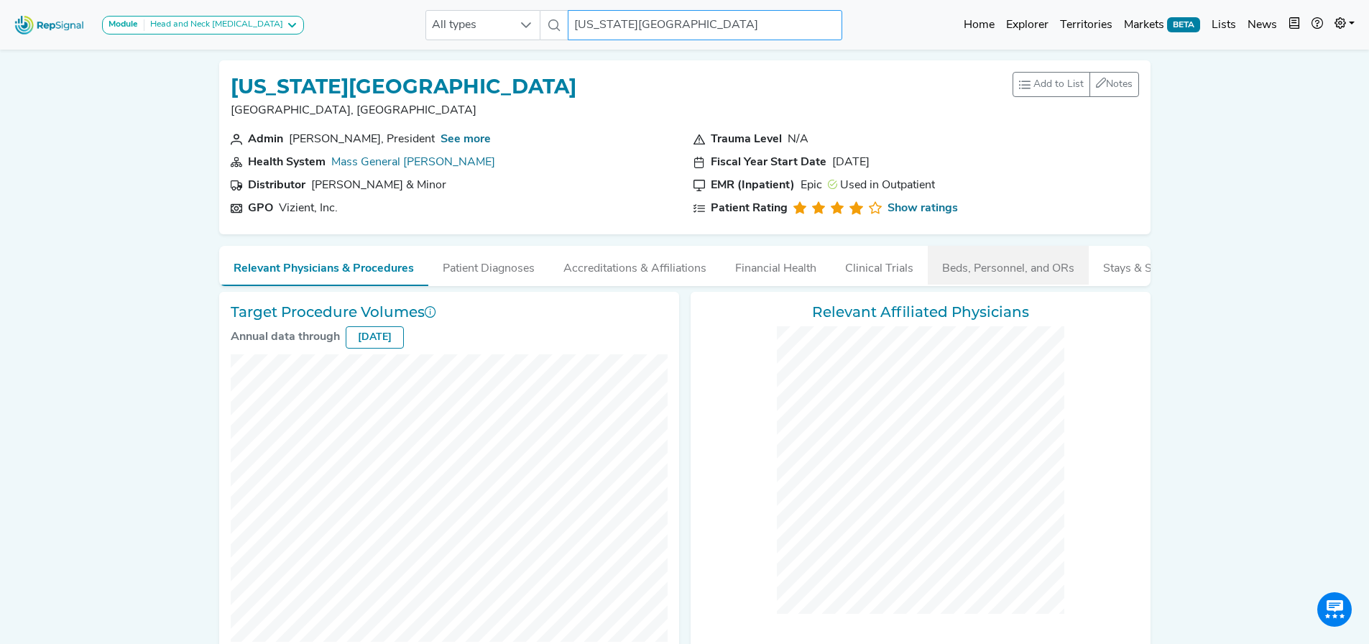
checkbox input "false"
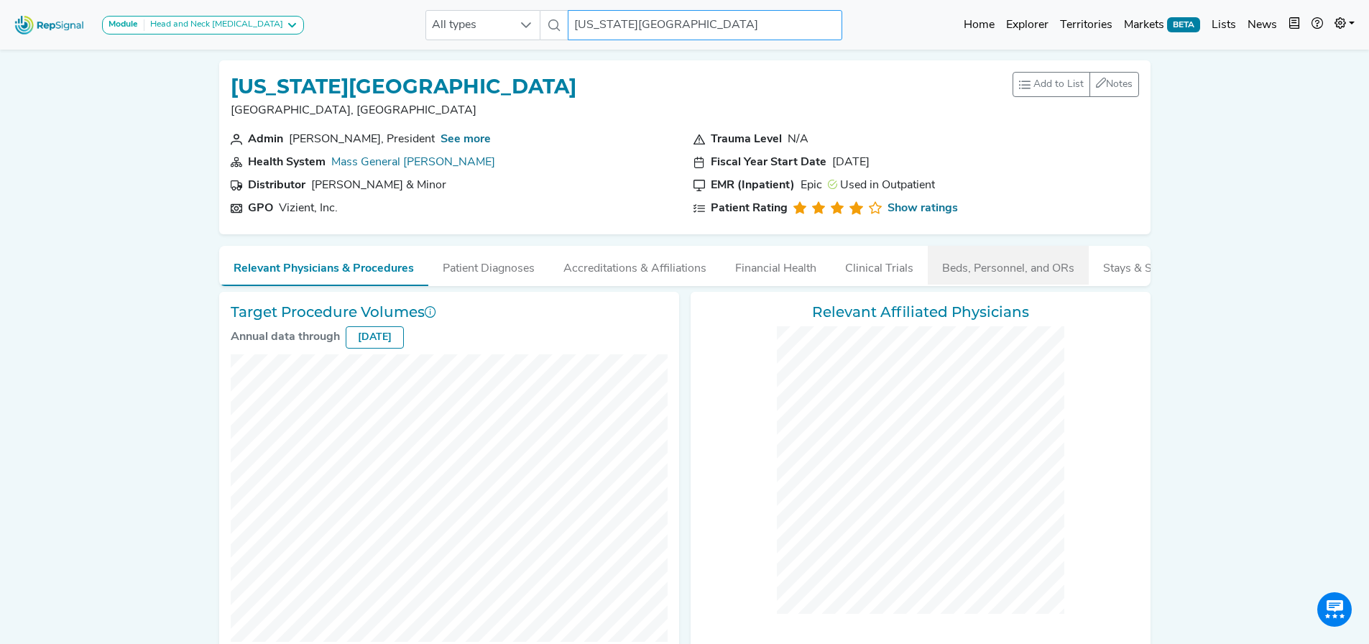
checkbox input "false"
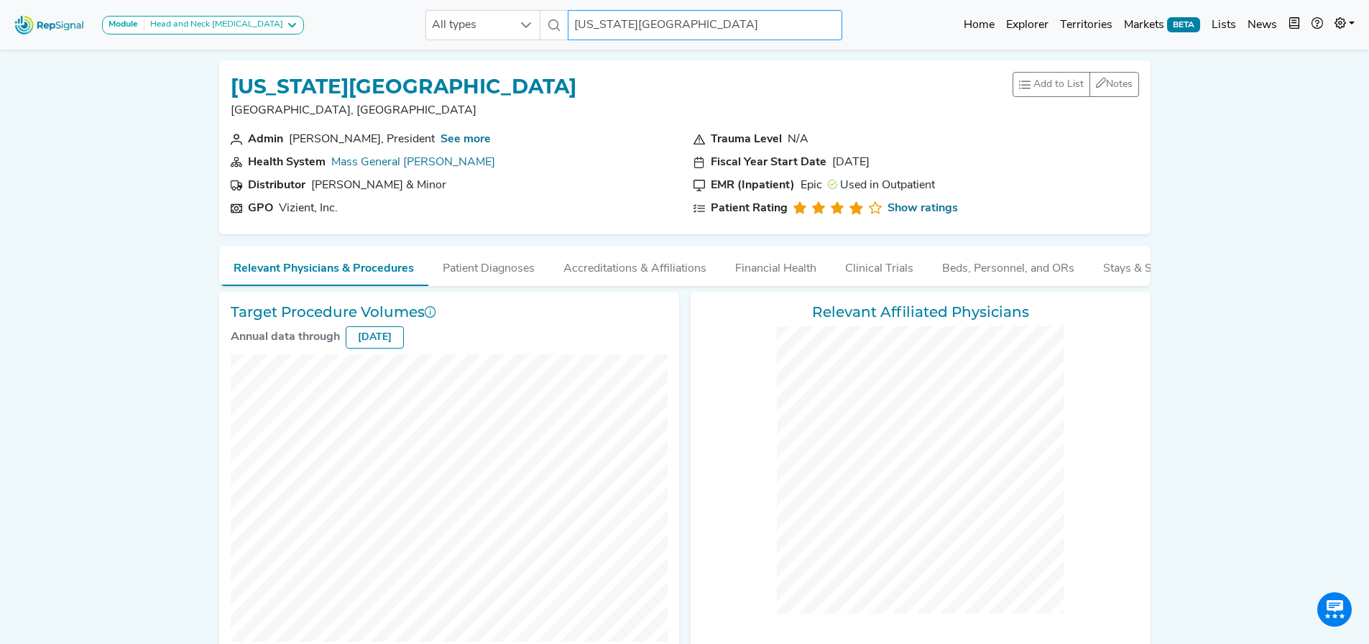
checkbox input "false"
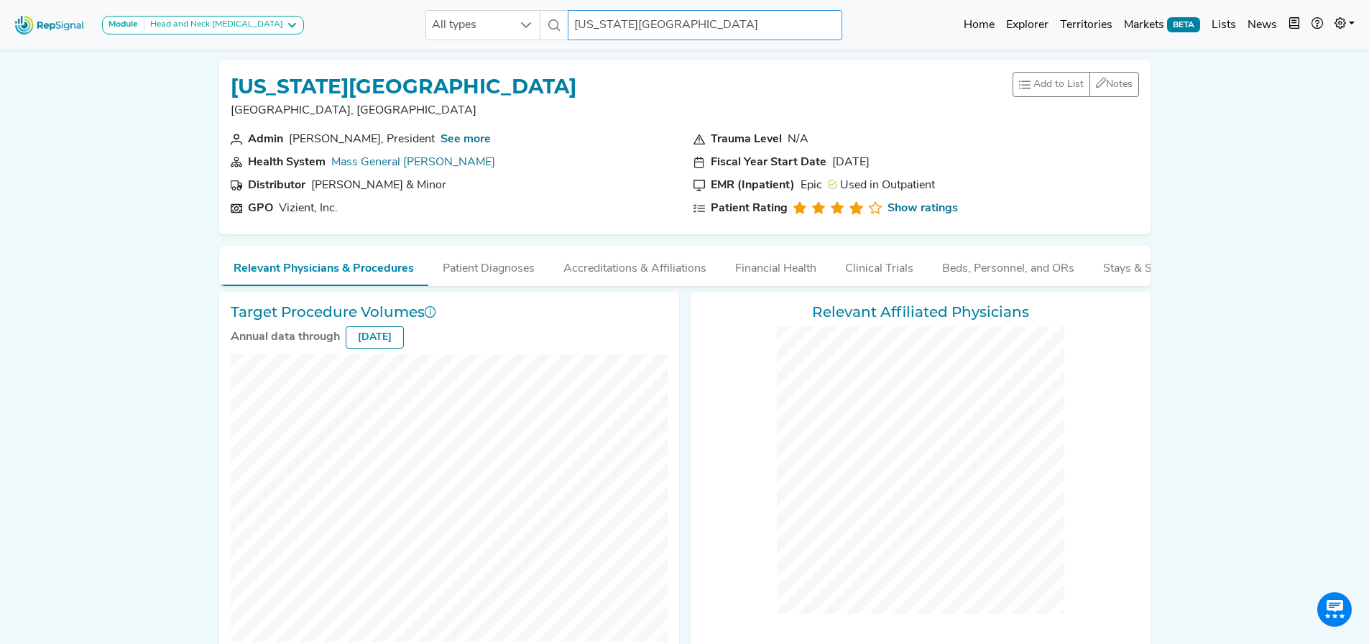
checkbox input "false"
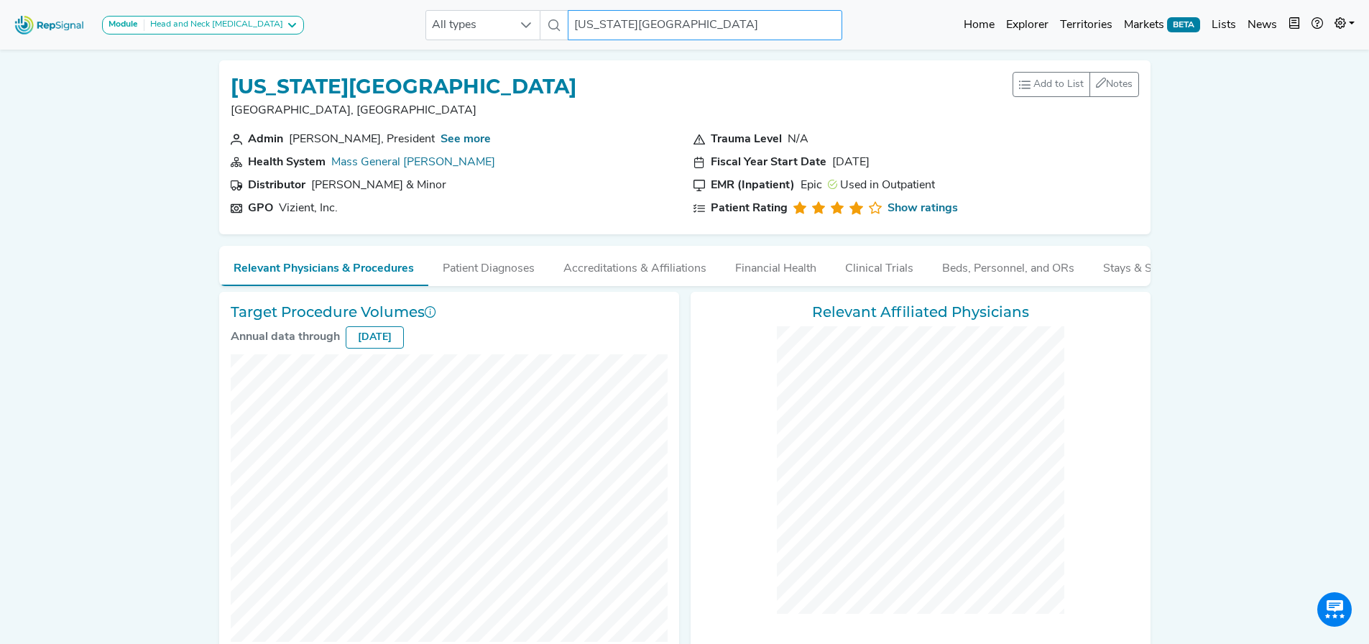
checkbox input "false"
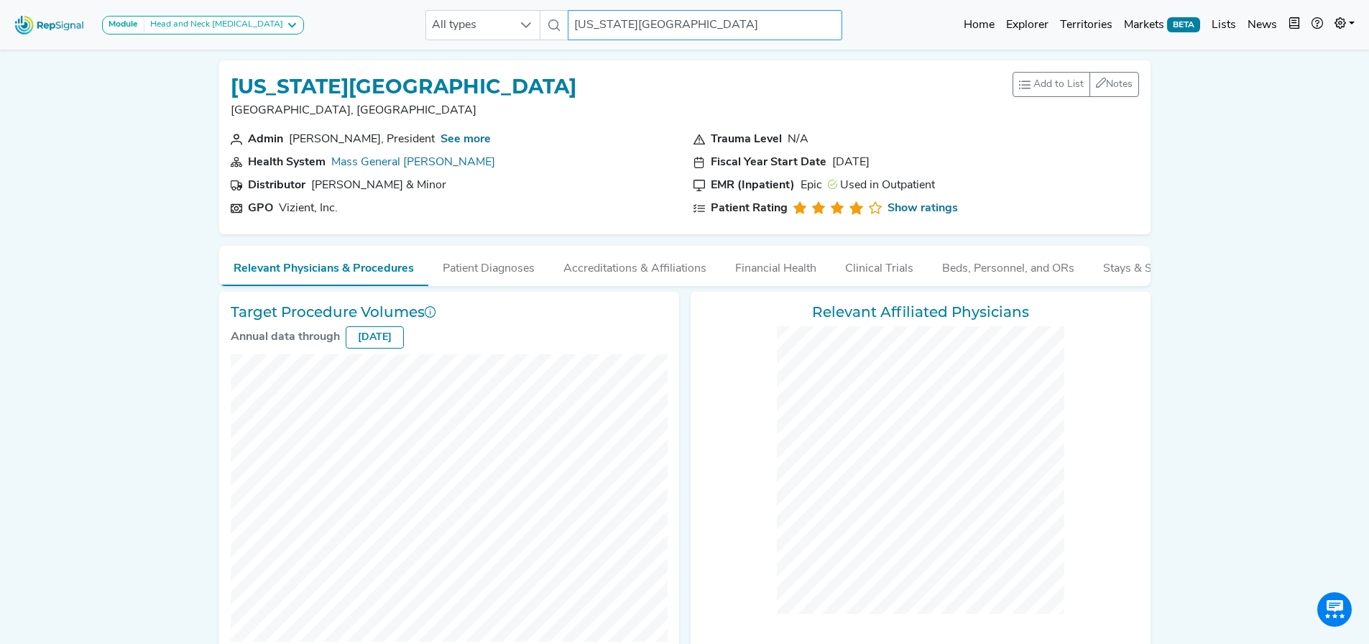
checkbox input "false"
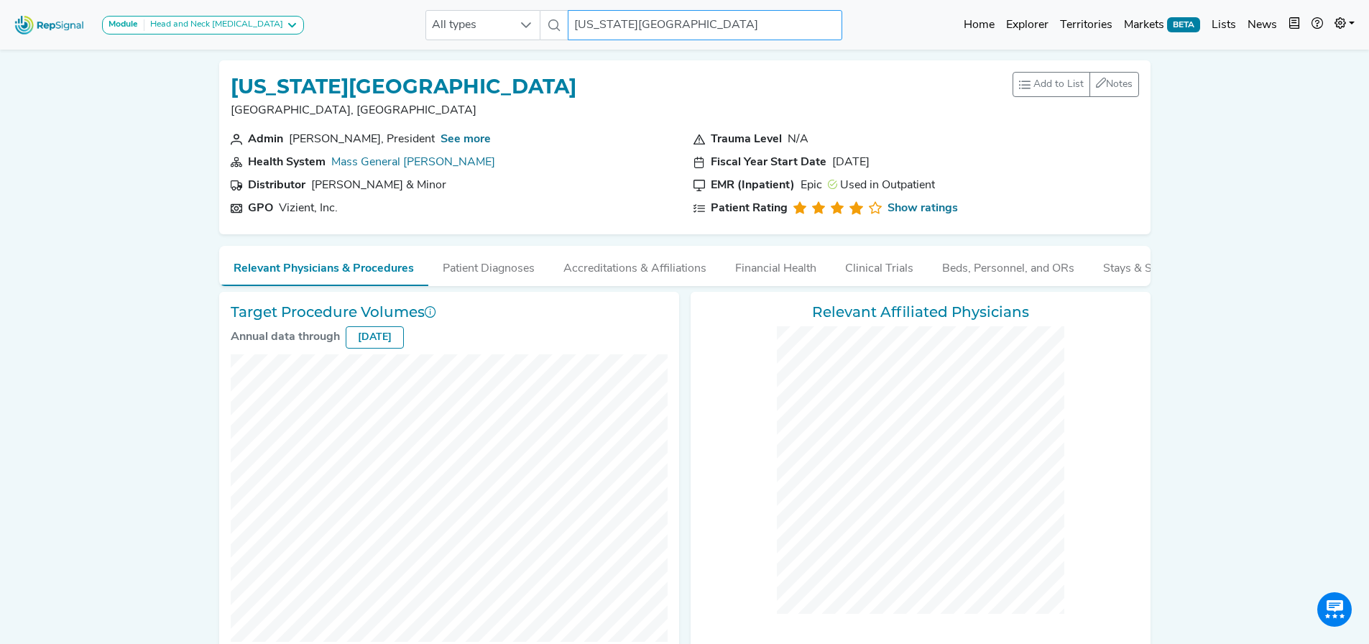
checkbox input "false"
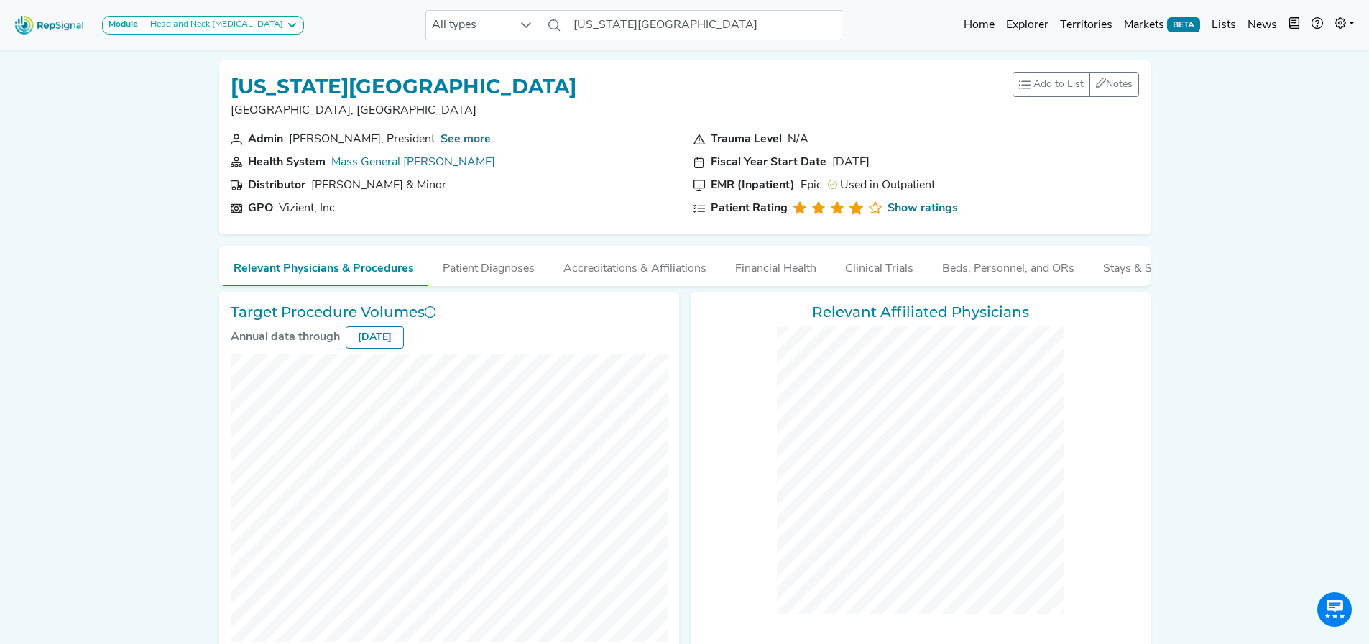
checkbox input "false"
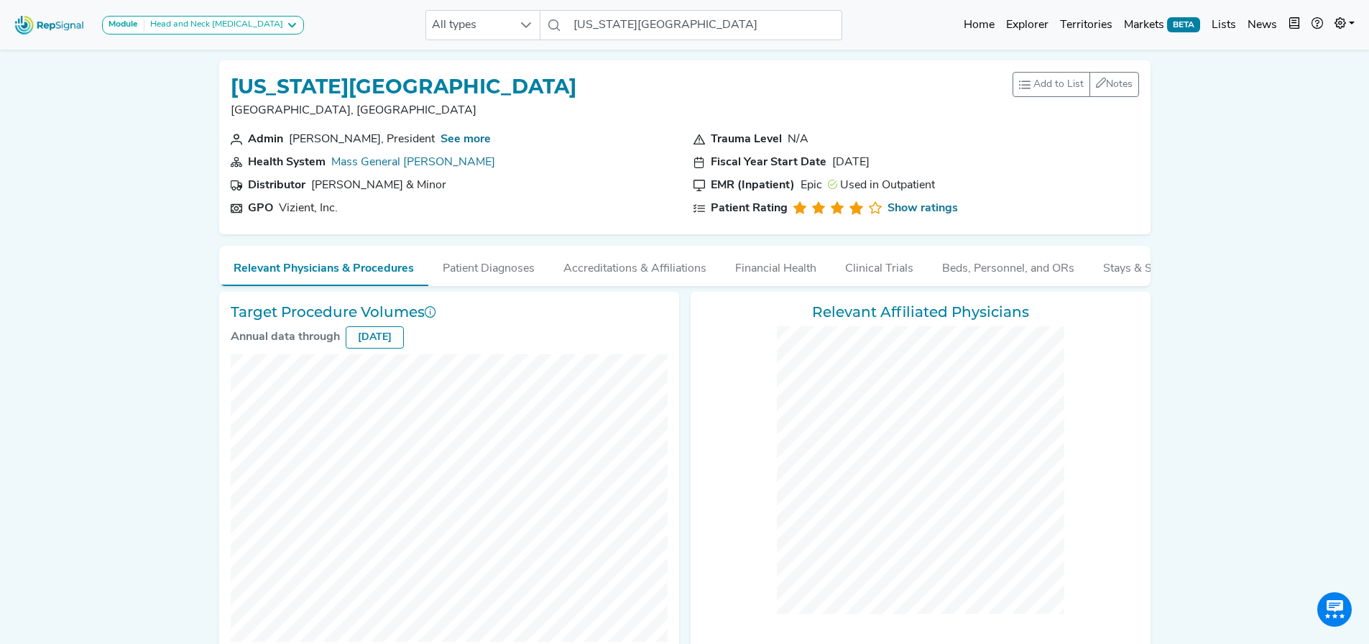
checkbox input "false"
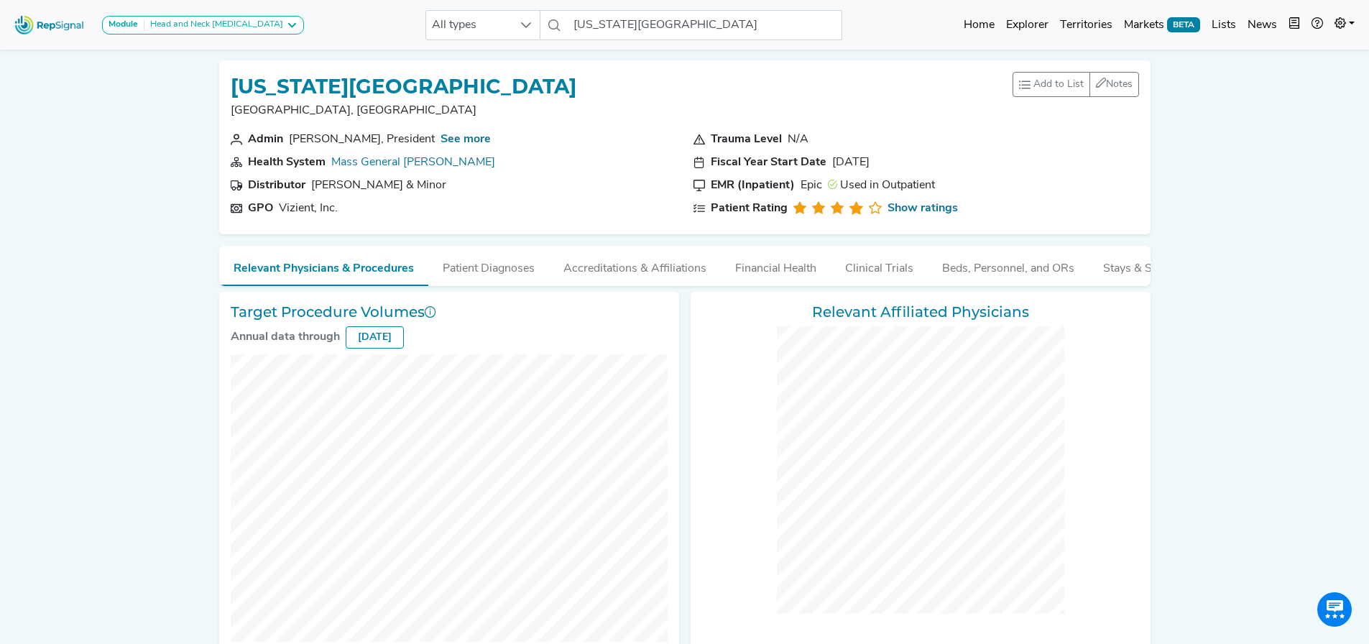
checkbox input "false"
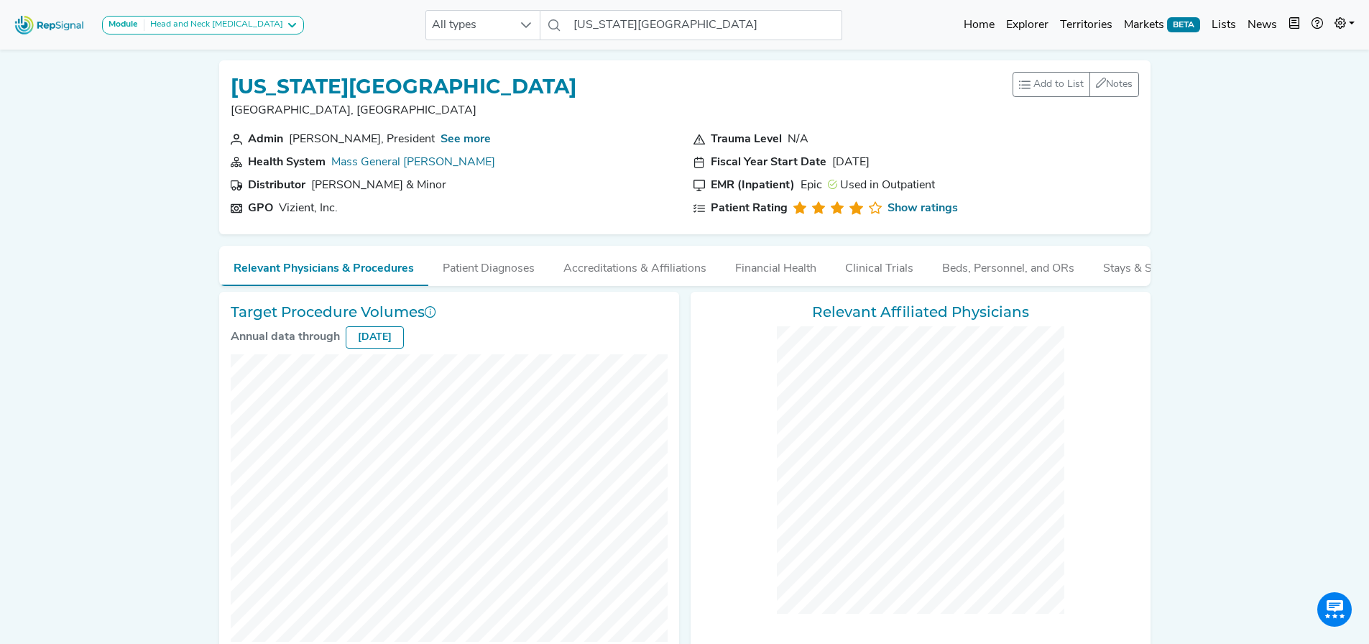
checkbox input "false"
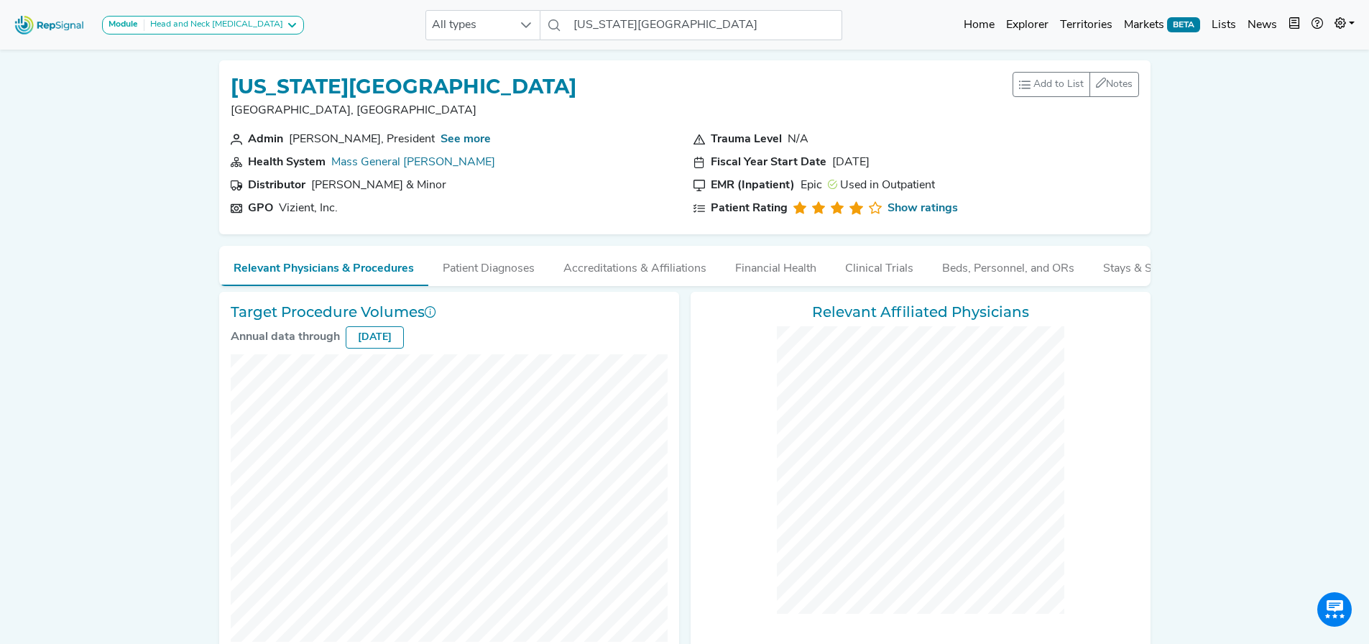
checkbox input "false"
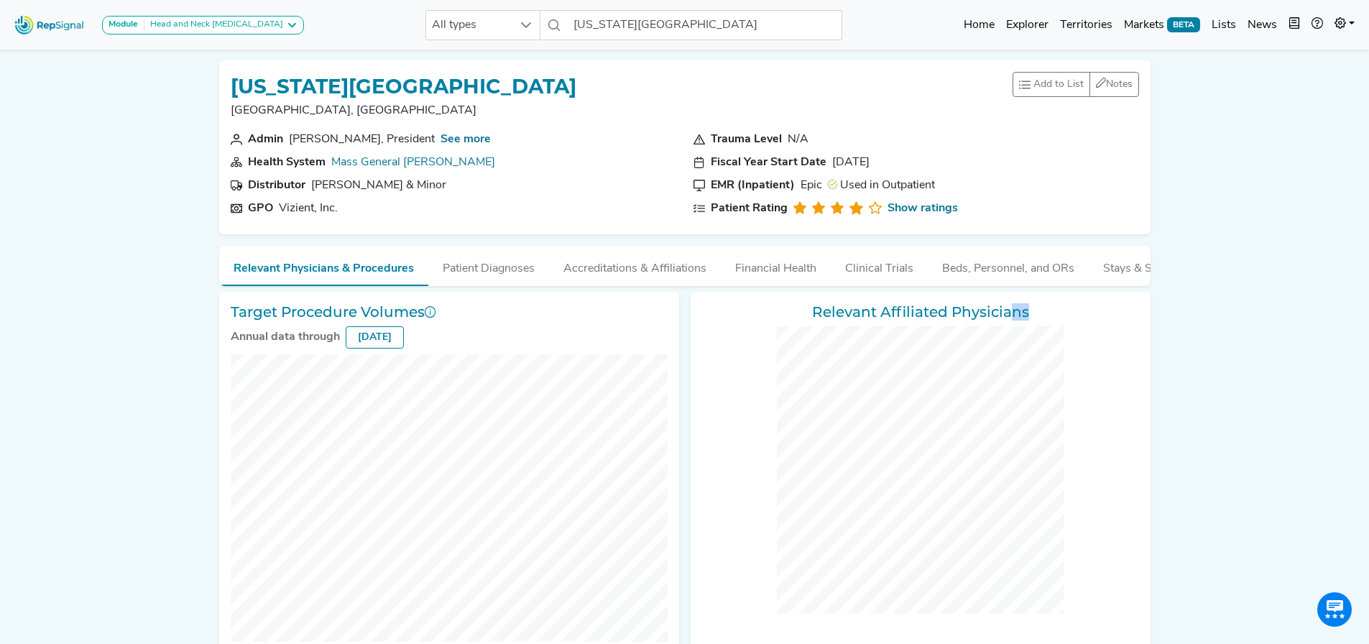
drag, startPoint x: 1002, startPoint y: 297, endPoint x: 1055, endPoint y: 297, distance: 53.9
click at [1055, 297] on div "Target Procedure Volumes Annual data through February 2025 Relevant Affiliated …" at bounding box center [684, 466] width 943 height 373
click at [465, 272] on button "Patient Diagnoses" at bounding box center [488, 265] width 121 height 39
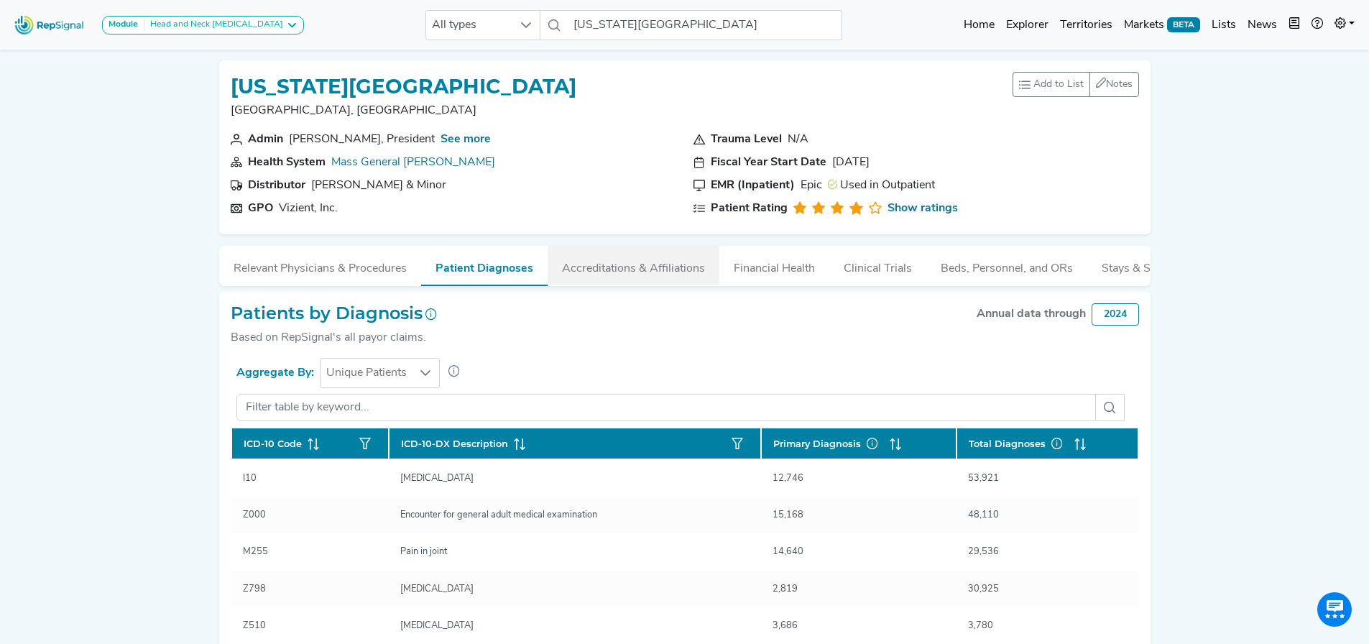
click at [601, 259] on button "Accreditations & Affiliations" at bounding box center [633, 265] width 172 height 39
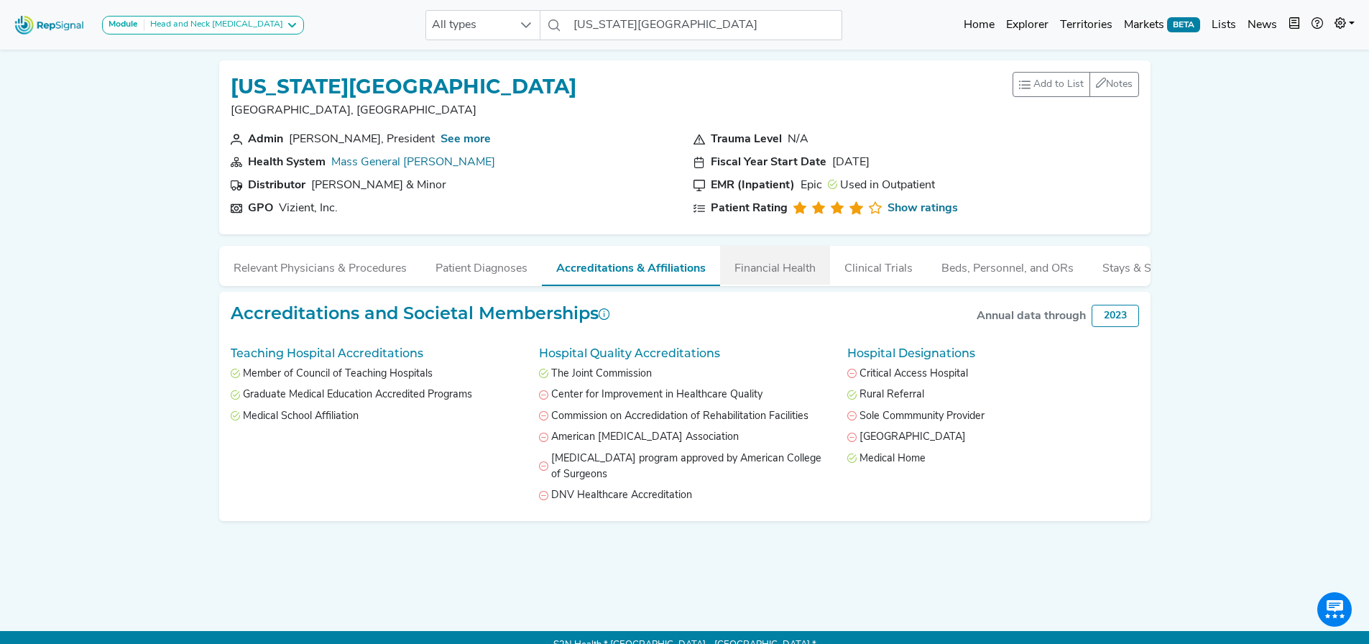
click at [736, 272] on button "Financial Health" at bounding box center [775, 265] width 110 height 39
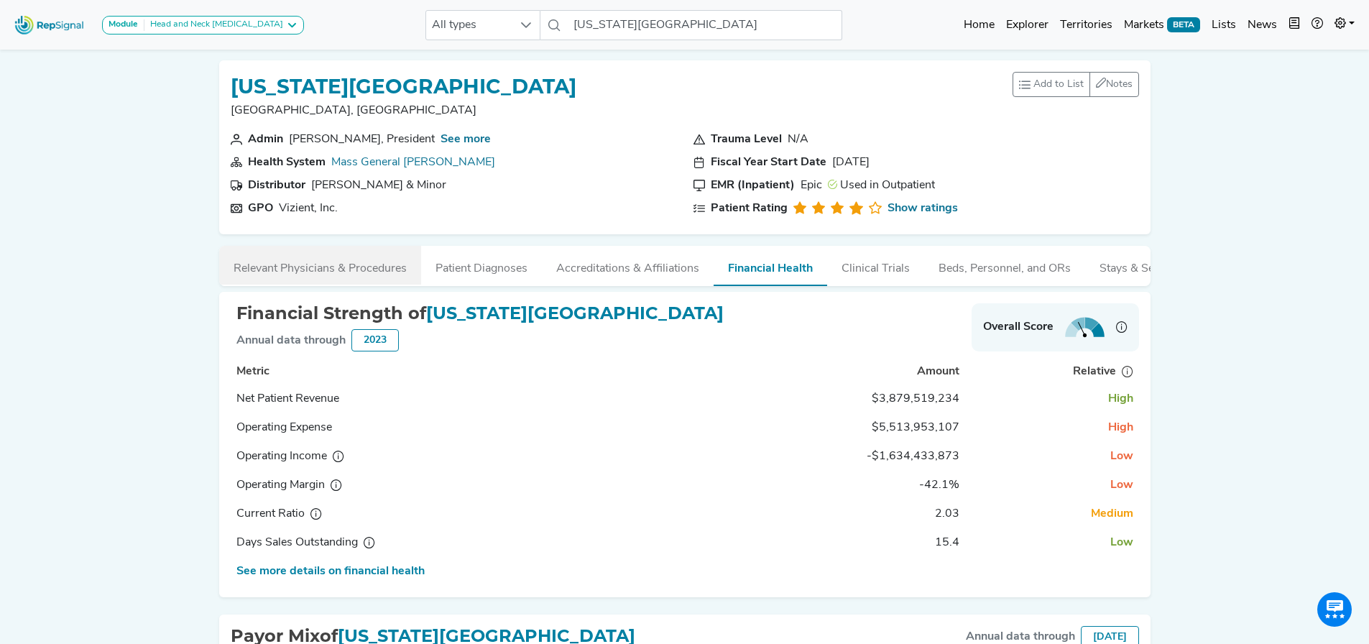
click at [300, 267] on button "Relevant Physicians & Procedures" at bounding box center [320, 265] width 202 height 39
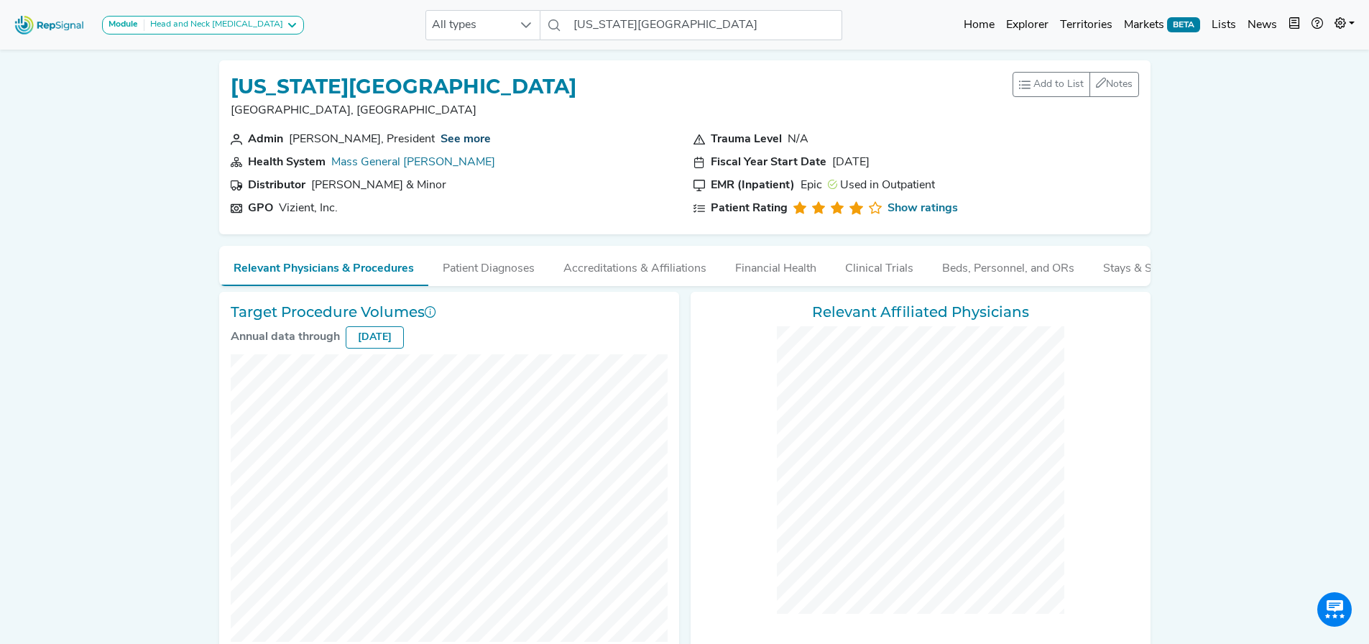
click at [440, 139] on link "See more" at bounding box center [465, 139] width 50 height 11
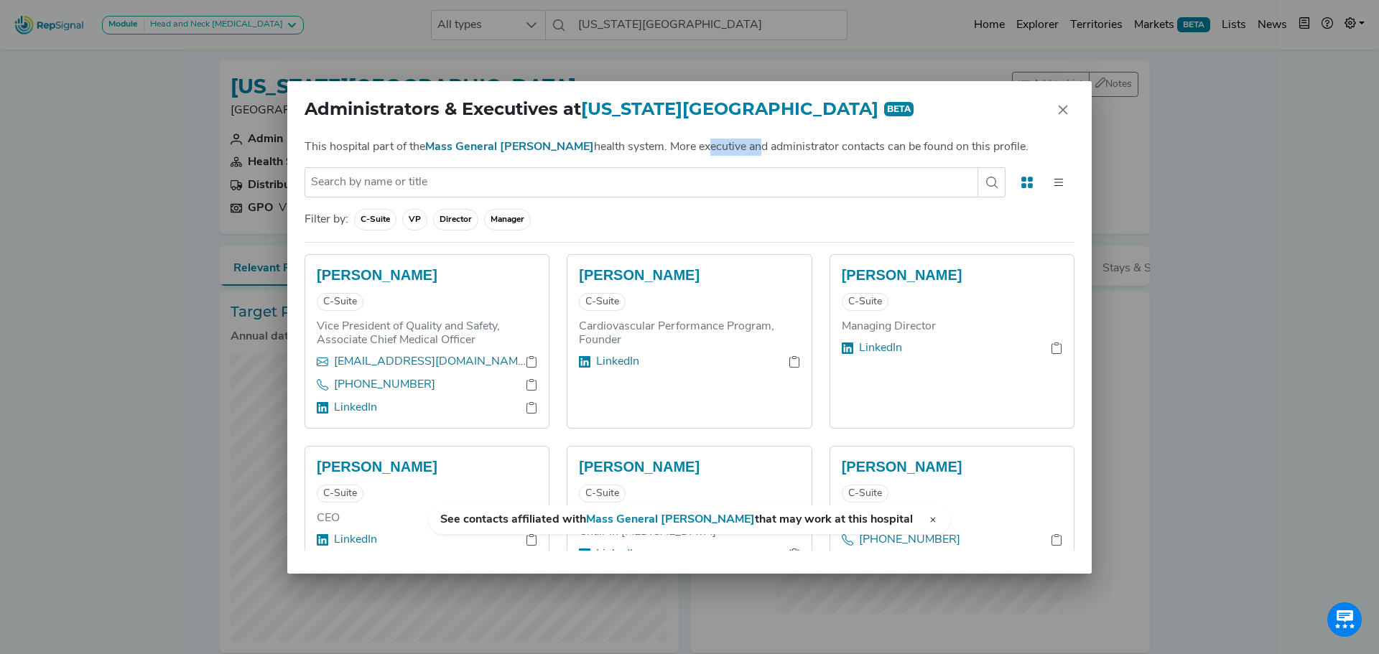
drag, startPoint x: 666, startPoint y: 152, endPoint x: 712, endPoint y: 151, distance: 46.0
click at [712, 151] on p "This hospital part of the Mass General Brigham health system. More executive an…" at bounding box center [687, 147] width 764 height 17
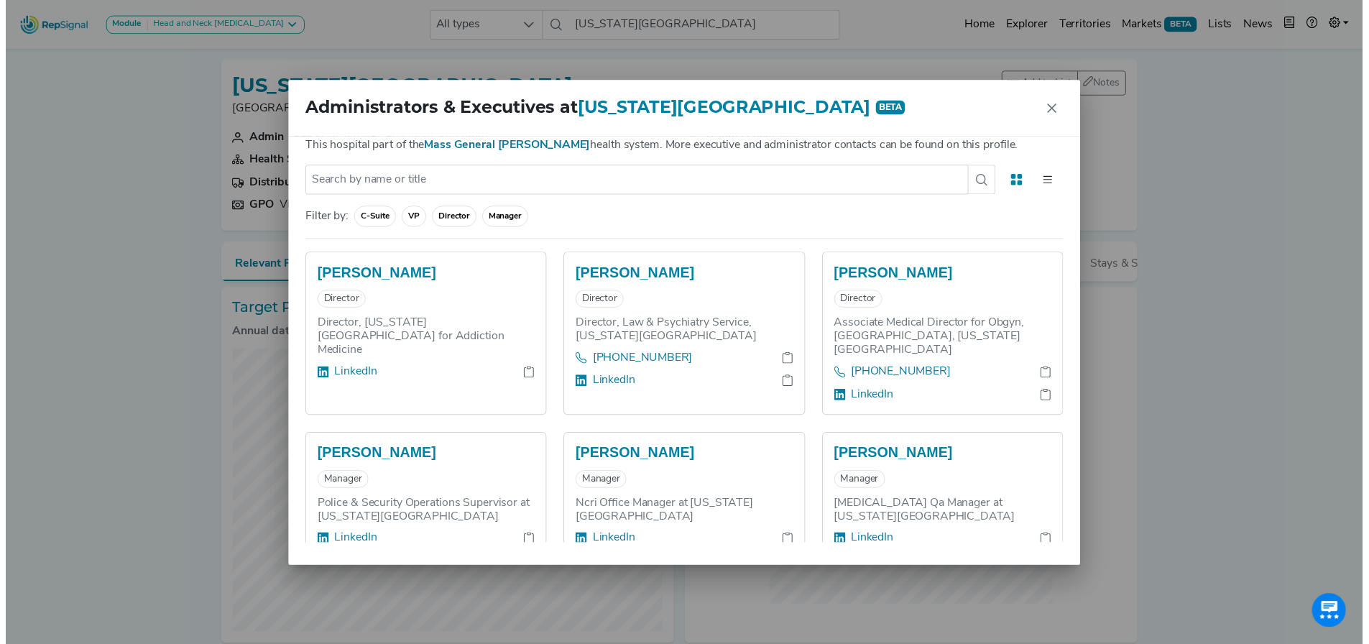
scroll to position [1921, 0]
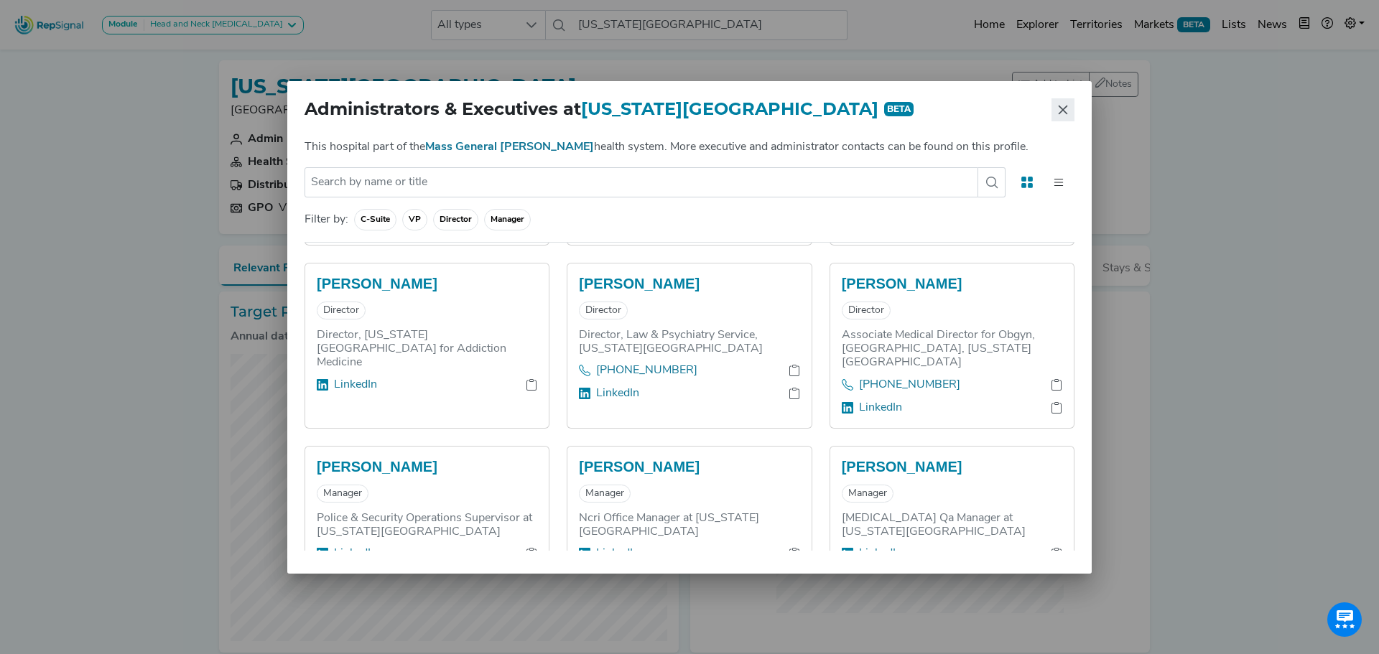
click at [1060, 107] on icon "Close" at bounding box center [1063, 109] width 11 height 11
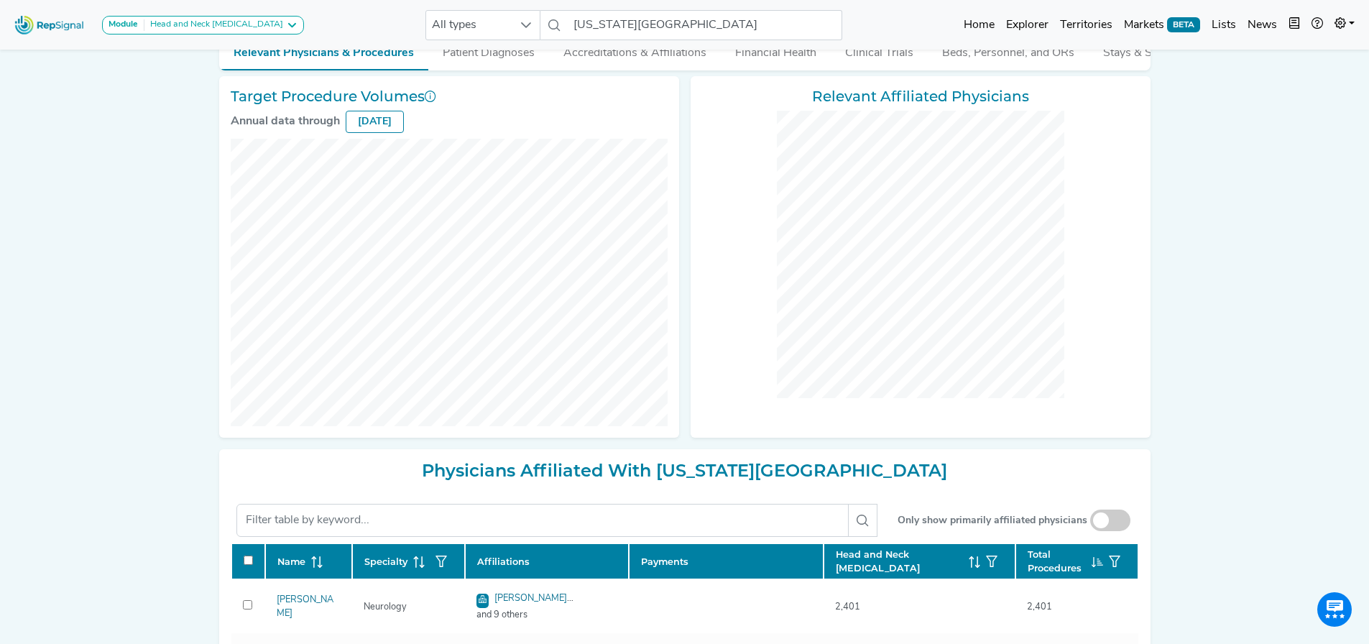
scroll to position [503, 0]
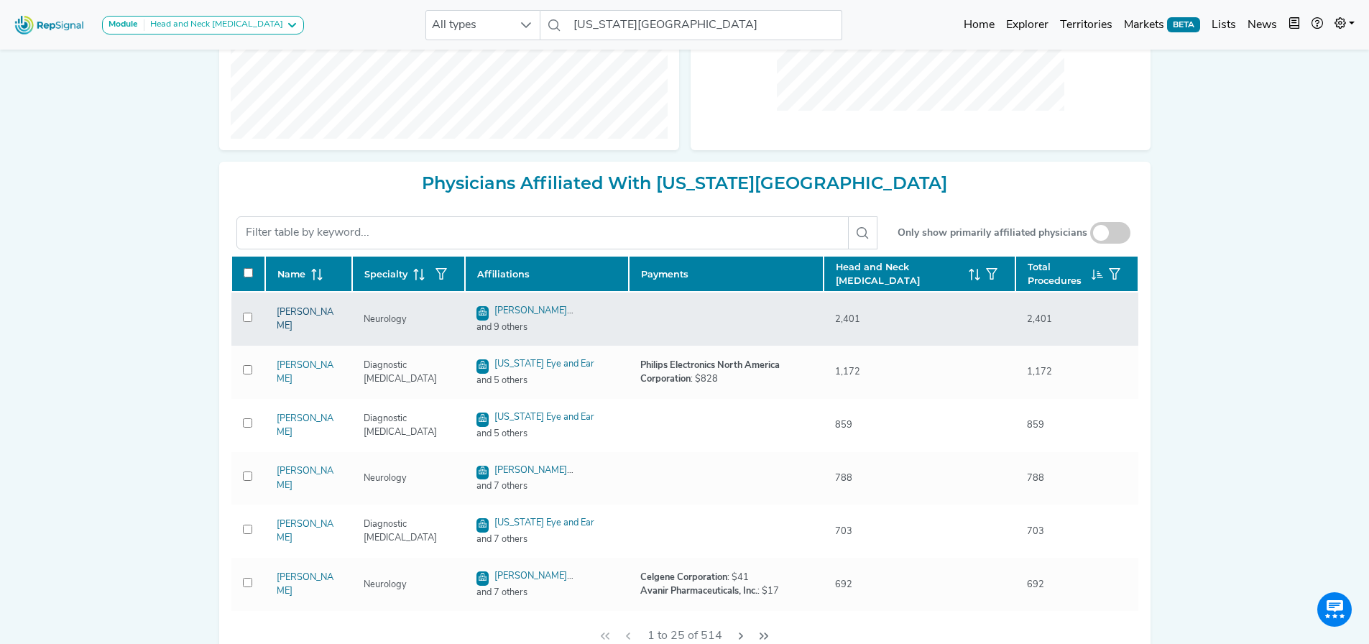
click at [297, 330] on link "Milan Manchandia" at bounding box center [305, 318] width 57 height 23
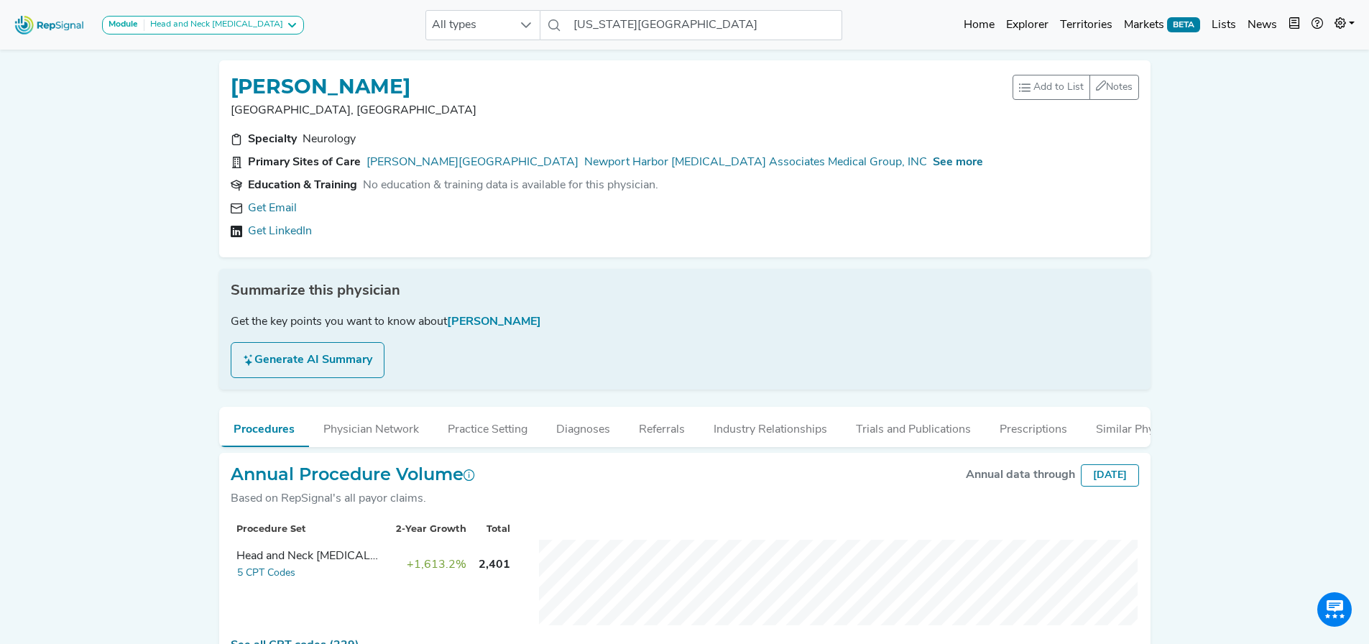
click at [267, 108] on p "Boston, MA" at bounding box center [622, 110] width 782 height 17
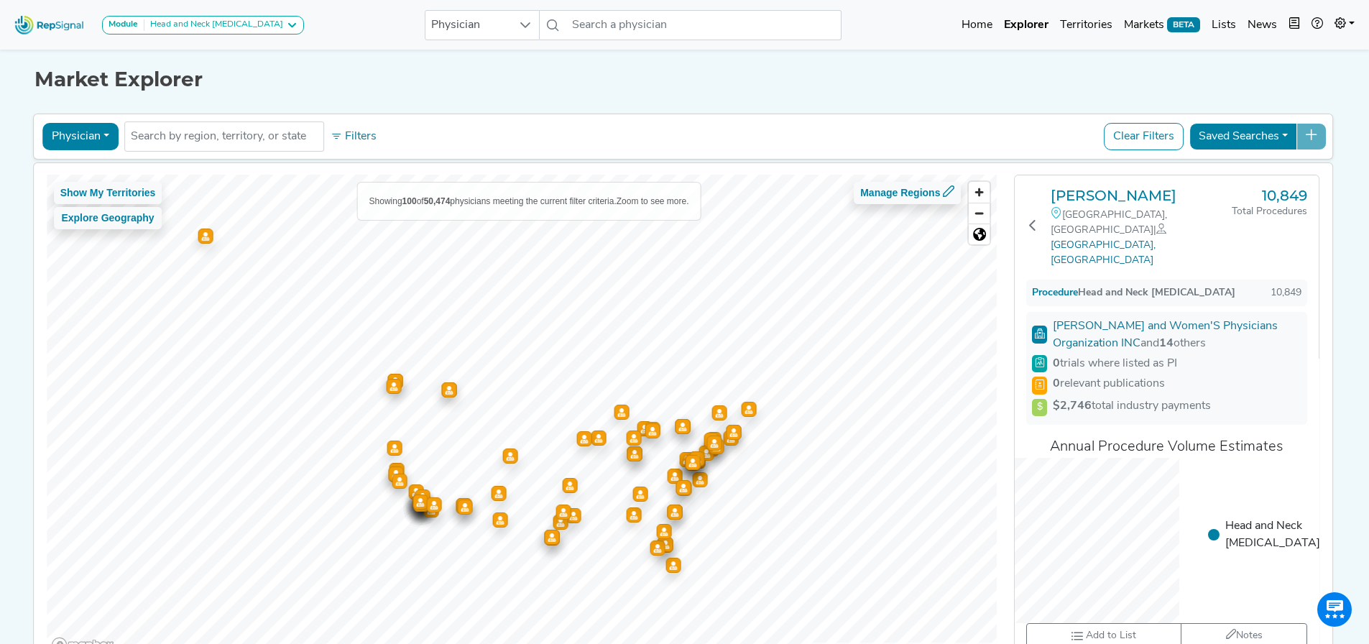
scroll to position [72, 11]
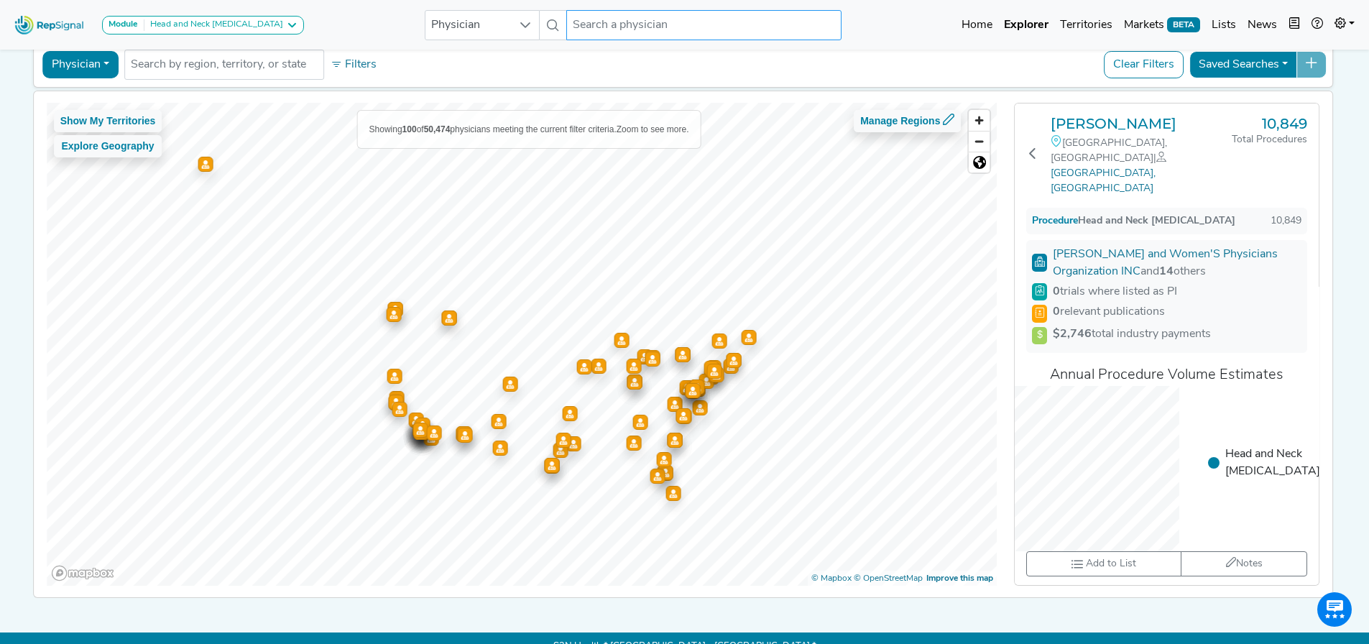
click at [648, 27] on input "text" at bounding box center [703, 25] width 274 height 30
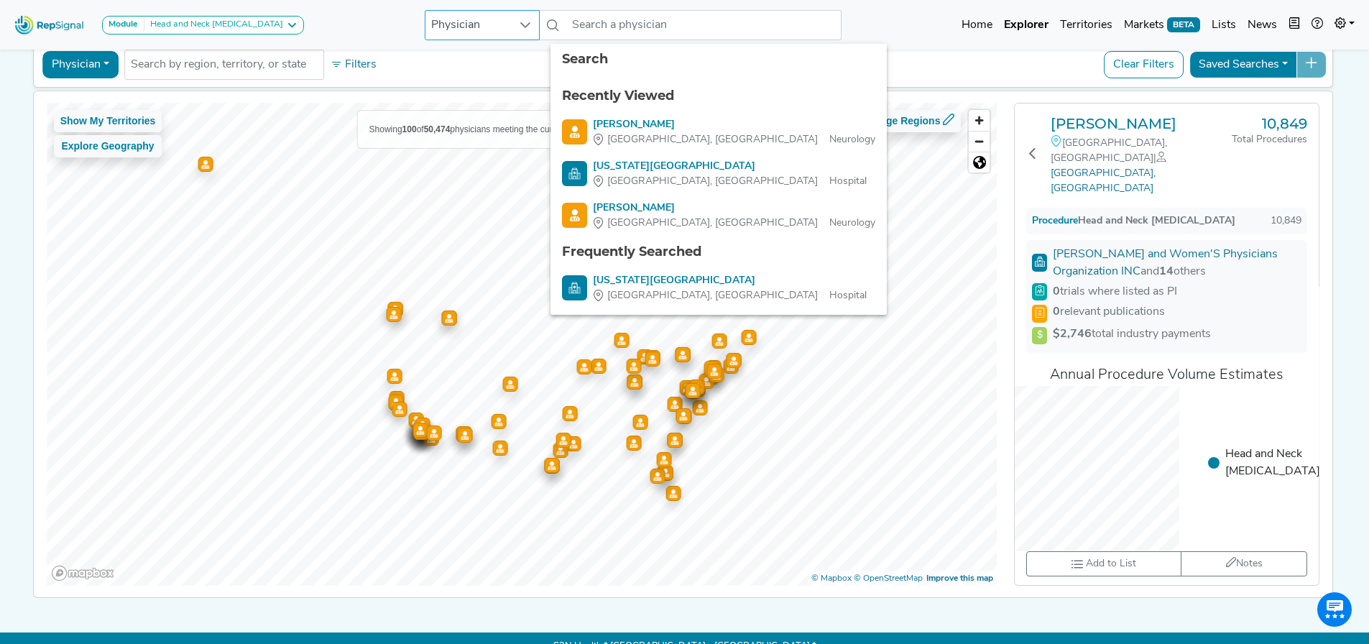
click at [460, 27] on span "Physician" at bounding box center [468, 25] width 86 height 29
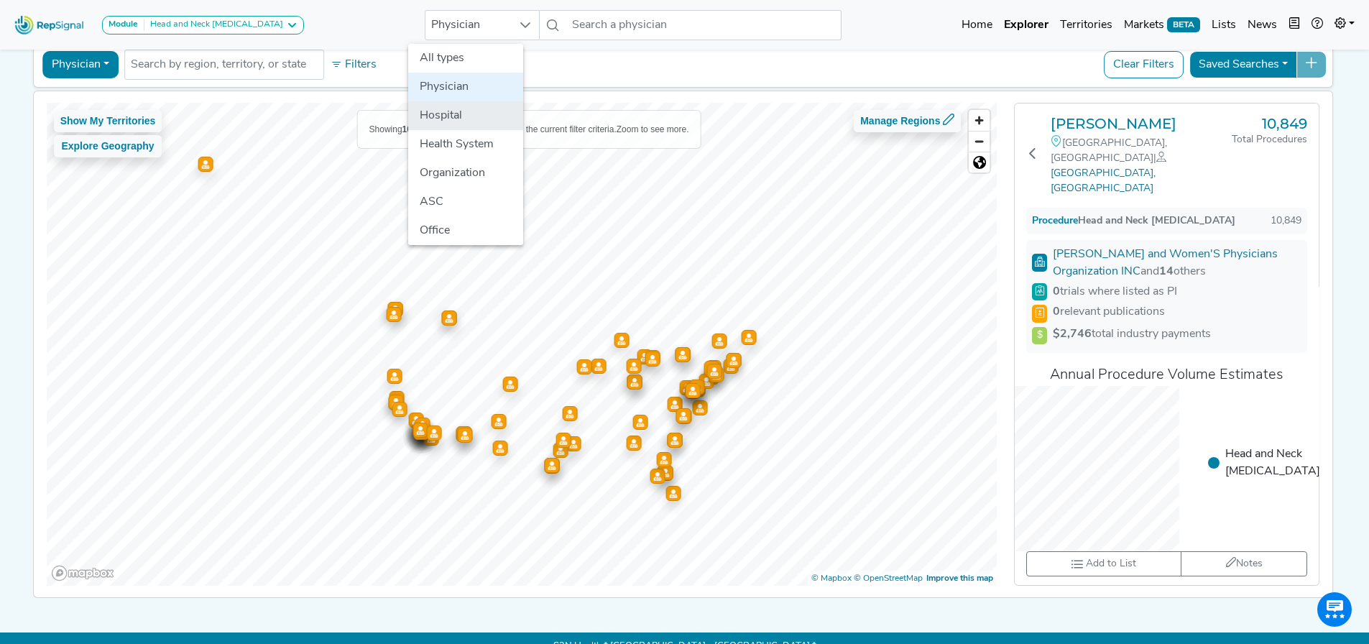
click at [446, 124] on li "Hospital" at bounding box center [465, 115] width 115 height 29
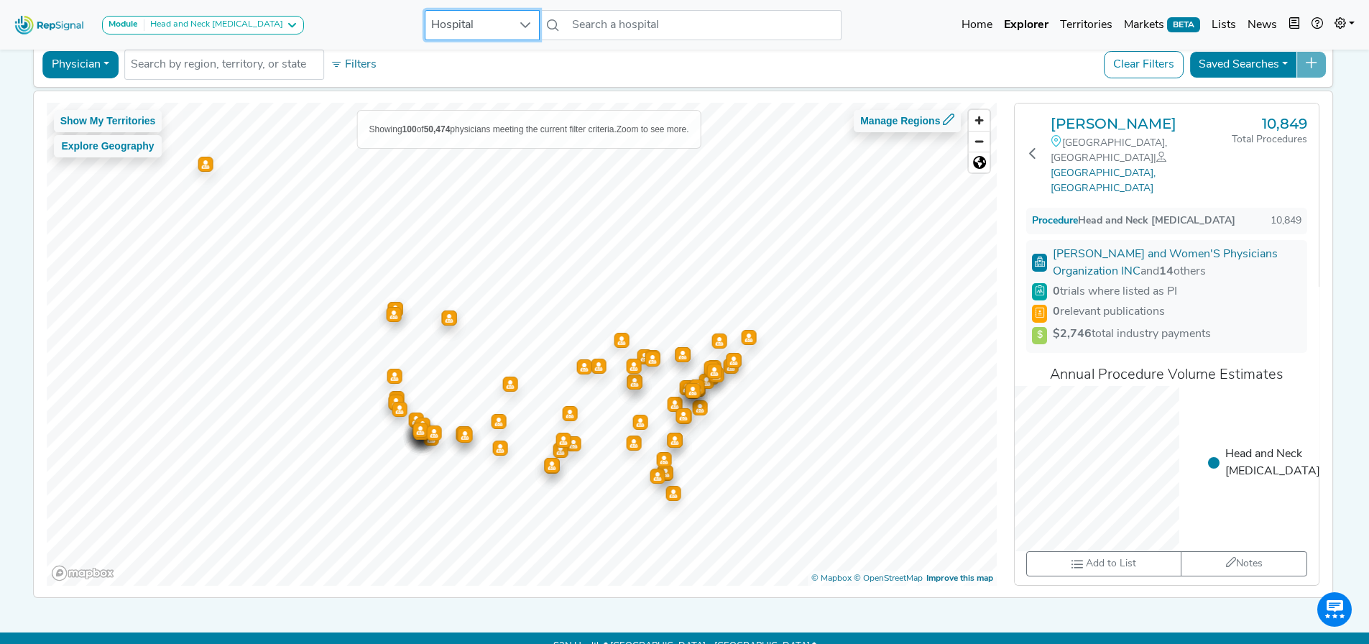
click at [83, 68] on button "Physician" at bounding box center [80, 64] width 76 height 27
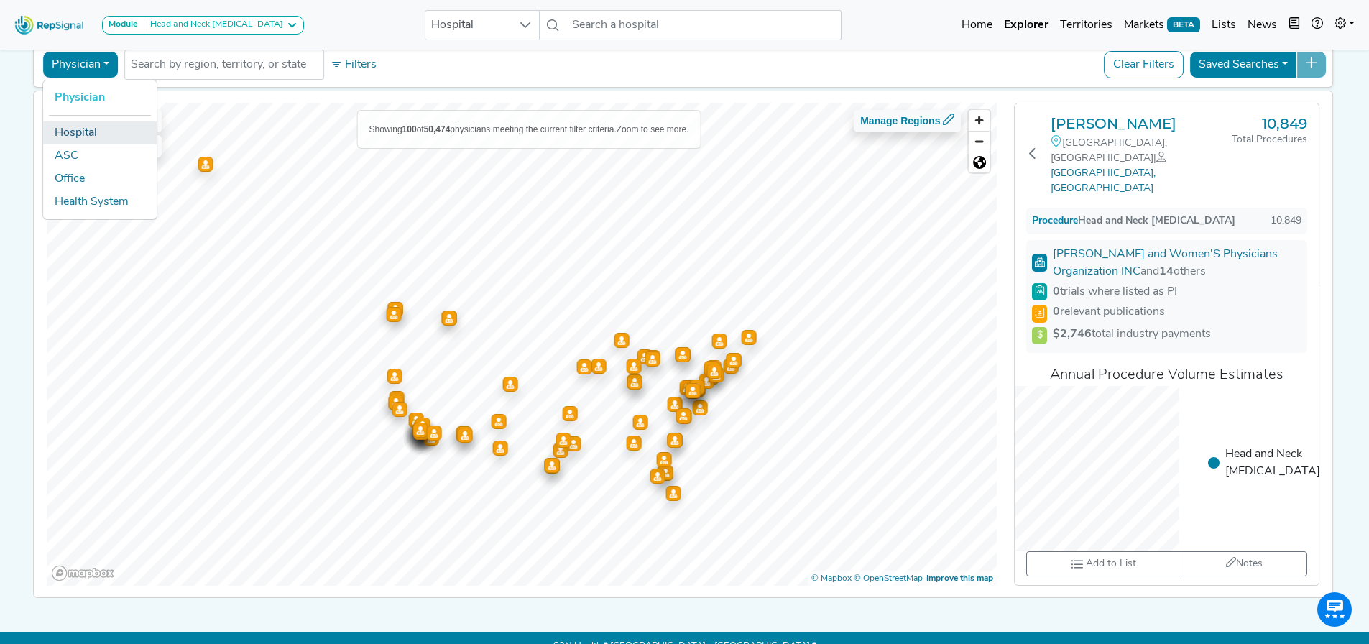
click at [94, 143] on link "Hospital" at bounding box center [100, 132] width 114 height 23
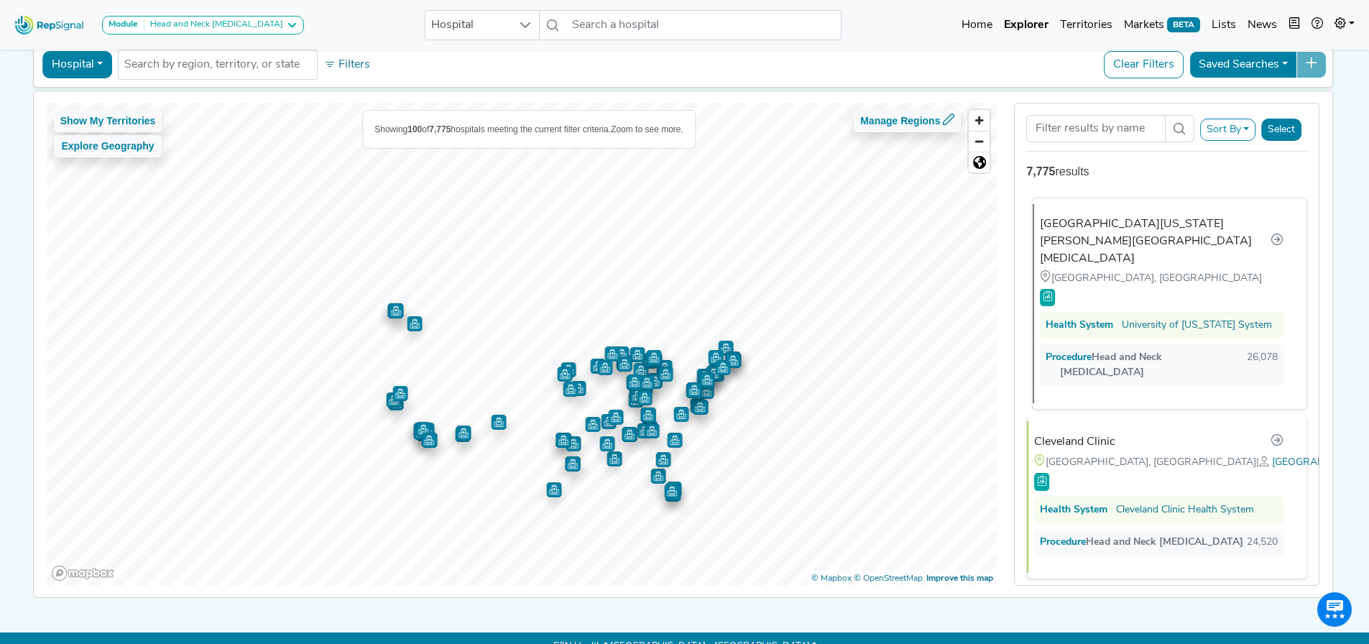
click at [1129, 231] on div "[GEOGRAPHIC_DATA][US_STATE] [PERSON_NAME][GEOGRAPHIC_DATA][MEDICAL_DATA]" at bounding box center [1155, 242] width 231 height 52
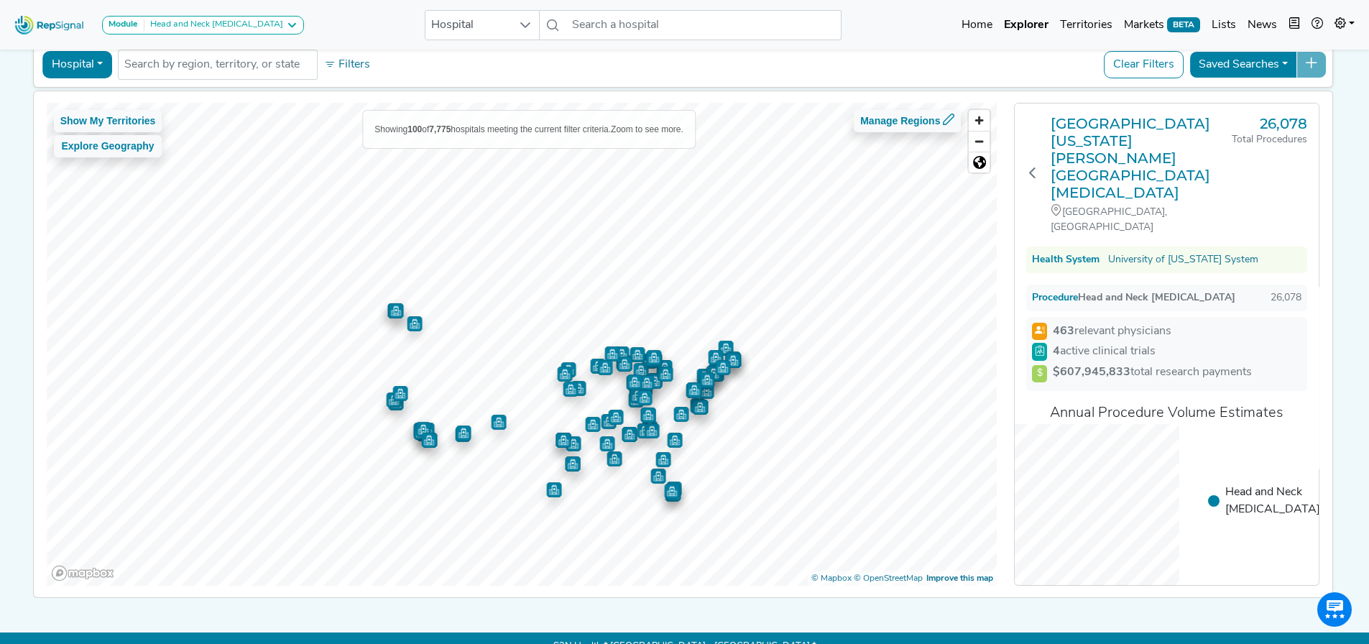
click at [1073, 252] on div "Health System" at bounding box center [1066, 259] width 68 height 15
click at [1149, 125] on h3 "[GEOGRAPHIC_DATA][US_STATE] [PERSON_NAME][GEOGRAPHIC_DATA][MEDICAL_DATA]" at bounding box center [1140, 158] width 181 height 86
click at [1029, 167] on icon at bounding box center [1032, 172] width 11 height 11
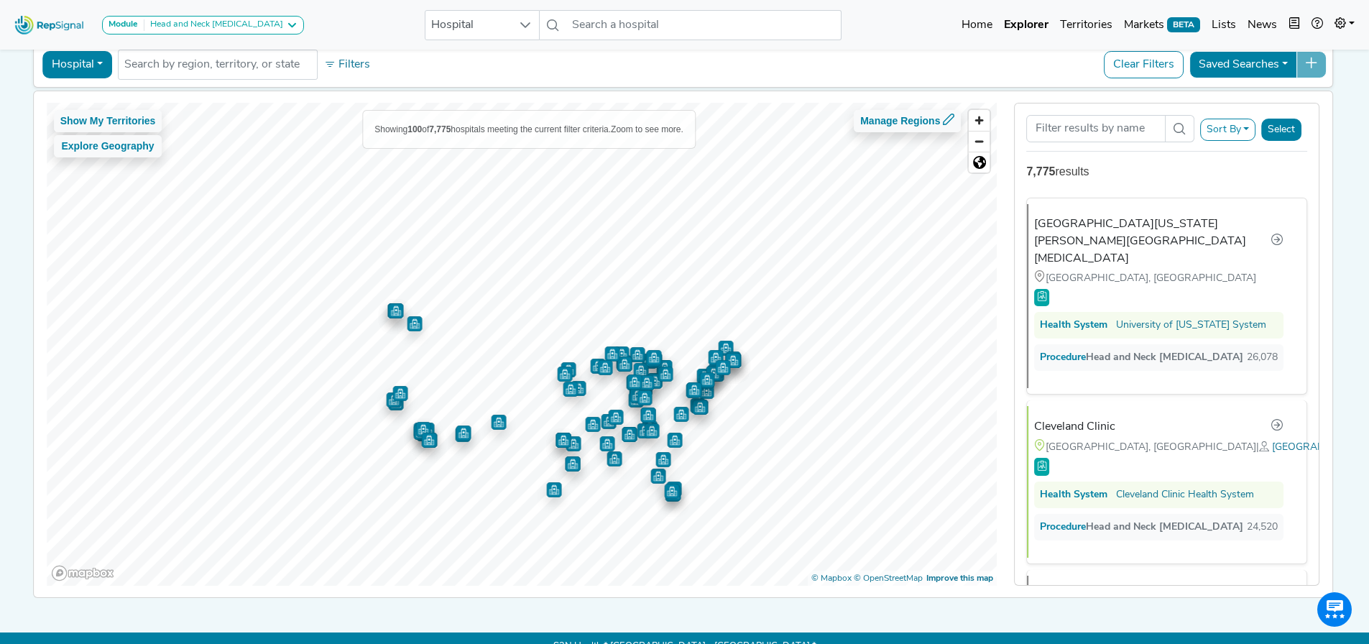
scroll to position [503, 0]
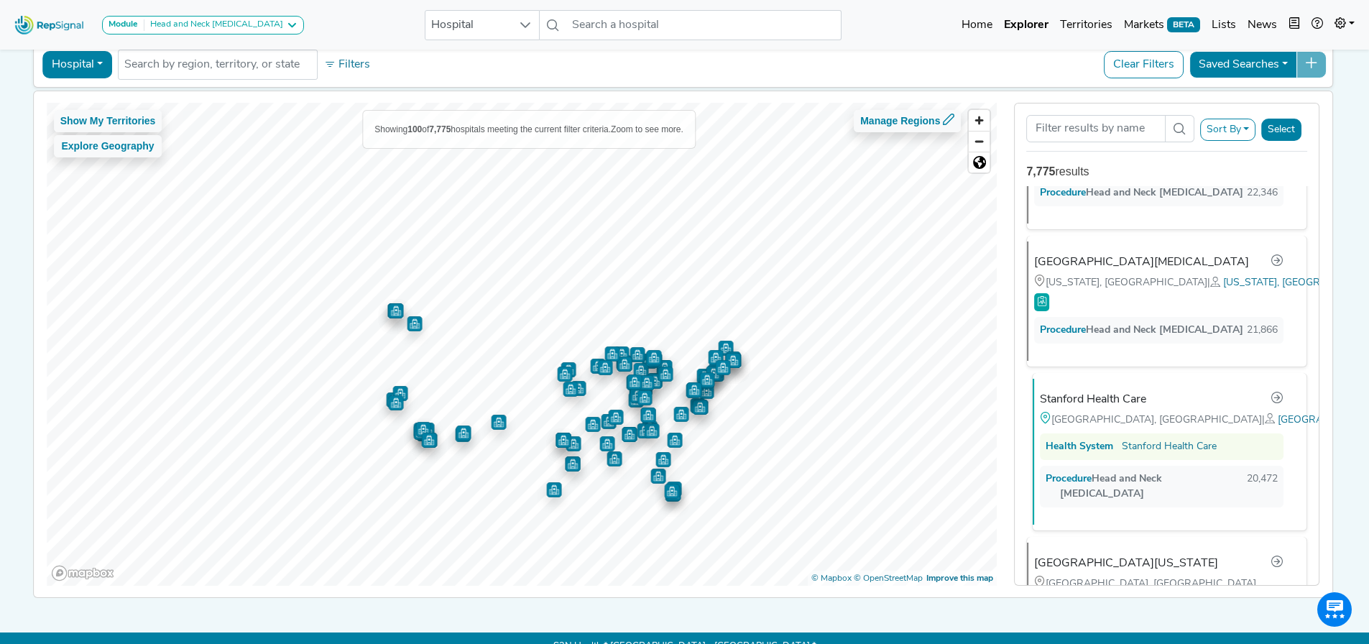
click at [1155, 390] on div "Stanford Health Care" at bounding box center [1162, 399] width 244 height 19
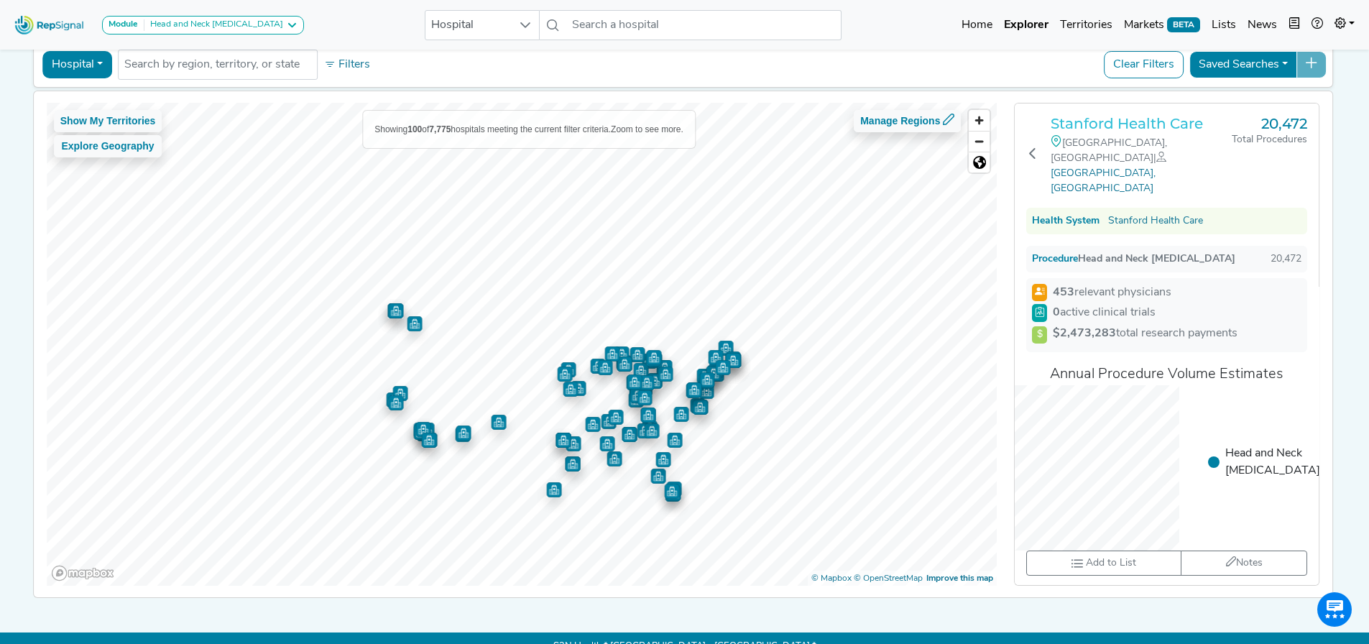
click at [1126, 124] on h3 "Stanford Health Care" at bounding box center [1140, 123] width 181 height 17
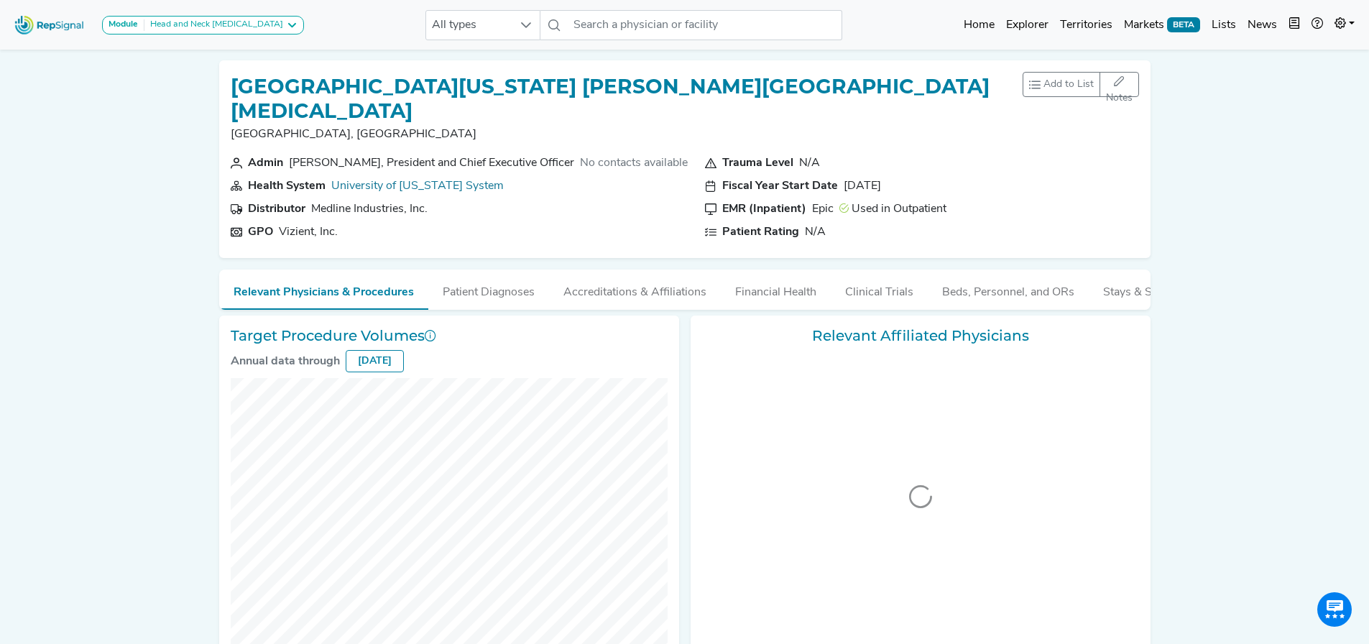
click at [267, 154] on div "Admin" at bounding box center [265, 162] width 35 height 17
click at [593, 154] on div "No contacts available" at bounding box center [634, 162] width 108 height 17
checkbox input "false"
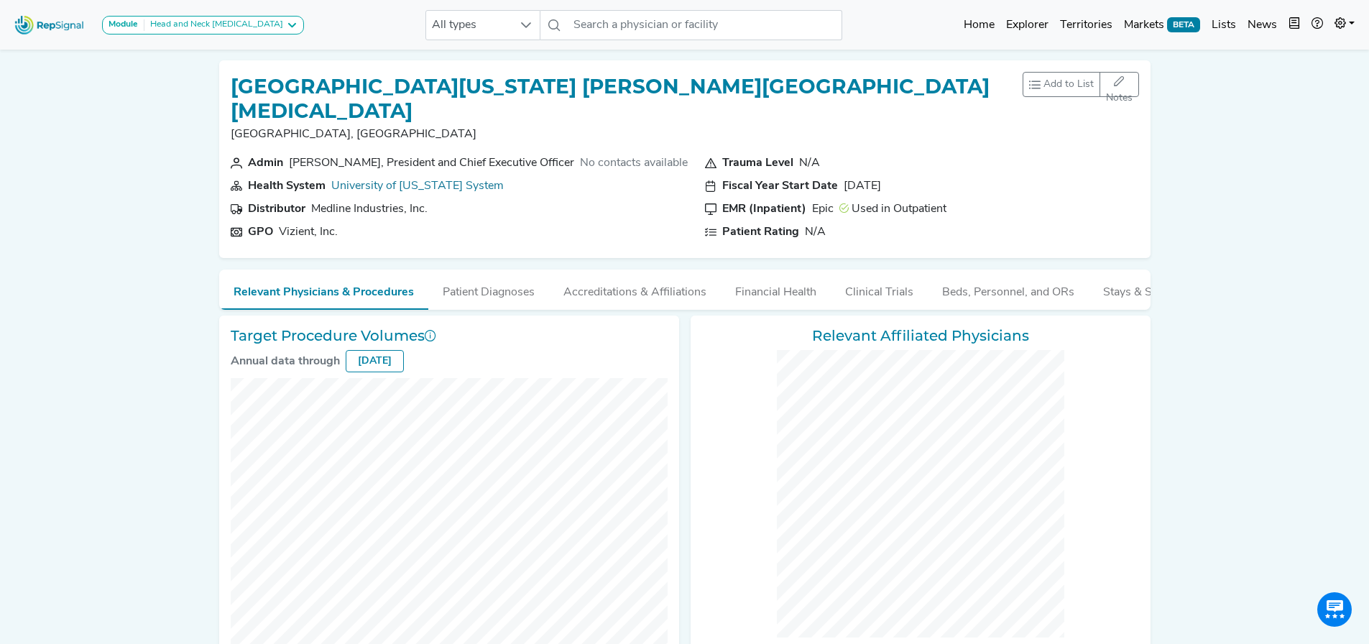
checkbox input "false"
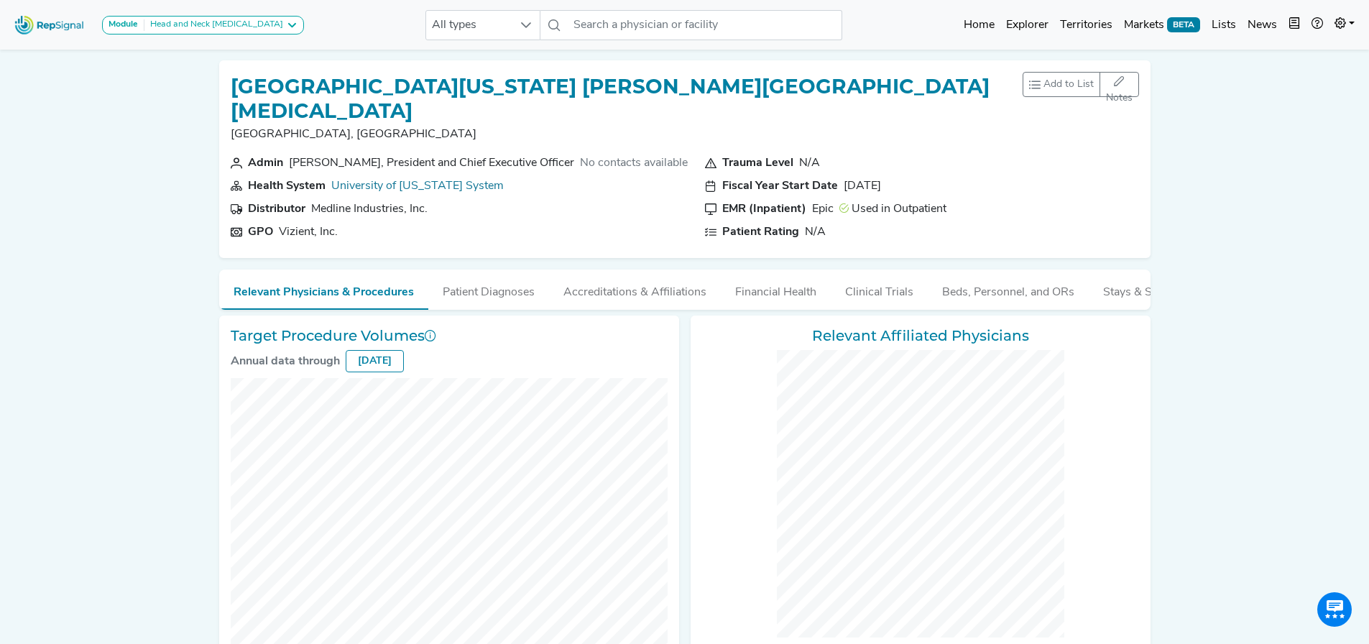
checkbox input "false"
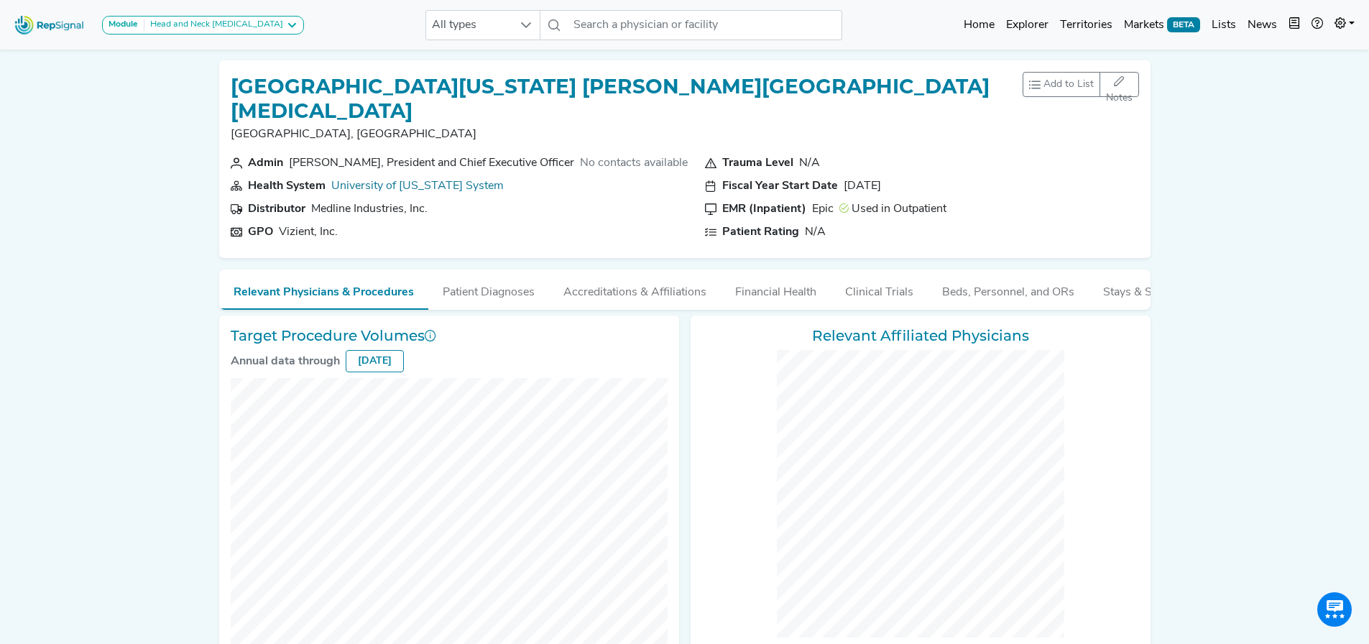
checkbox input "false"
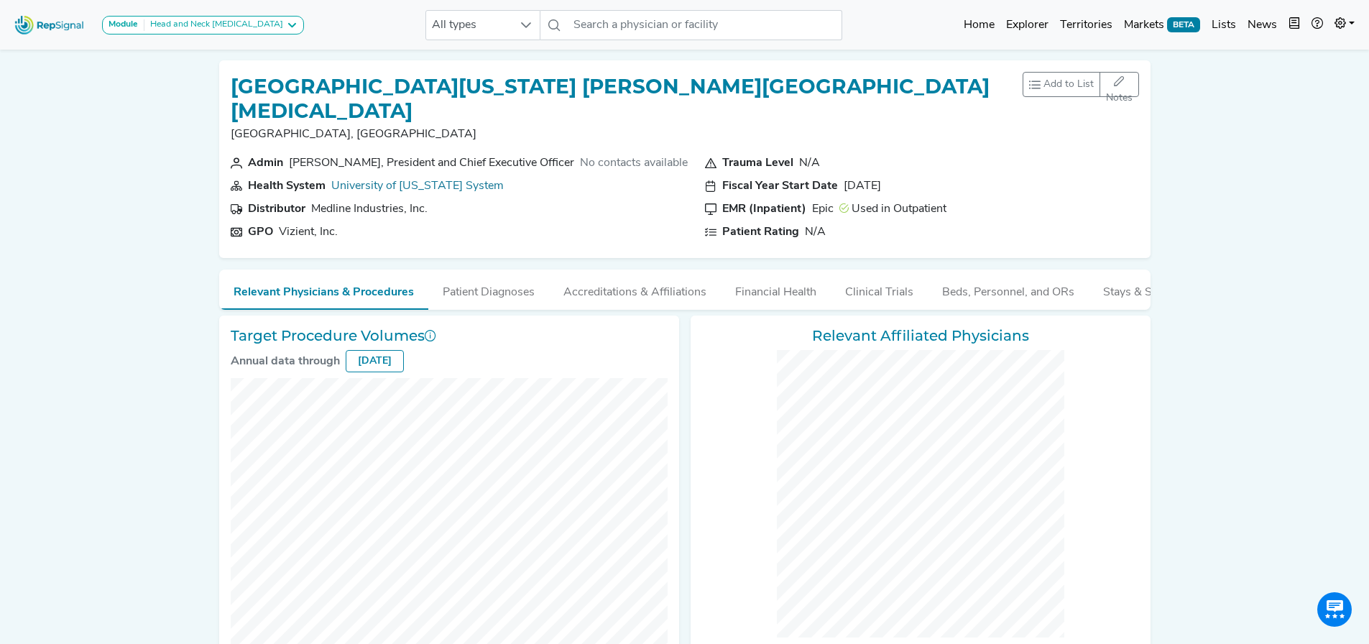
checkbox input "false"
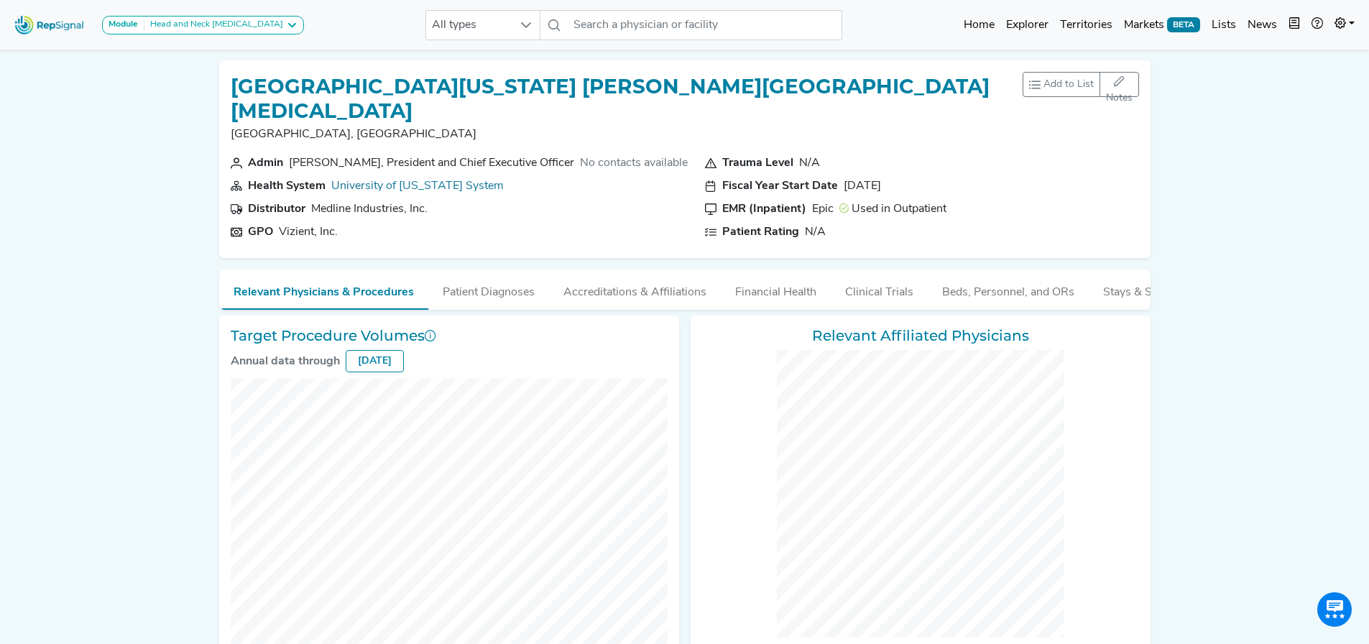
checkbox input "false"
click at [552, 154] on section "Admin Peter Pisters, President and Chief Executive Officer No contacts available" at bounding box center [459, 162] width 457 height 17
checkbox input "false"
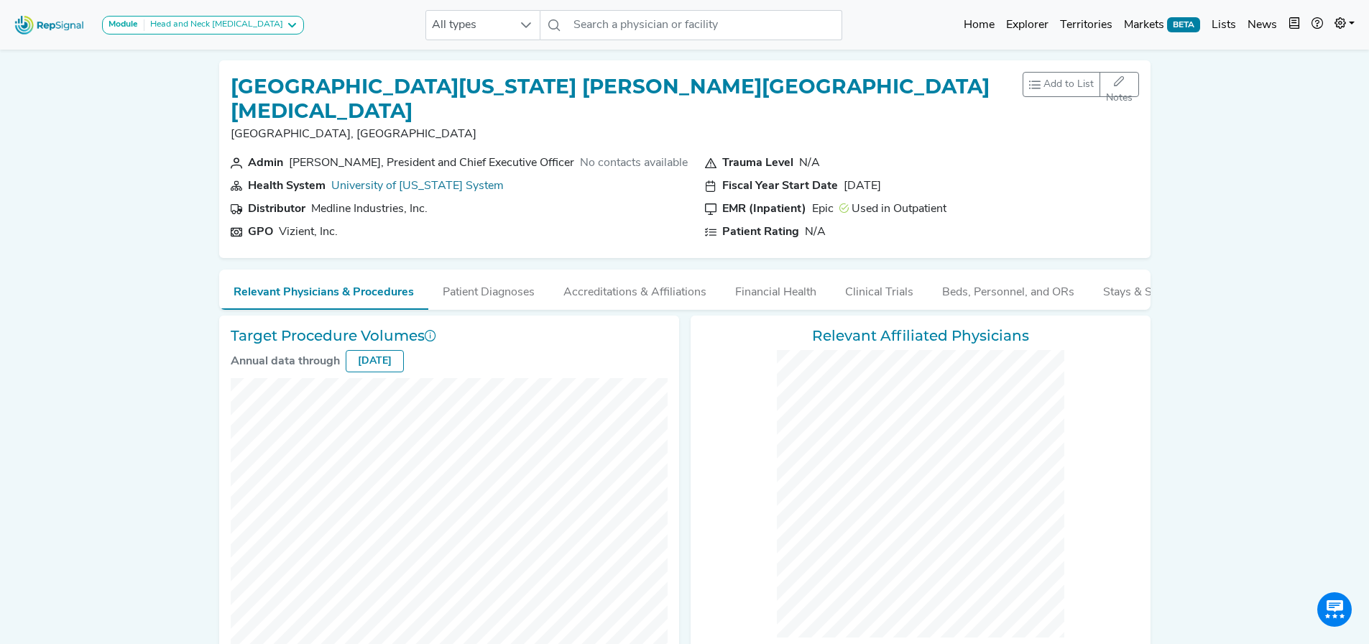
checkbox input "false"
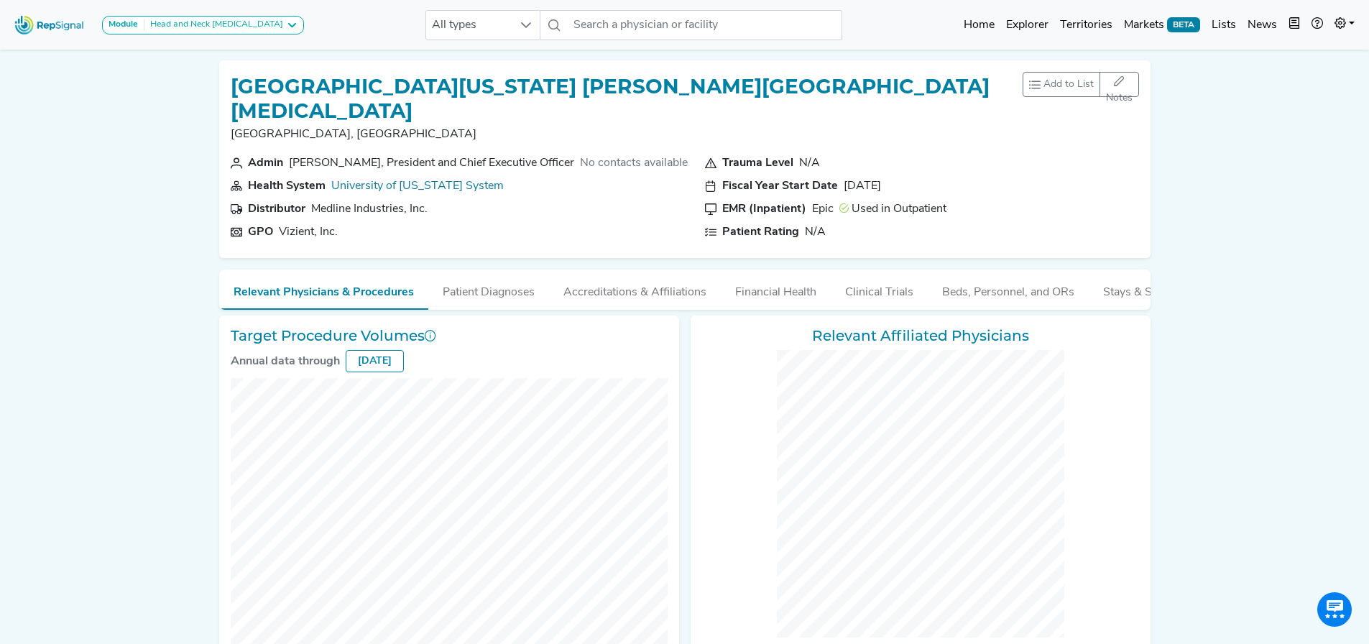
checkbox input "false"
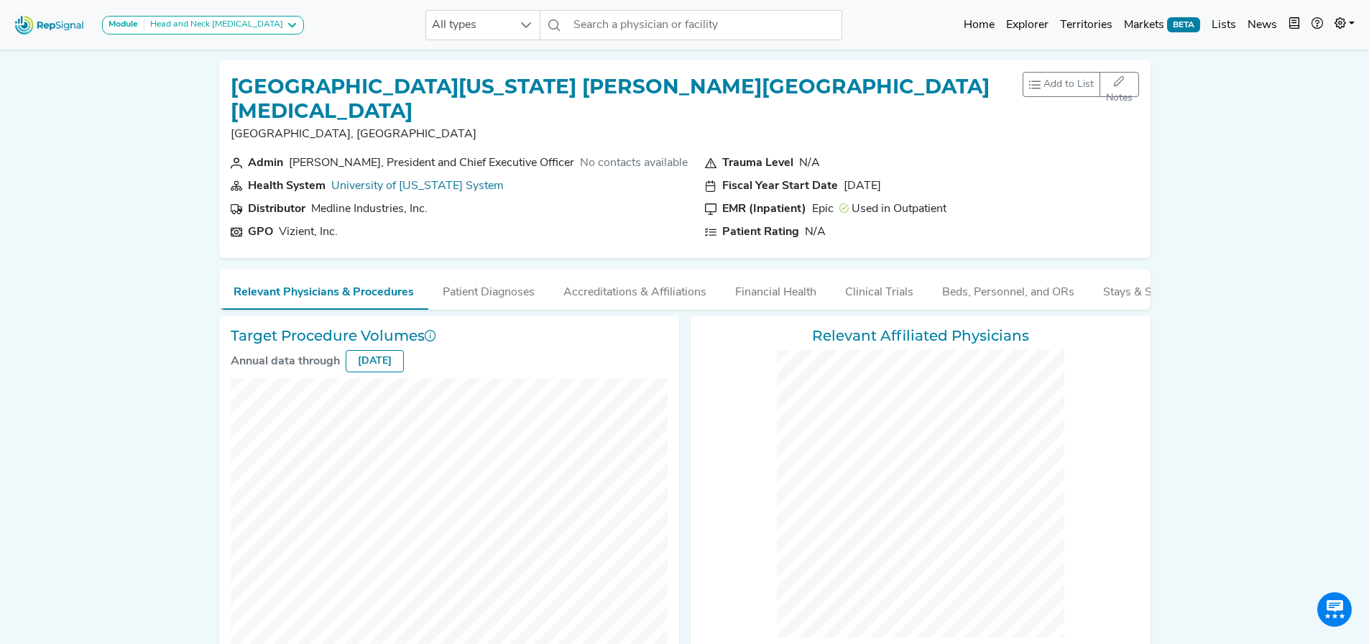
checkbox input "false"
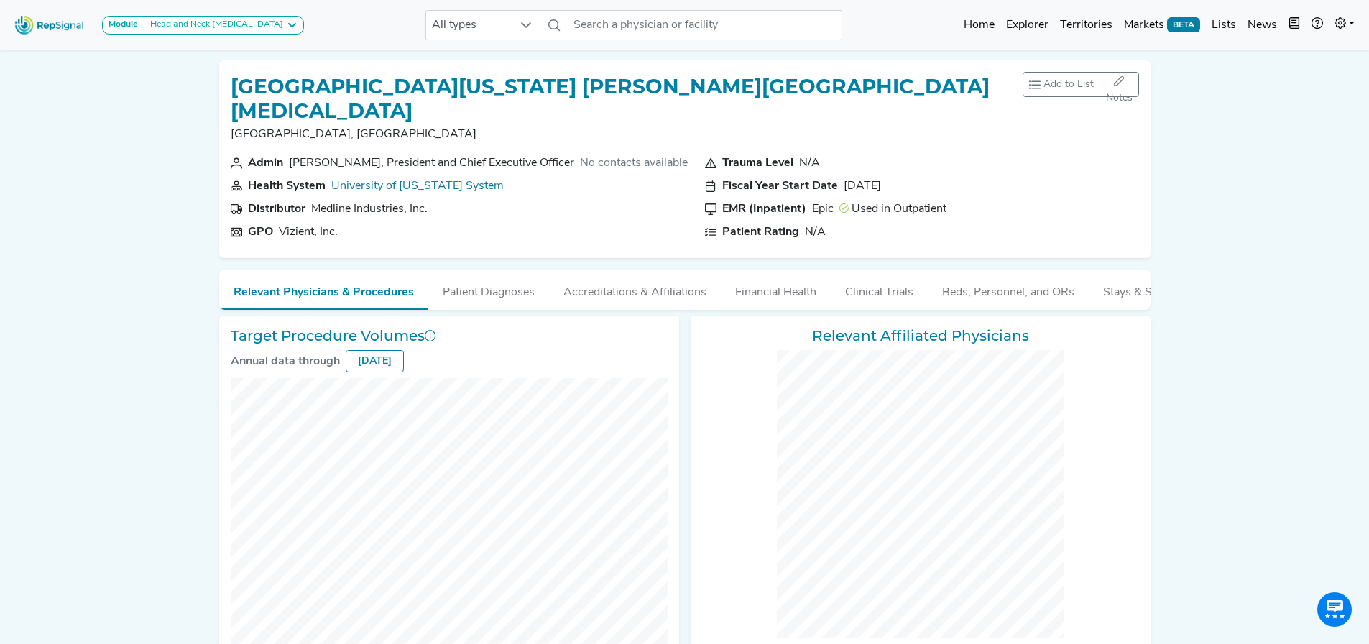
checkbox input "false"
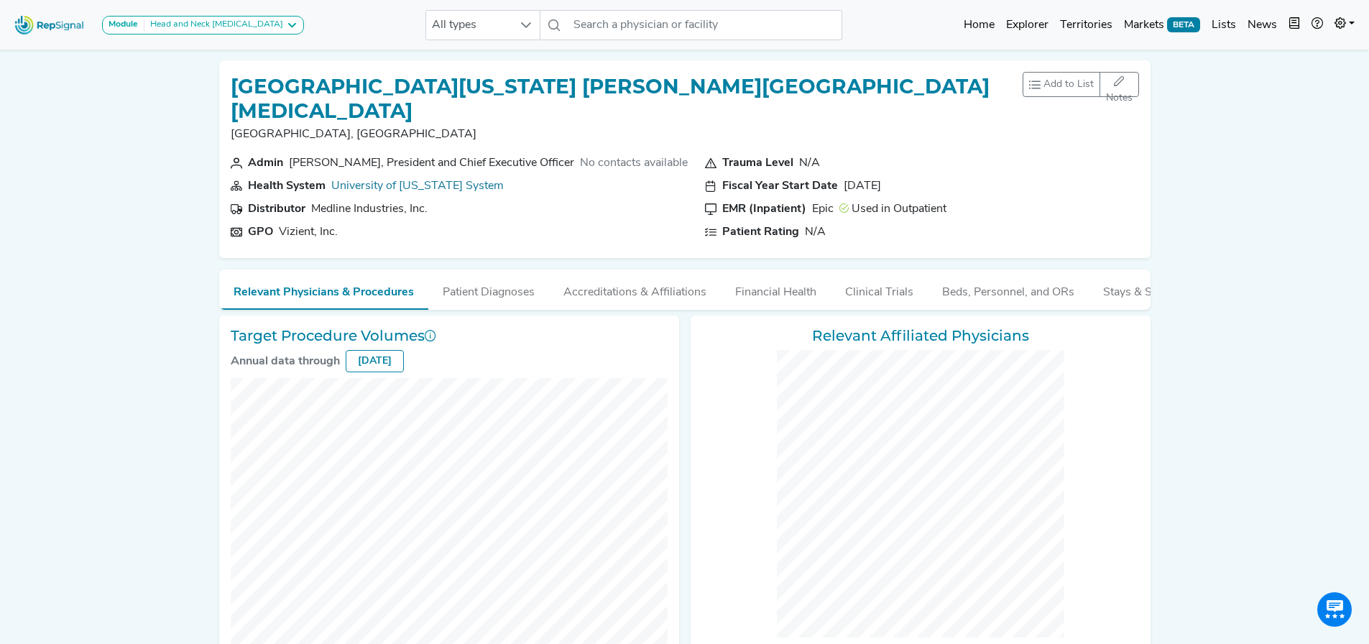
checkbox input "false"
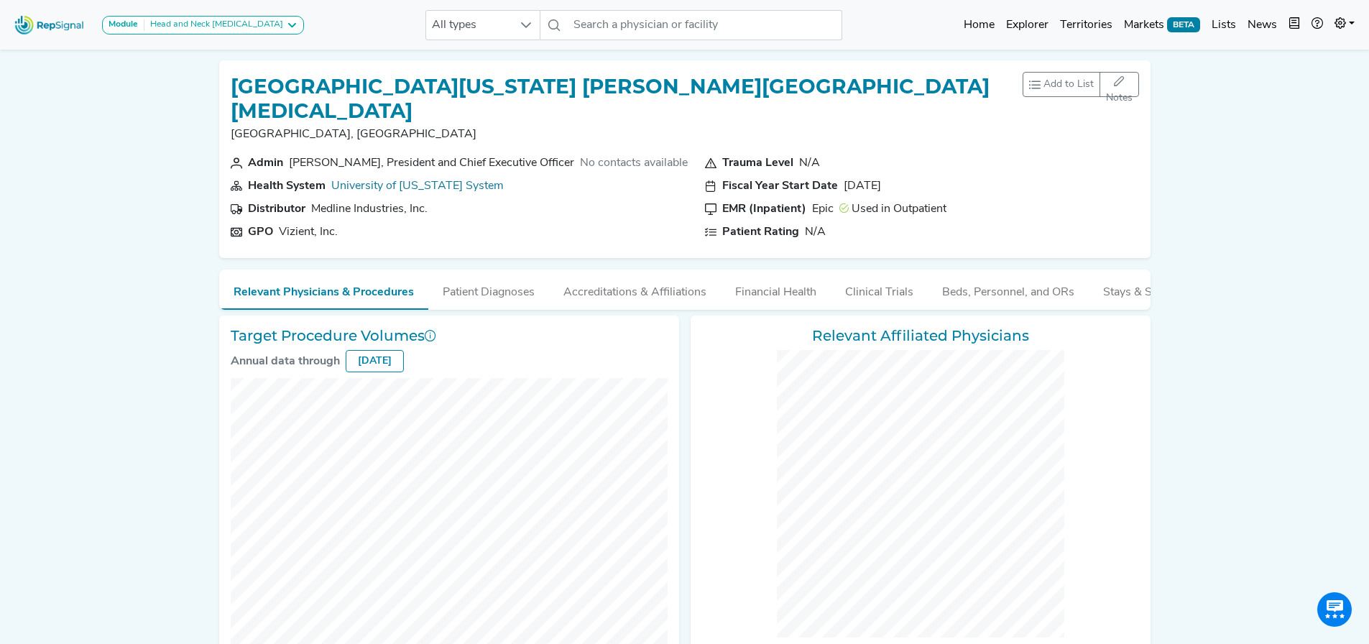
checkbox input "false"
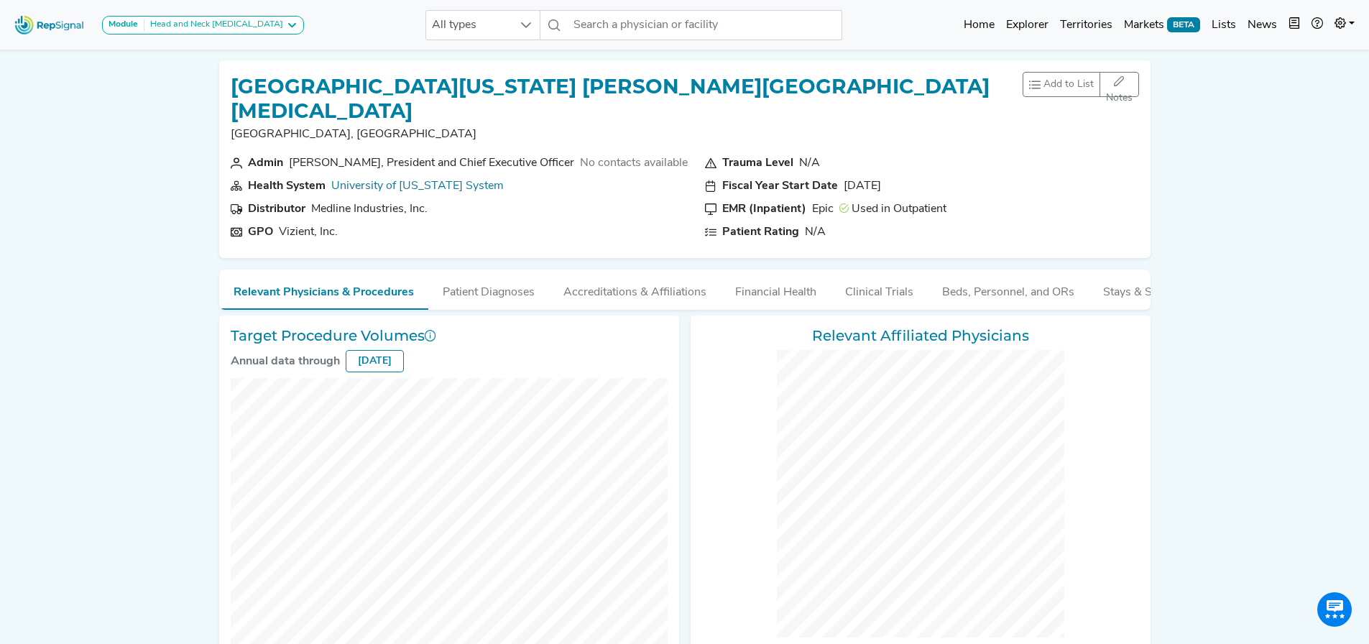
checkbox input "false"
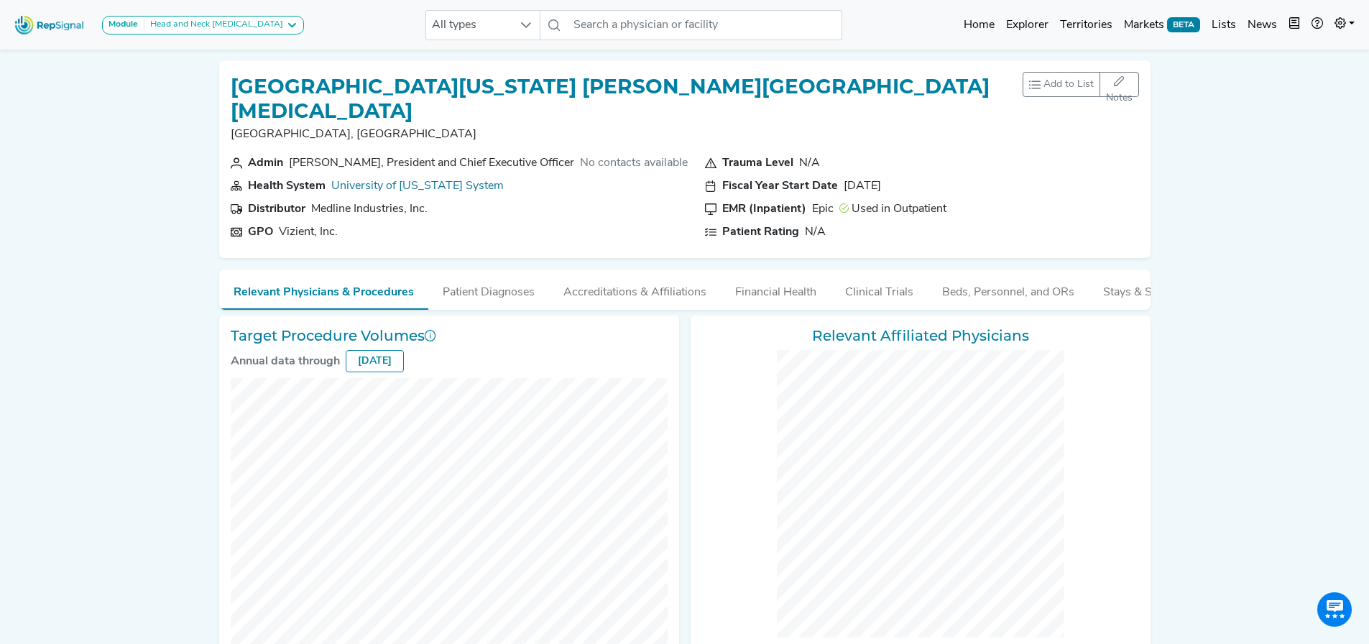
checkbox input "false"
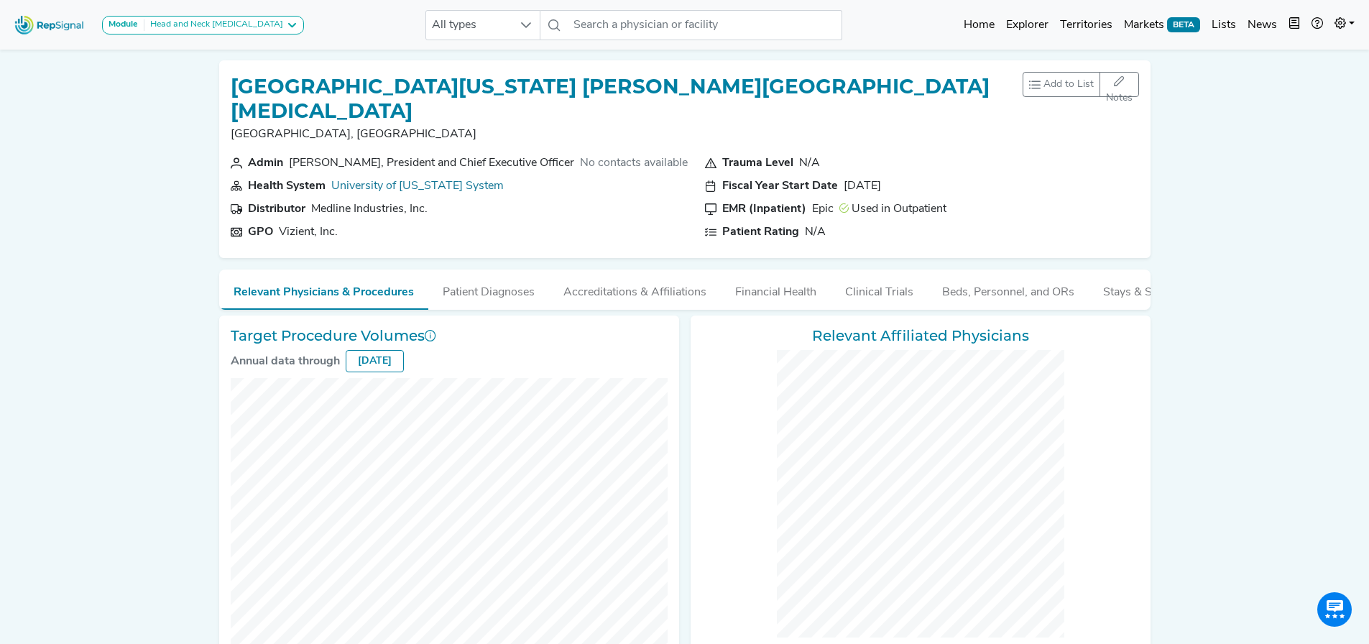
checkbox input "false"
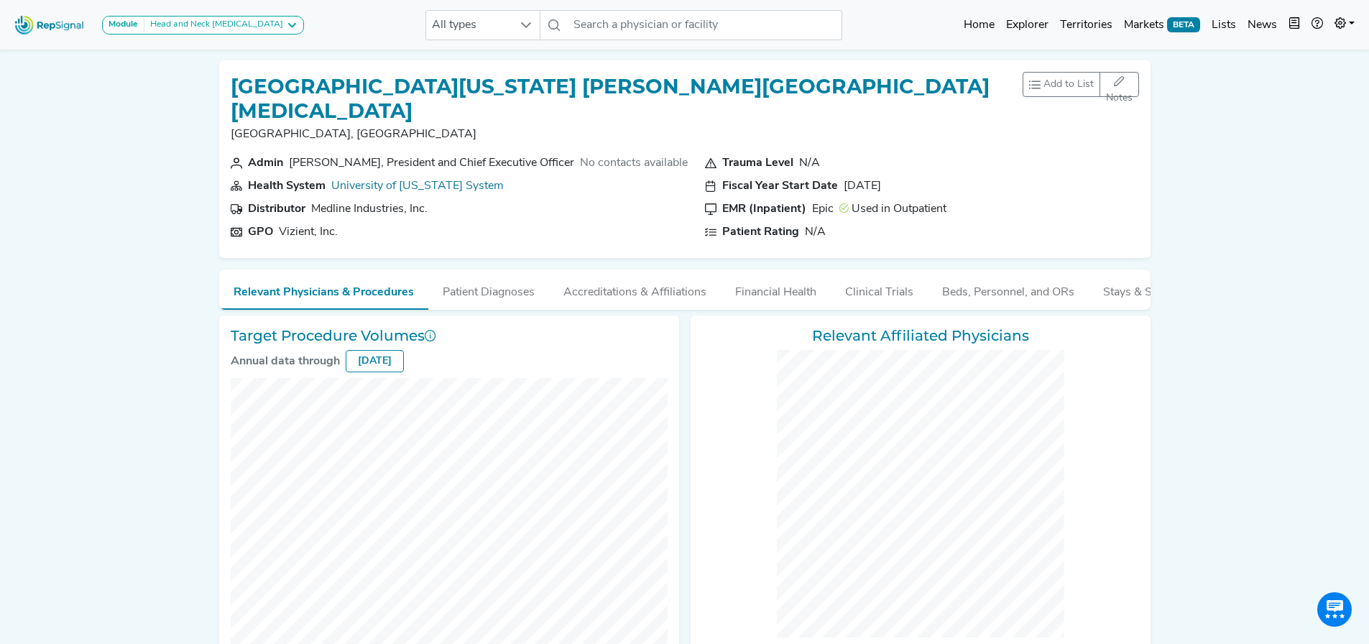
checkbox input "false"
click at [539, 154] on div "Peter Pisters, President and Chief Executive Officer" at bounding box center [431, 162] width 285 height 17
checkbox input "false"
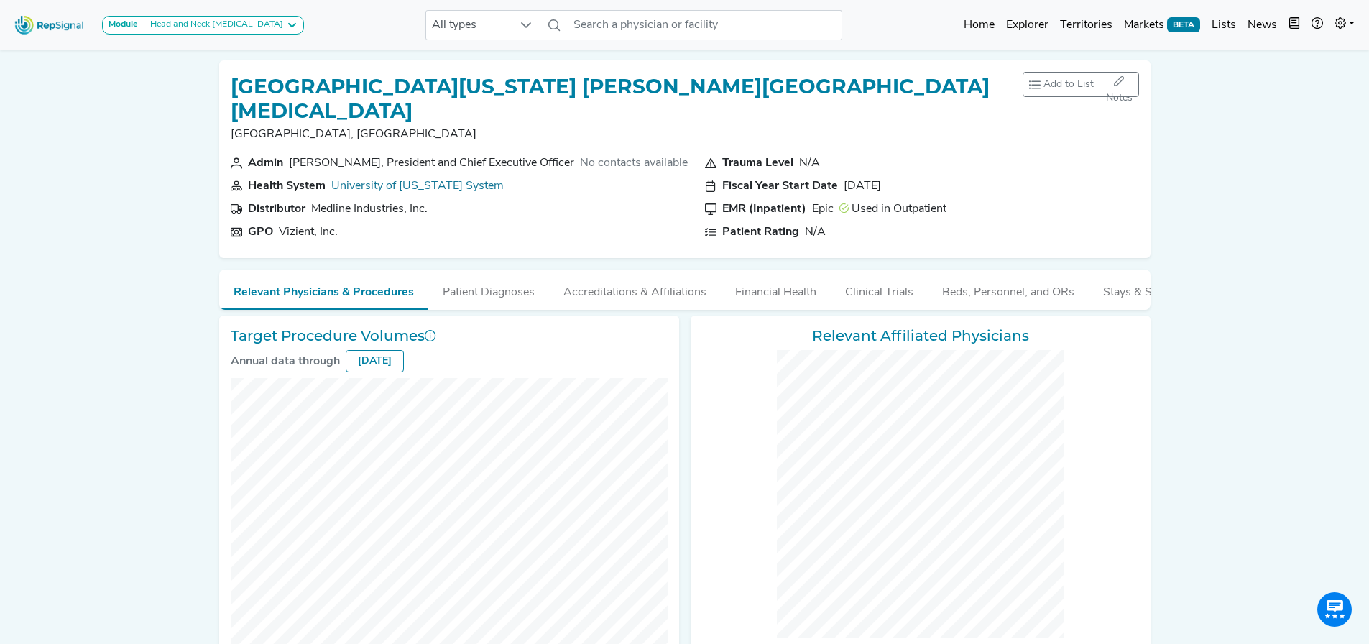
checkbox input "false"
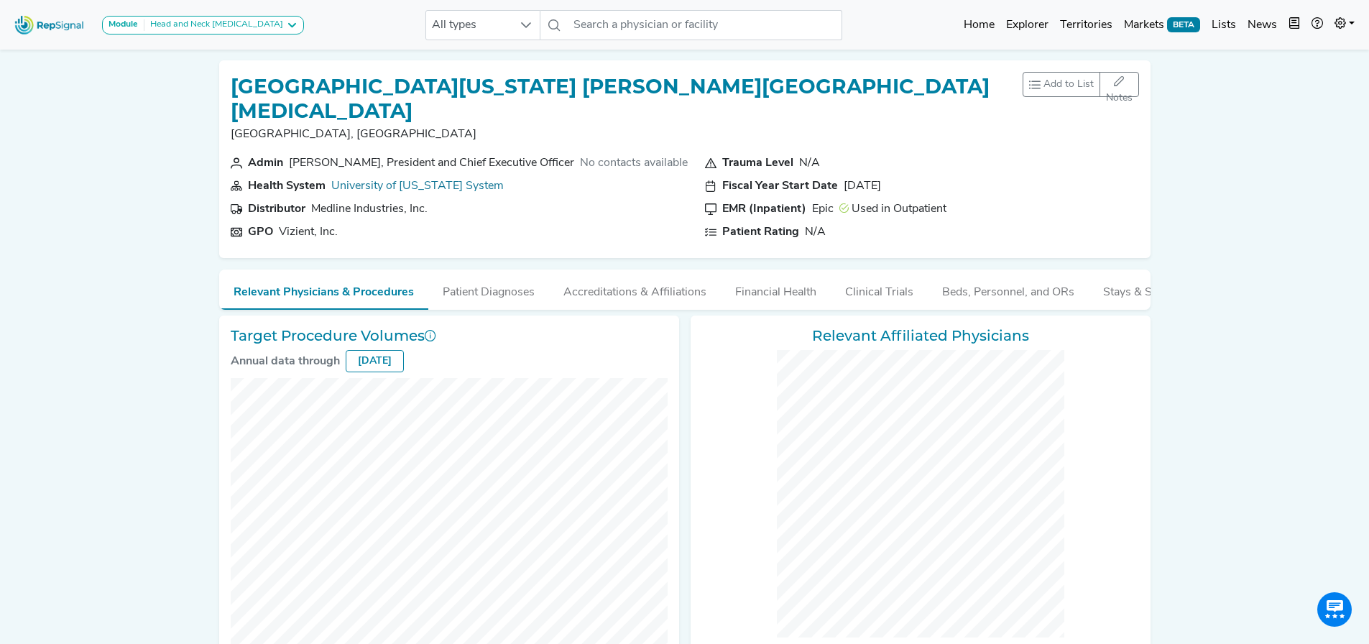
checkbox input "false"
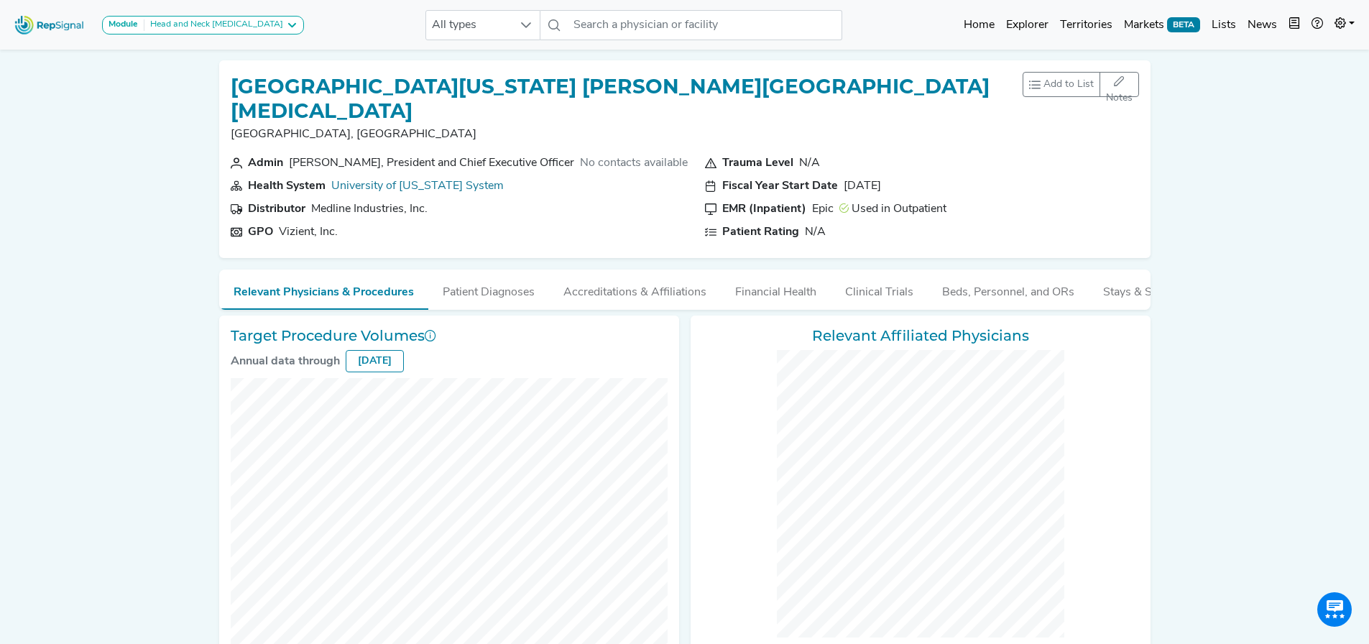
checkbox input "false"
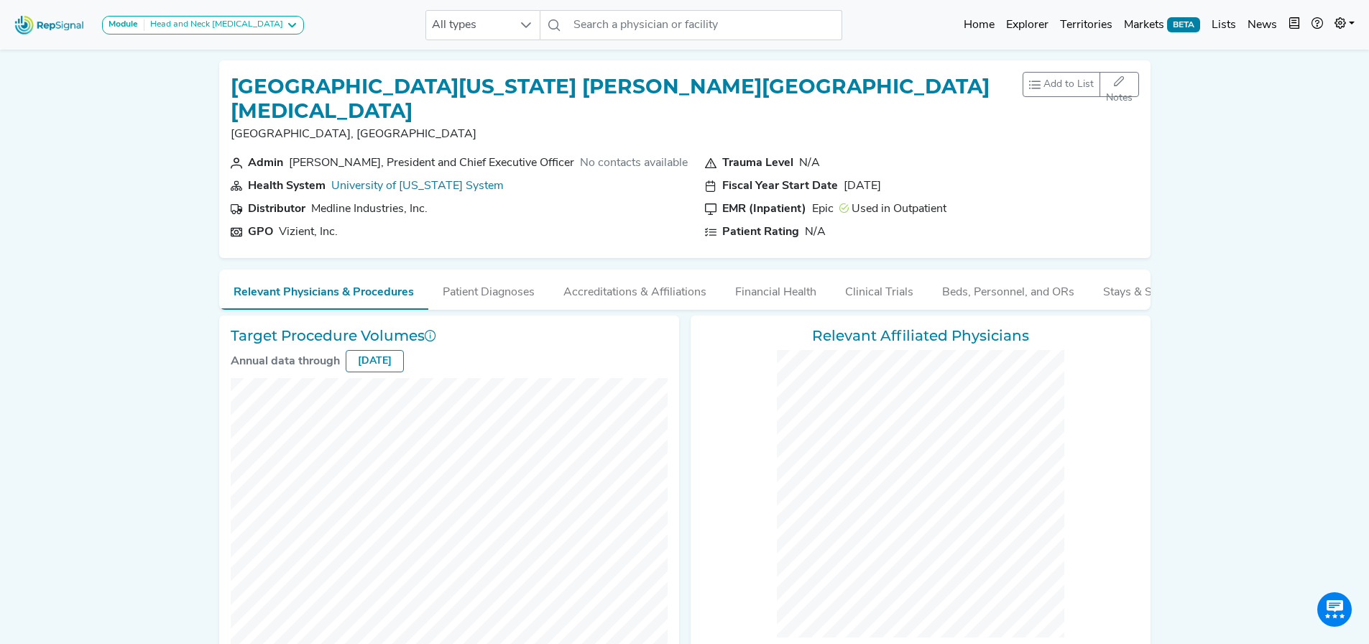
checkbox input "false"
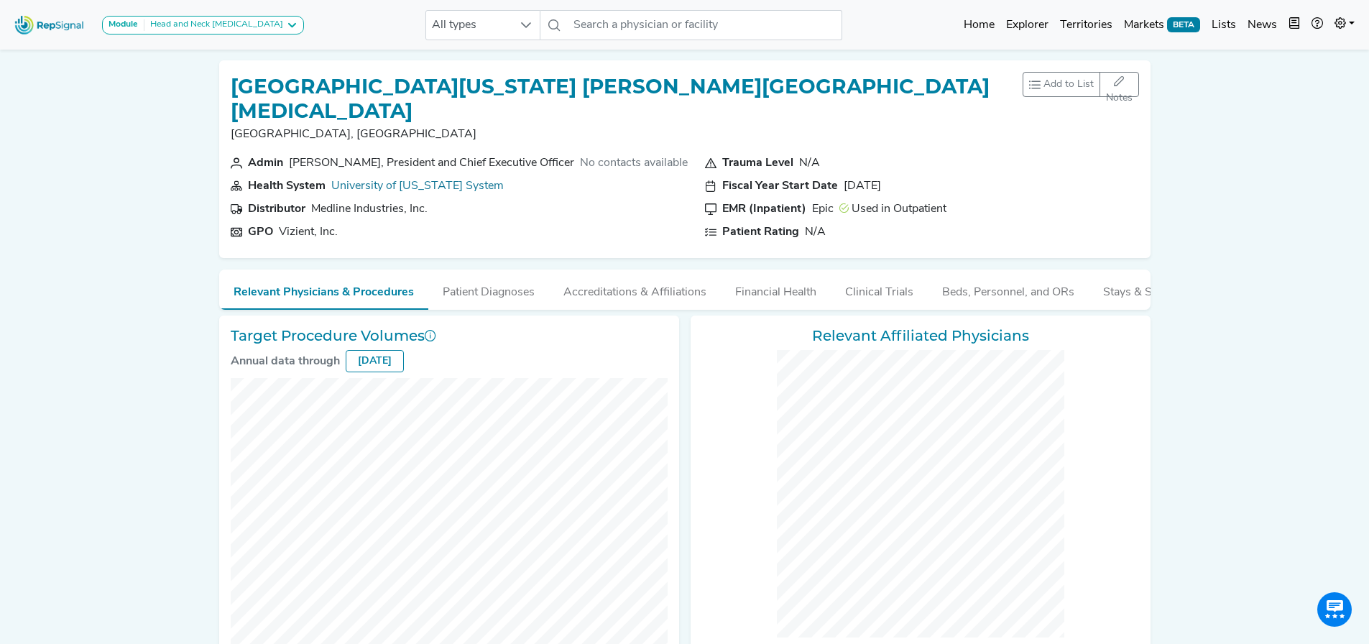
checkbox input "false"
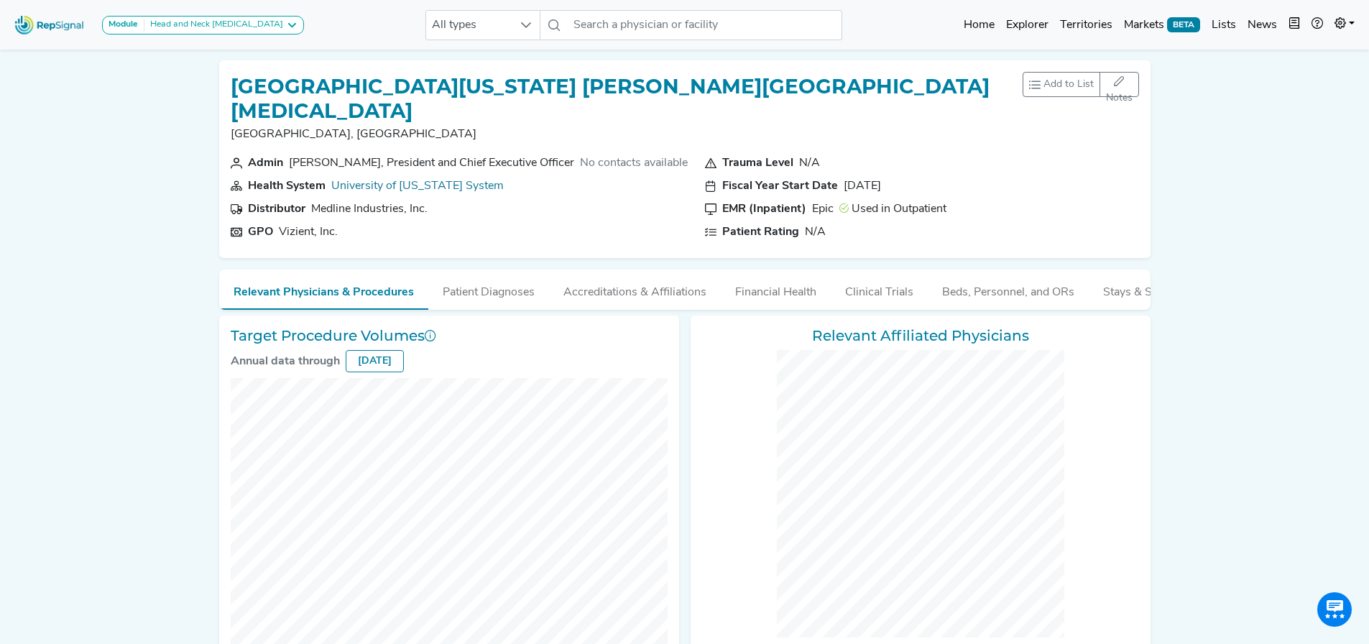
checkbox input "false"
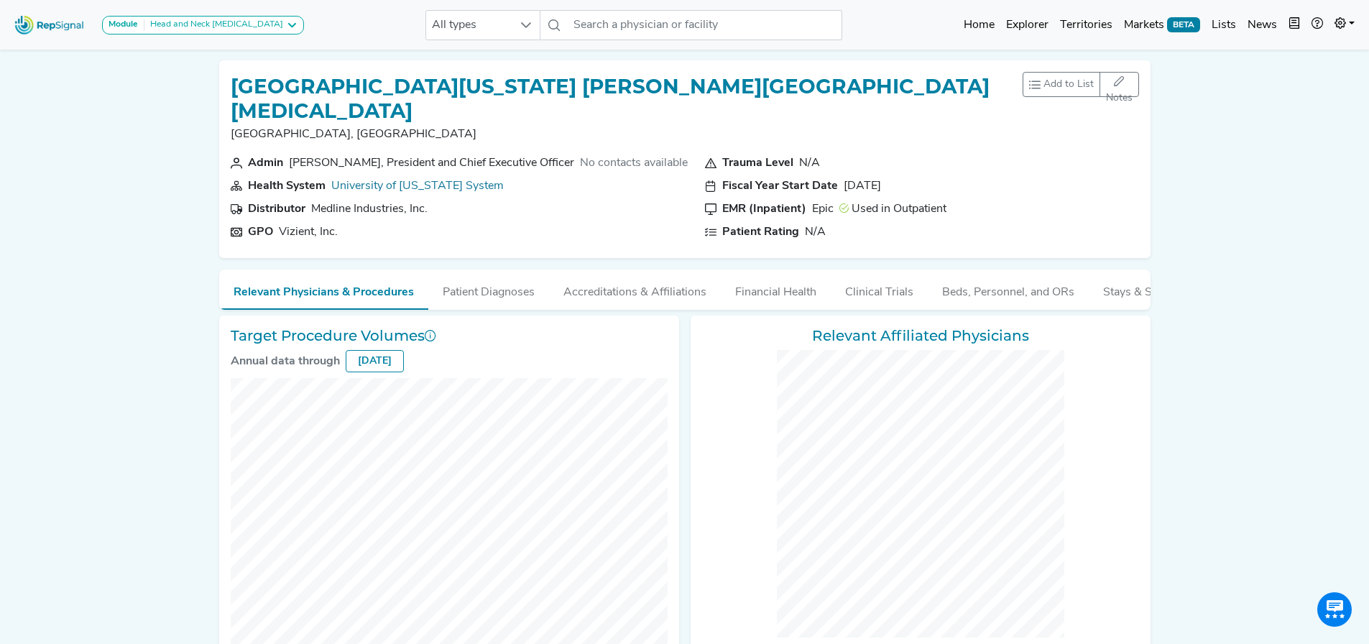
checkbox input "false"
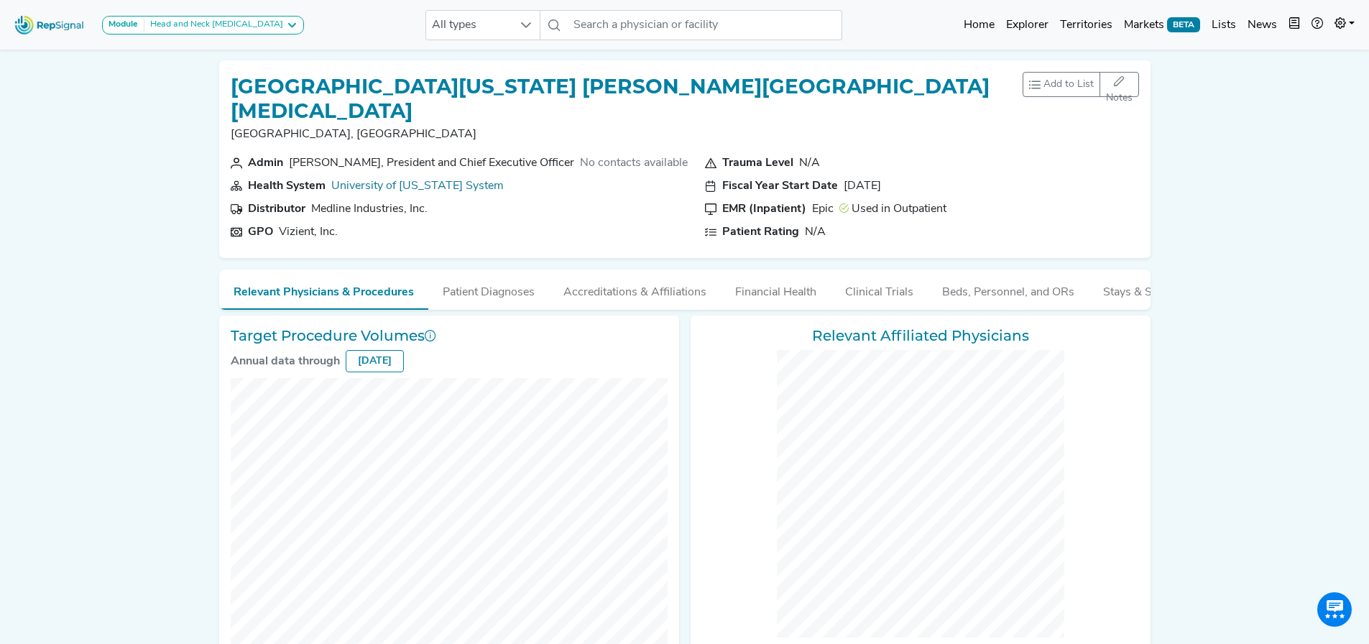
checkbox input "false"
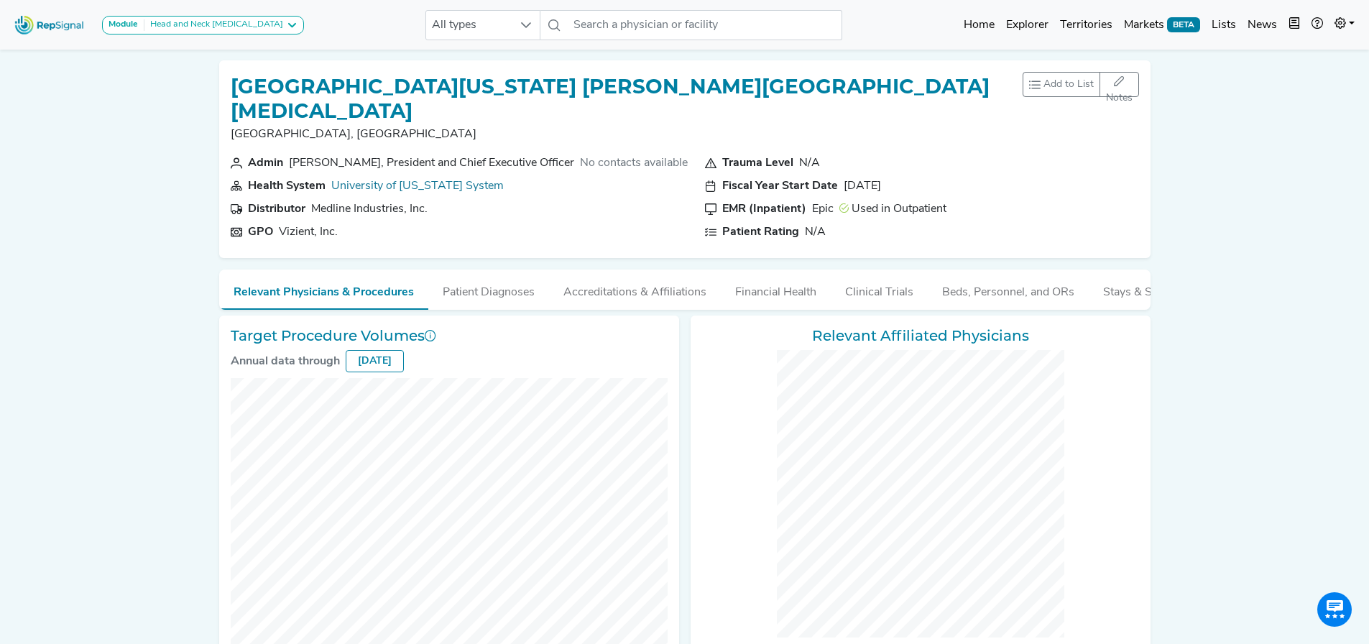
checkbox input "false"
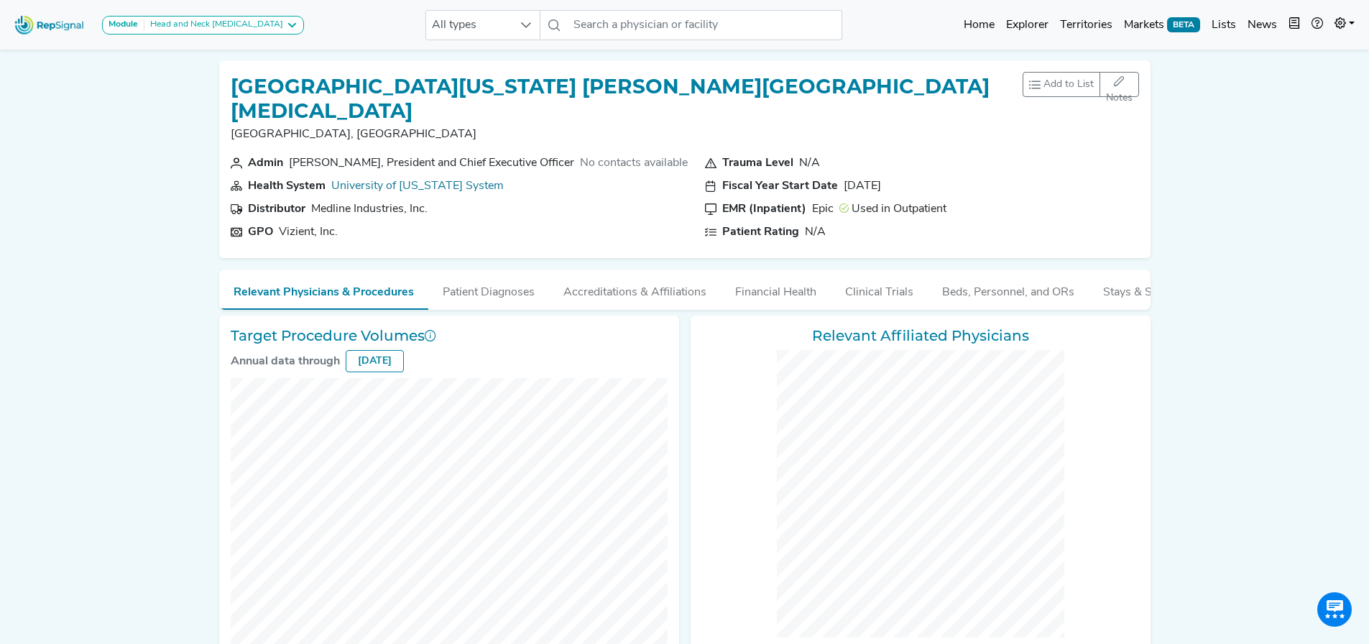
checkbox input "false"
click at [335, 154] on div "Peter Pisters, President and Chief Executive Officer" at bounding box center [431, 162] width 285 height 17
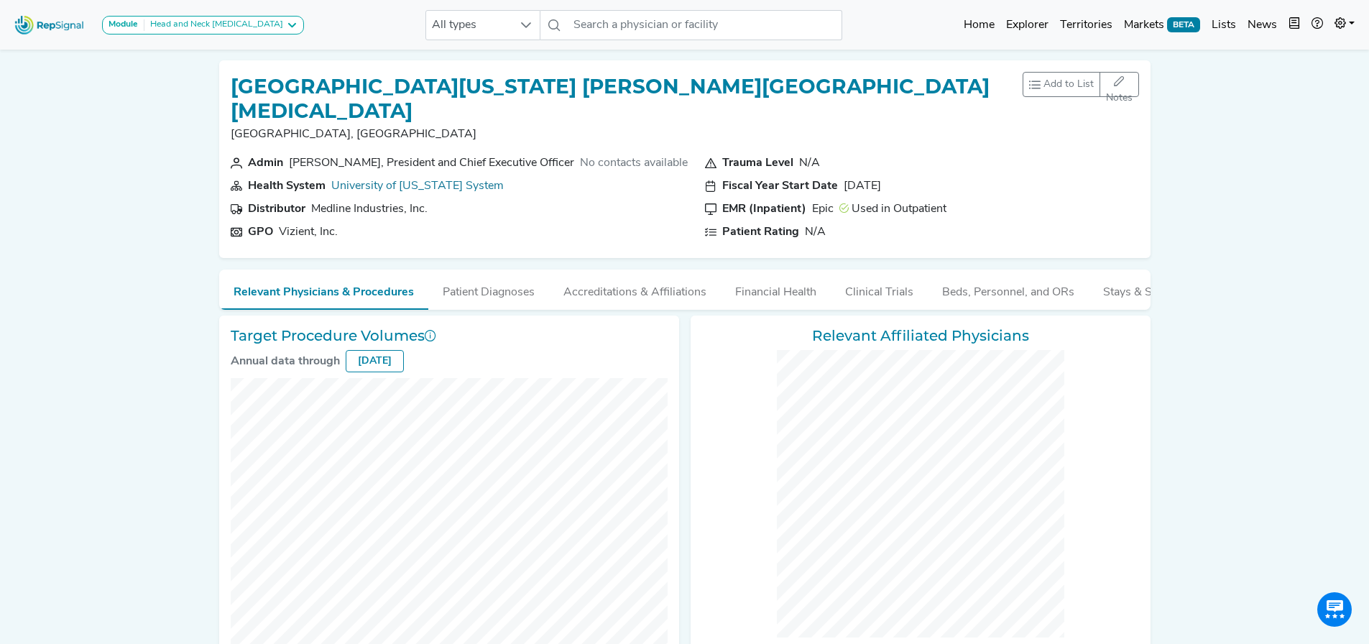
checkbox input "false"
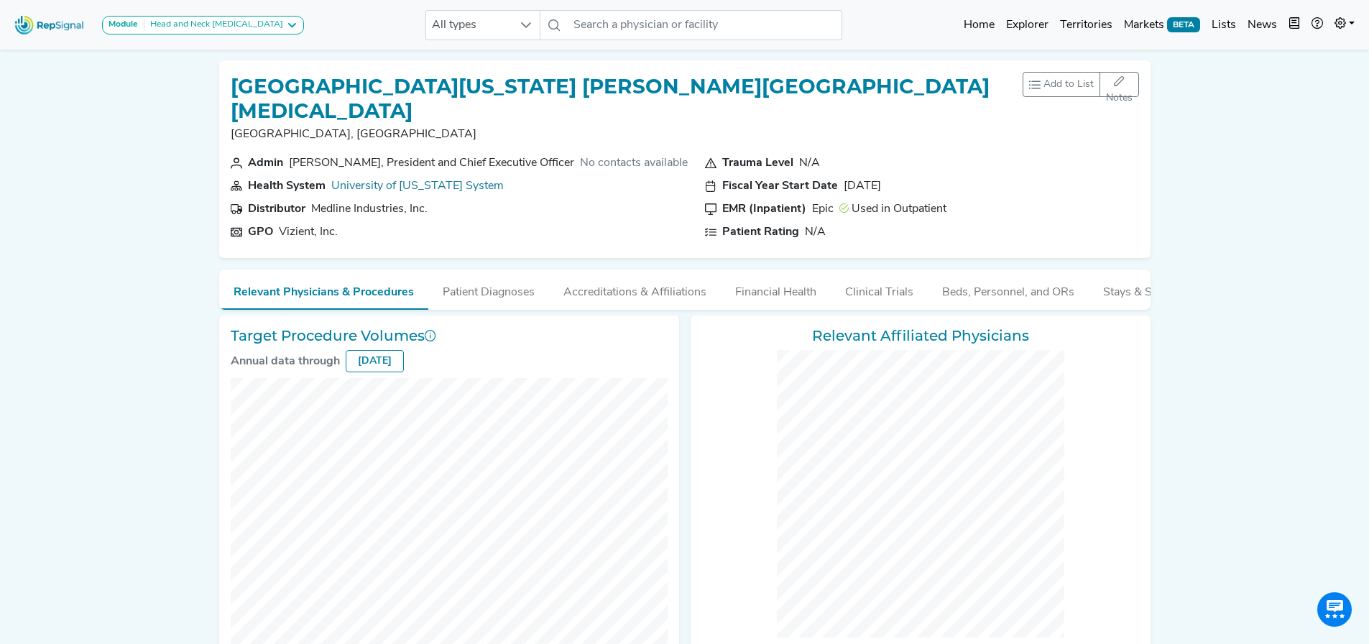
checkbox input "false"
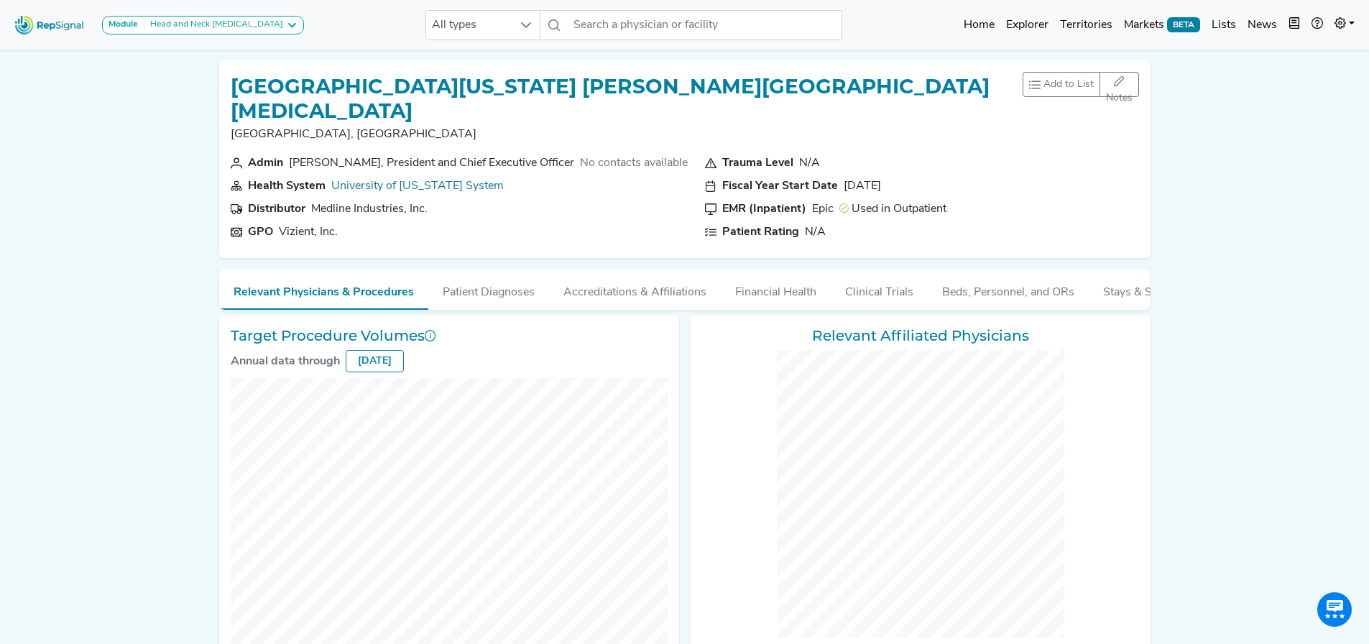
checkbox input "false"
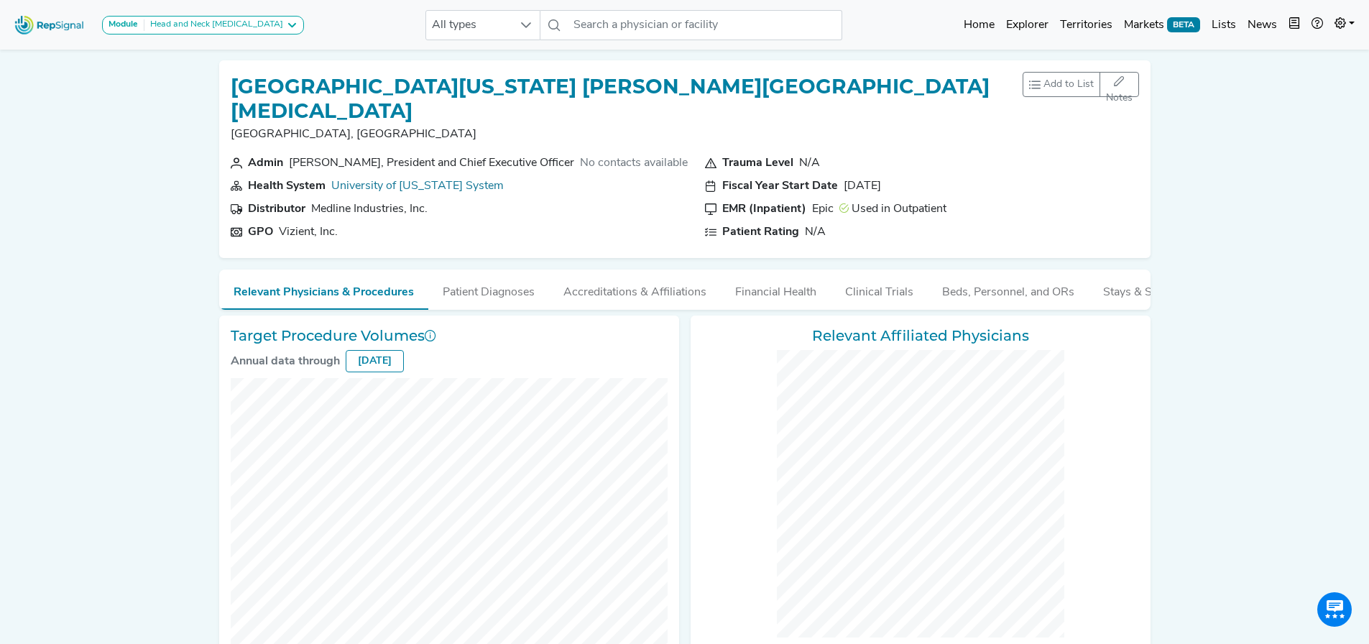
checkbox input "false"
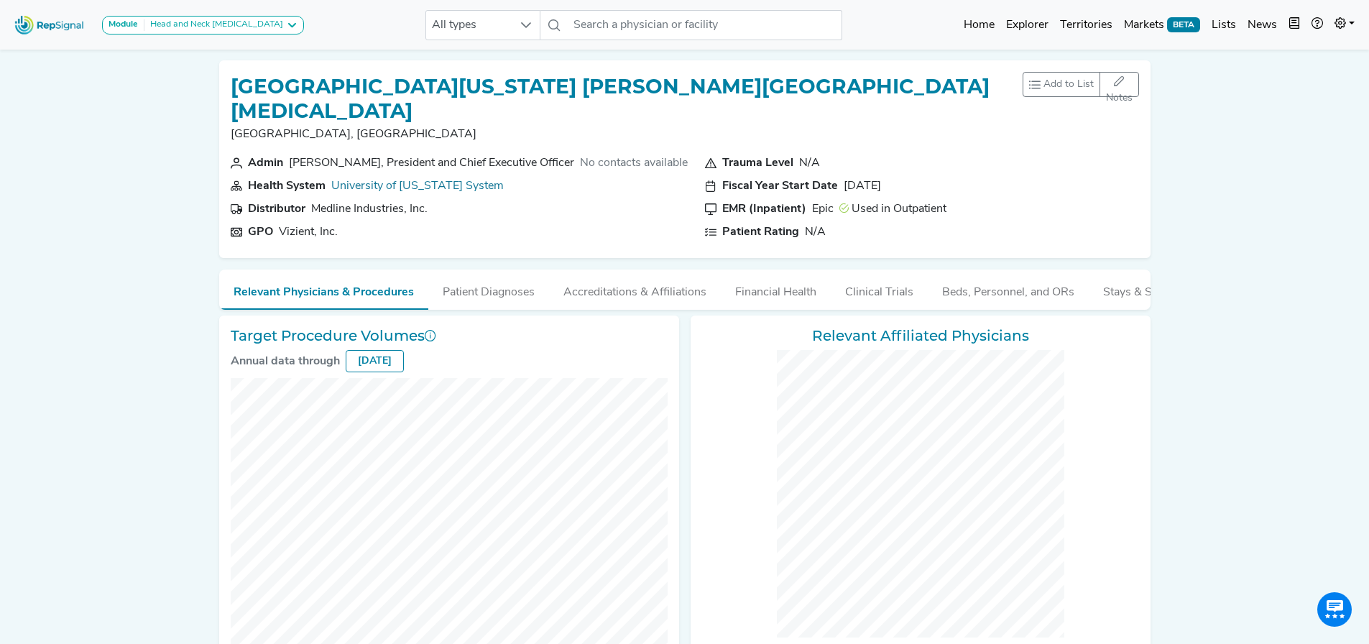
checkbox input "false"
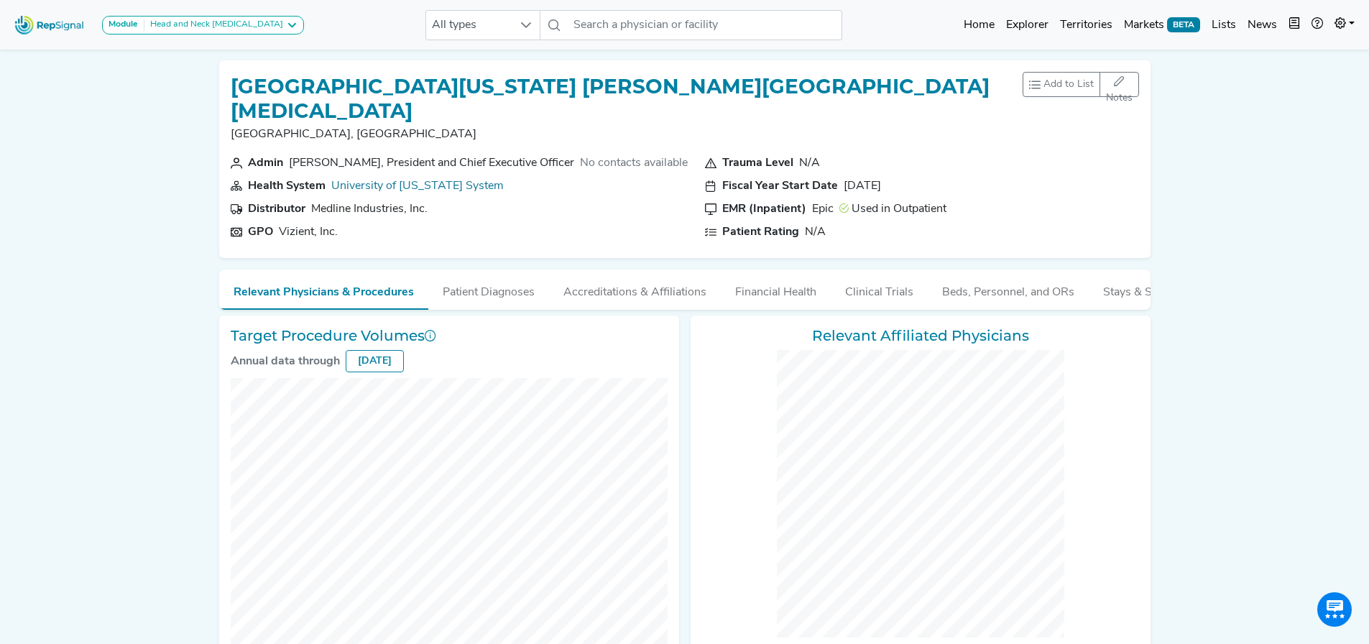
click at [335, 154] on div "Peter Pisters, President and Chief Executive Officer" at bounding box center [431, 162] width 285 height 17
checkbox input "false"
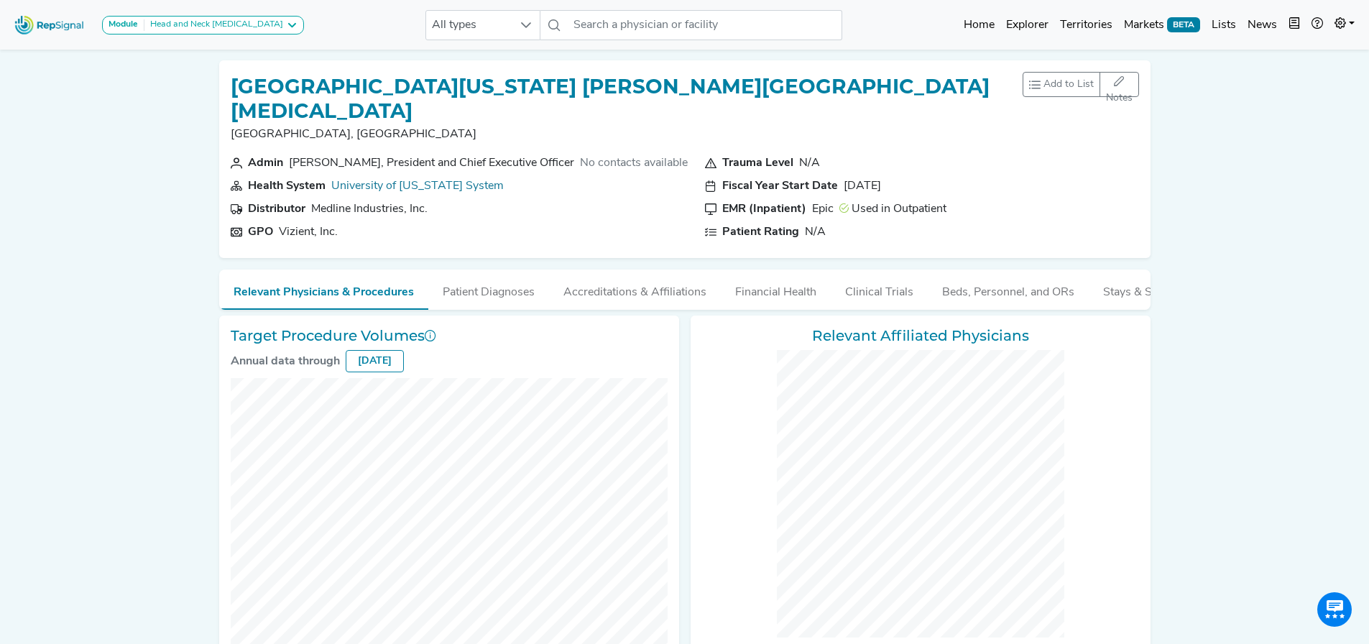
checkbox input "false"
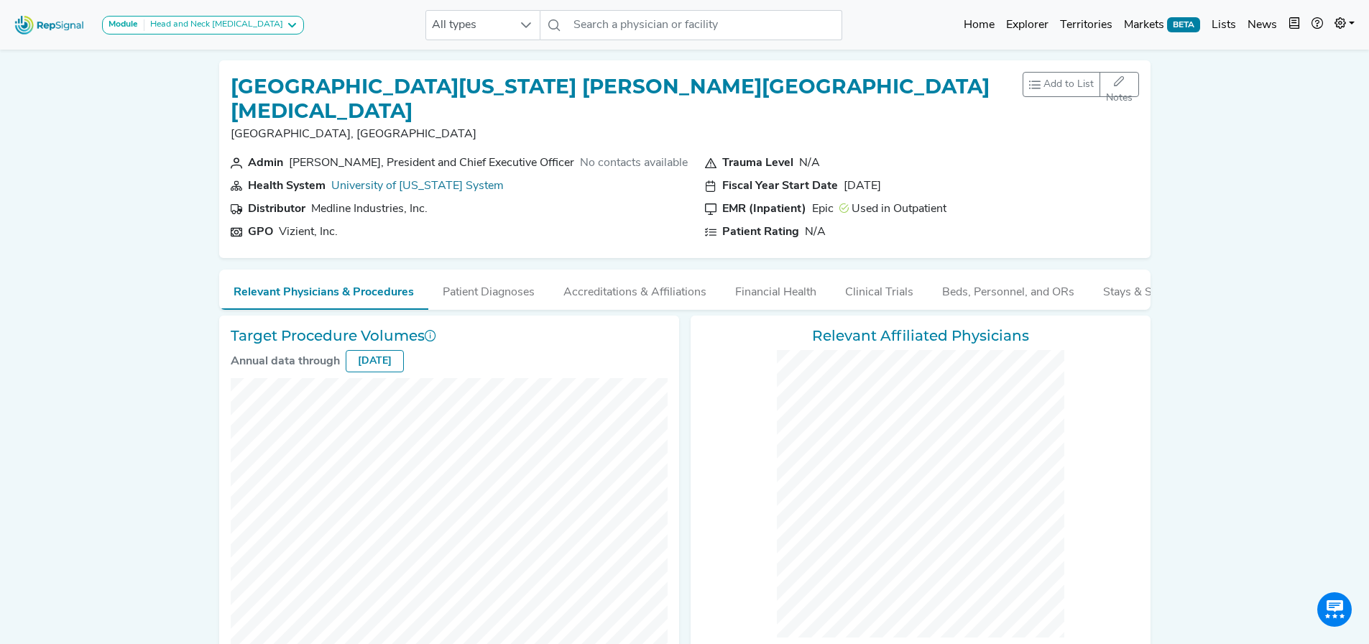
checkbox input "false"
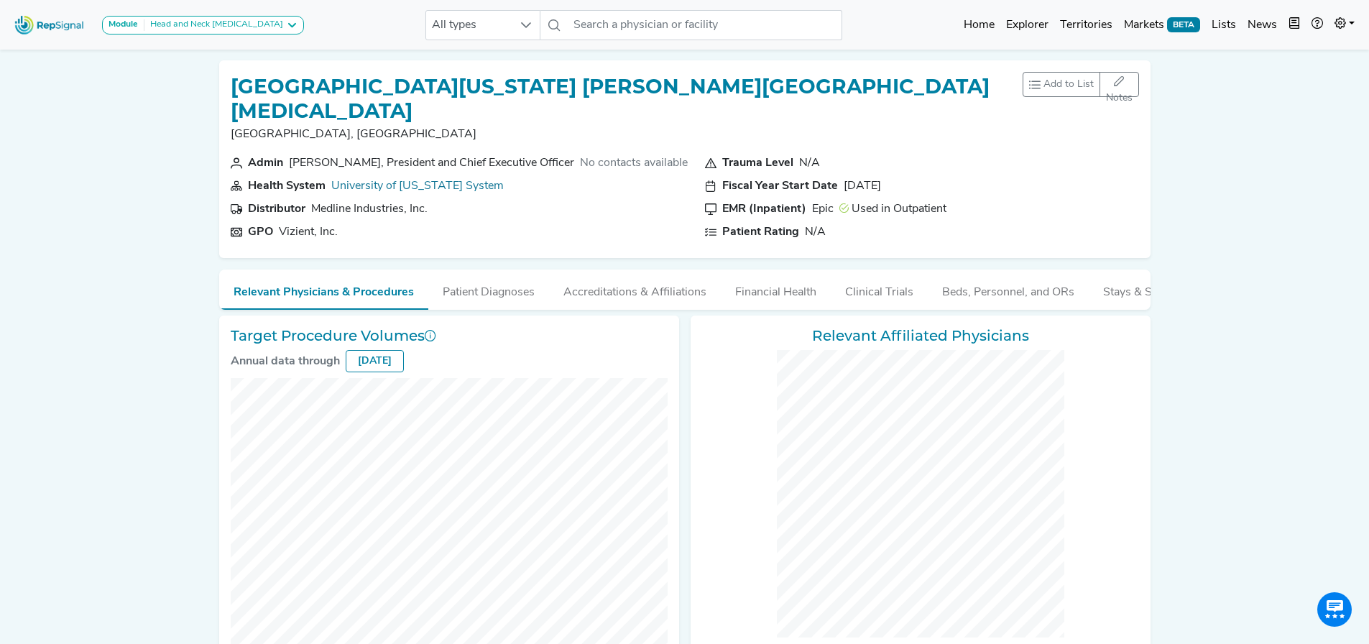
checkbox input "false"
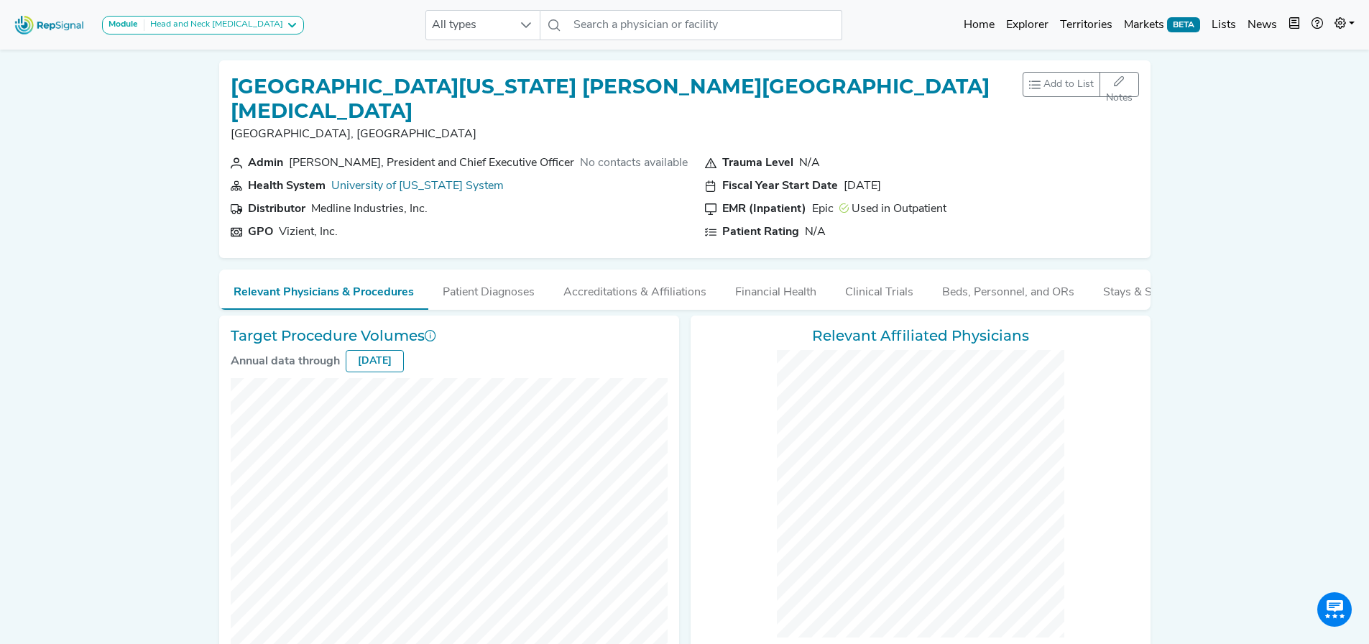
checkbox input "false"
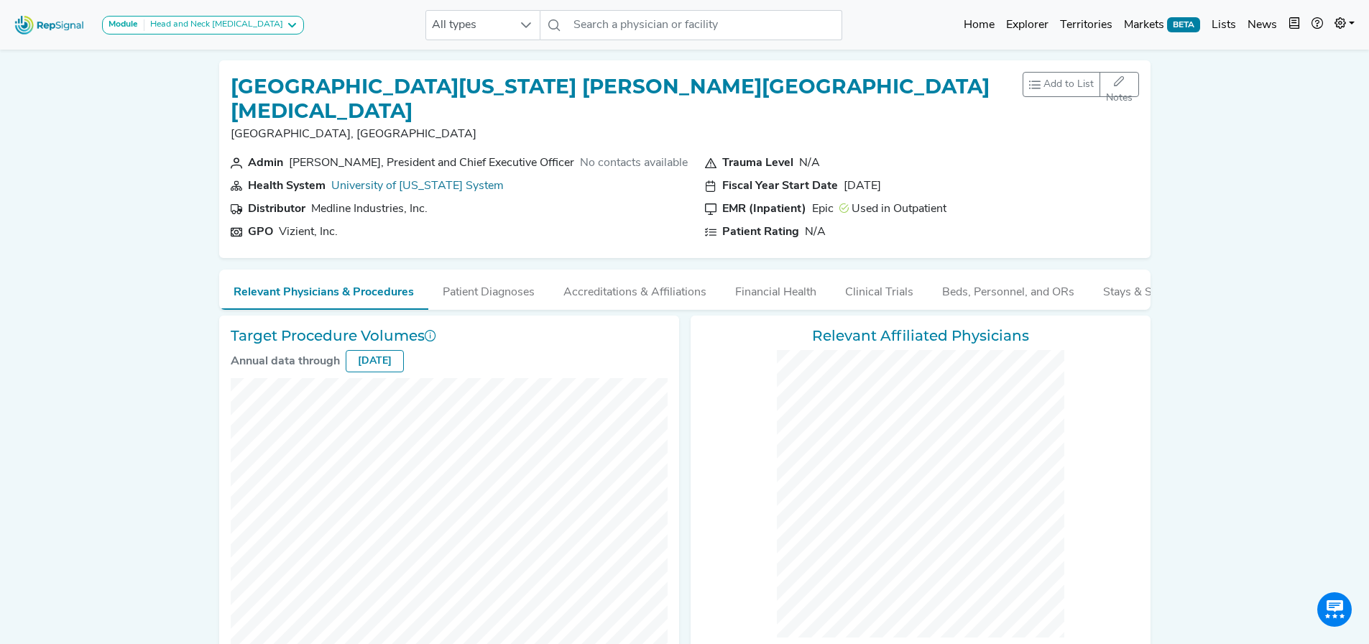
checkbox input "false"
click at [335, 154] on div "Peter Pisters, President and Chief Executive Officer" at bounding box center [431, 162] width 285 height 17
checkbox input "false"
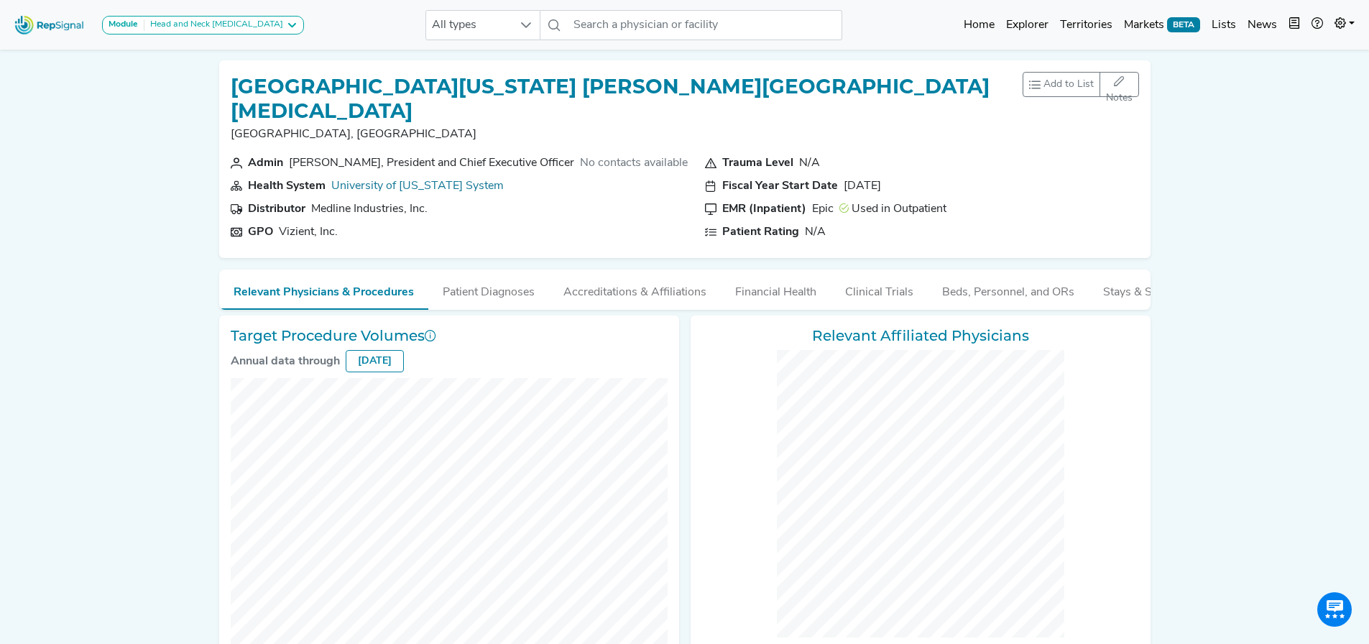
checkbox input "false"
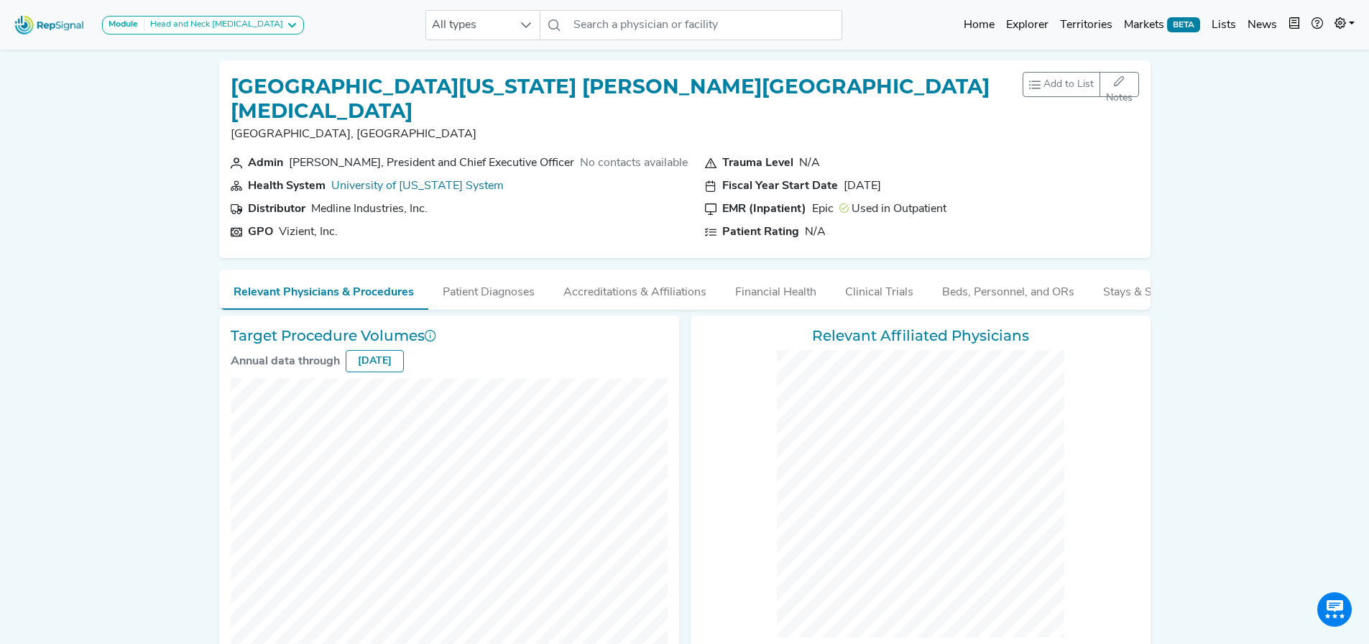
checkbox input "false"
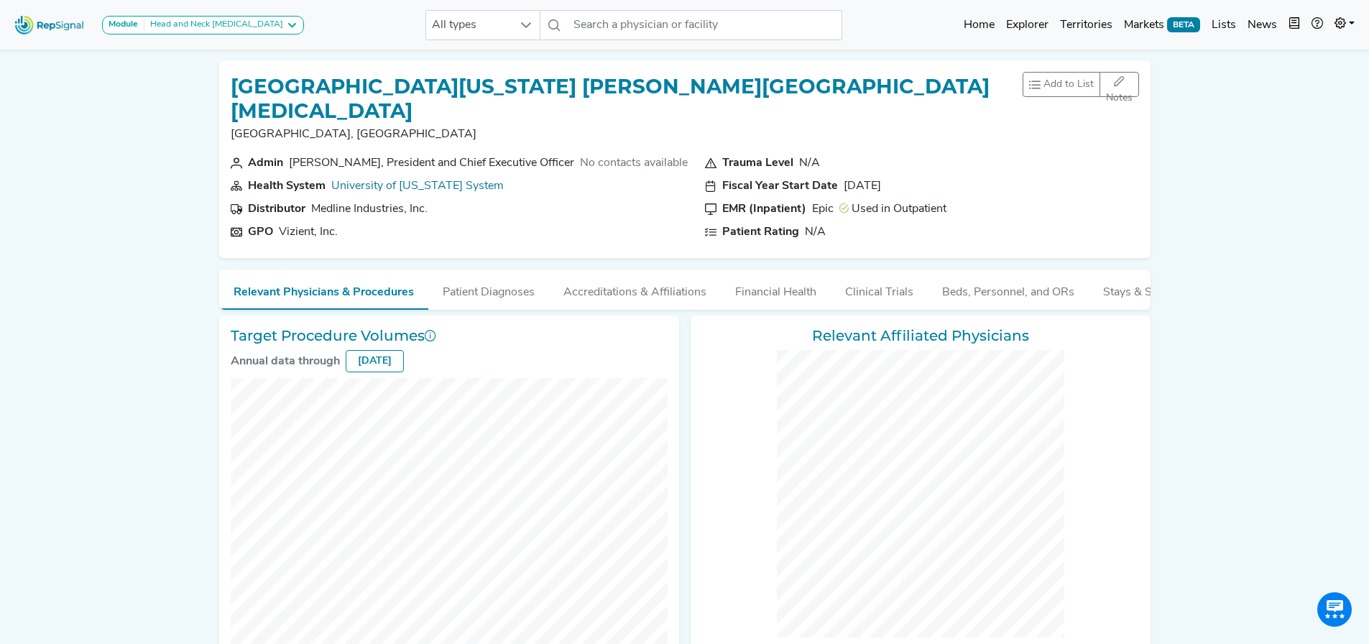
checkbox input "false"
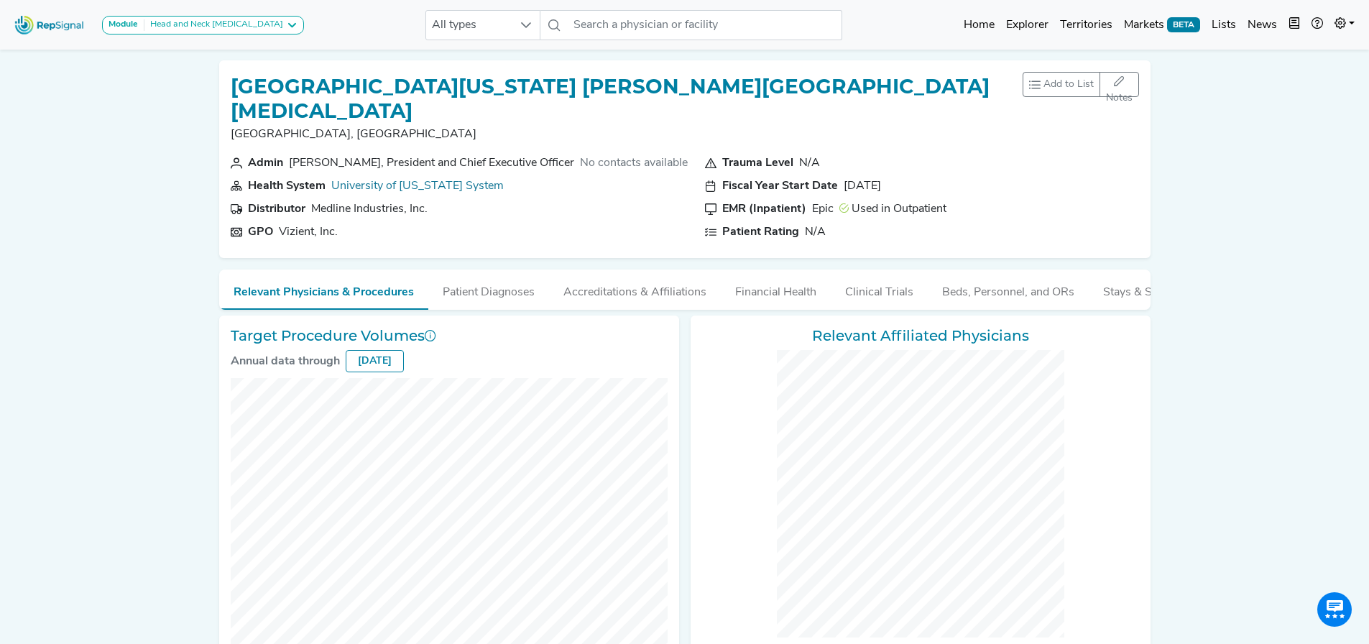
checkbox input "false"
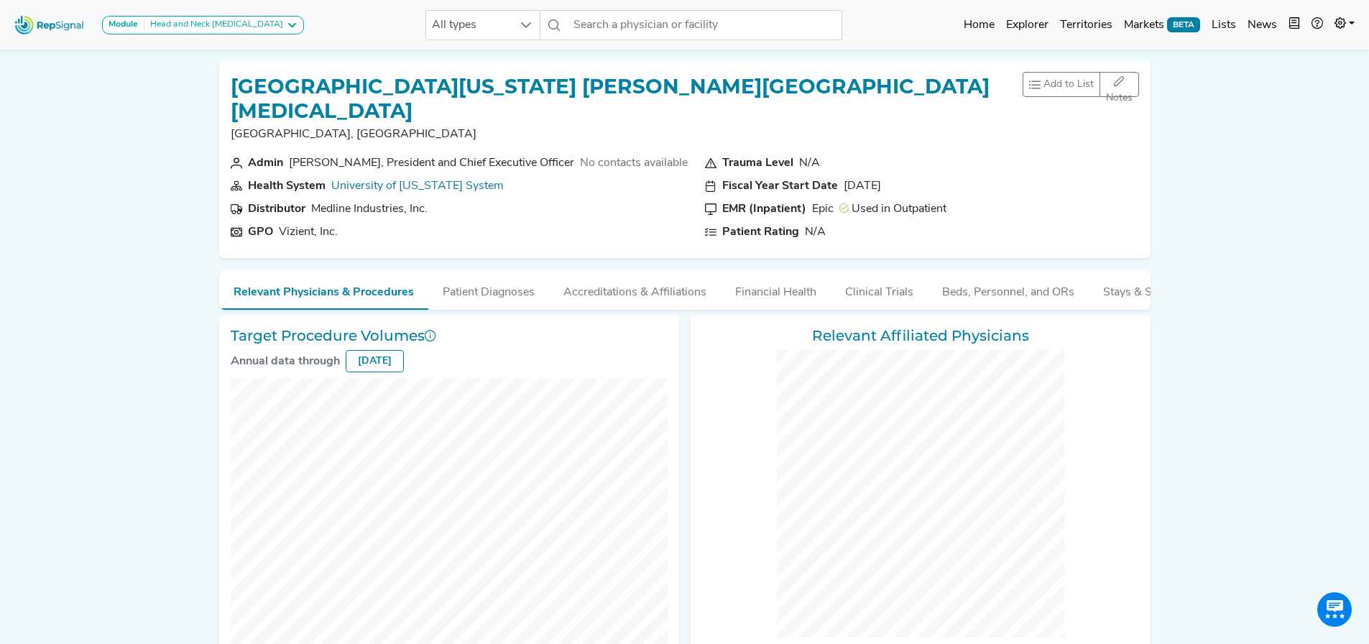
checkbox input "false"
click at [299, 154] on div "Peter Pisters, President and Chief Executive Officer" at bounding box center [431, 162] width 285 height 17
click at [601, 154] on div "No contacts available" at bounding box center [634, 162] width 108 height 17
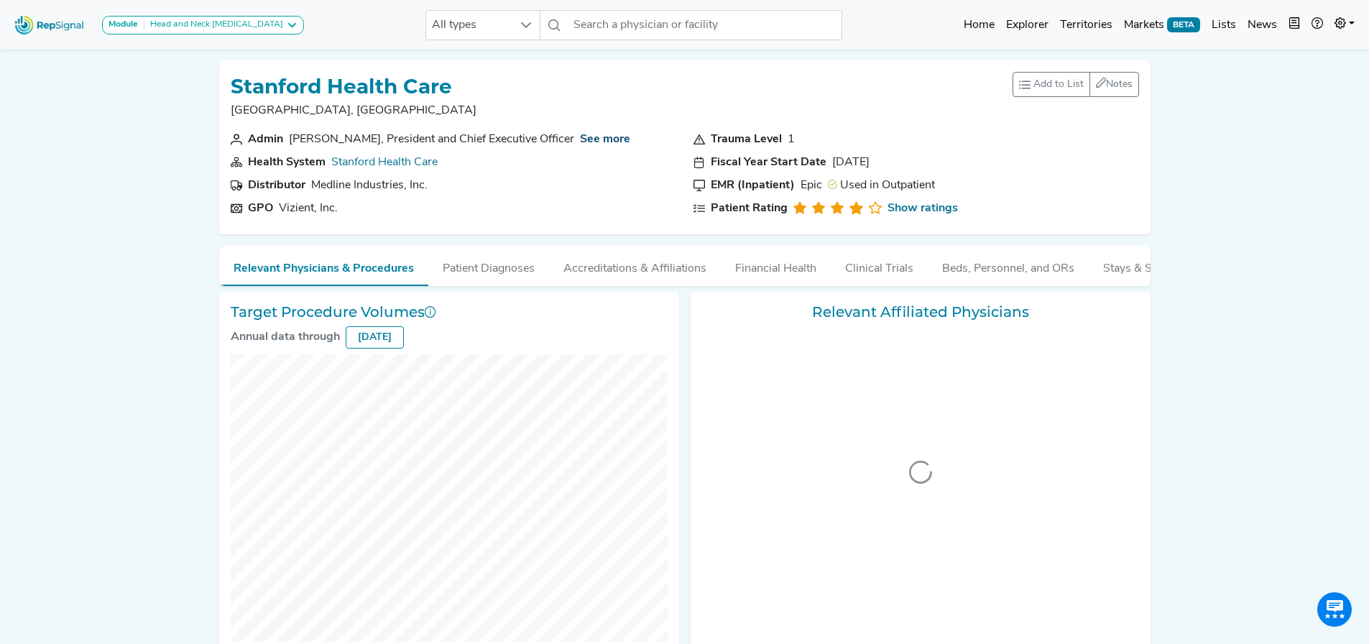
click at [602, 135] on link "See more" at bounding box center [605, 139] width 50 height 11
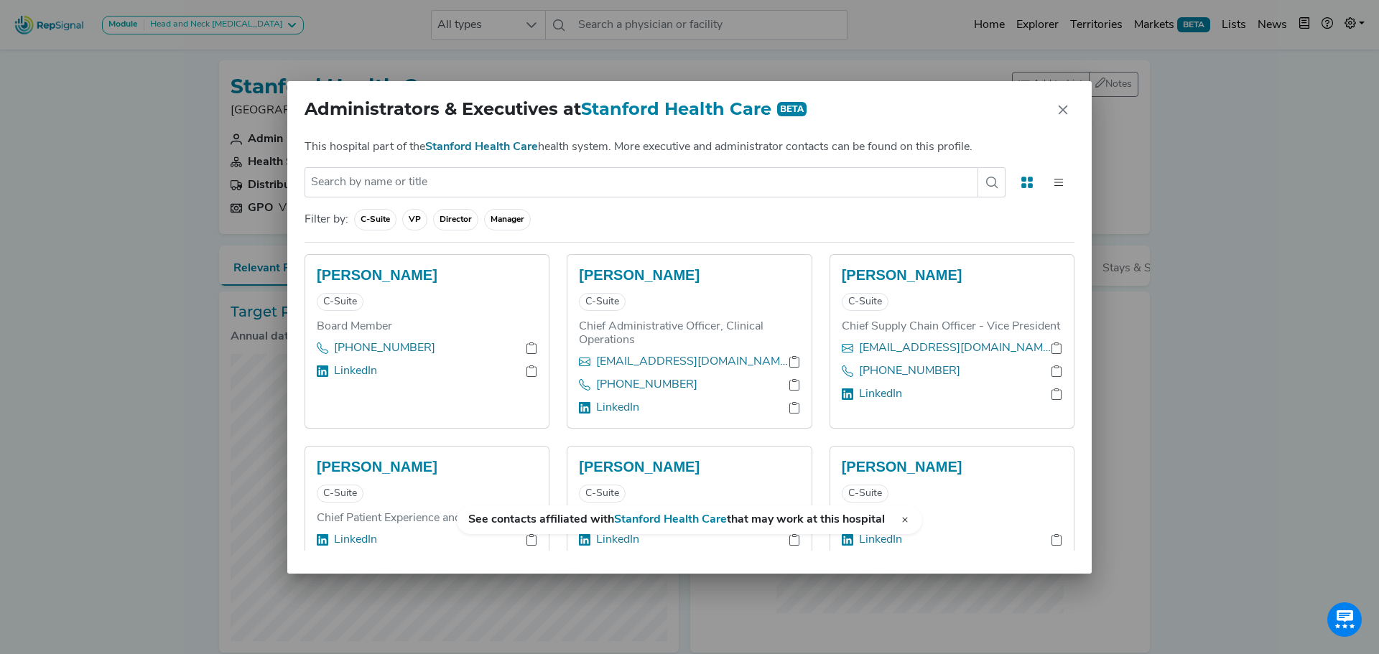
drag, startPoint x: 780, startPoint y: 316, endPoint x: 579, endPoint y: 269, distance: 205.8
